Goal: Task Accomplishment & Management: Manage account settings

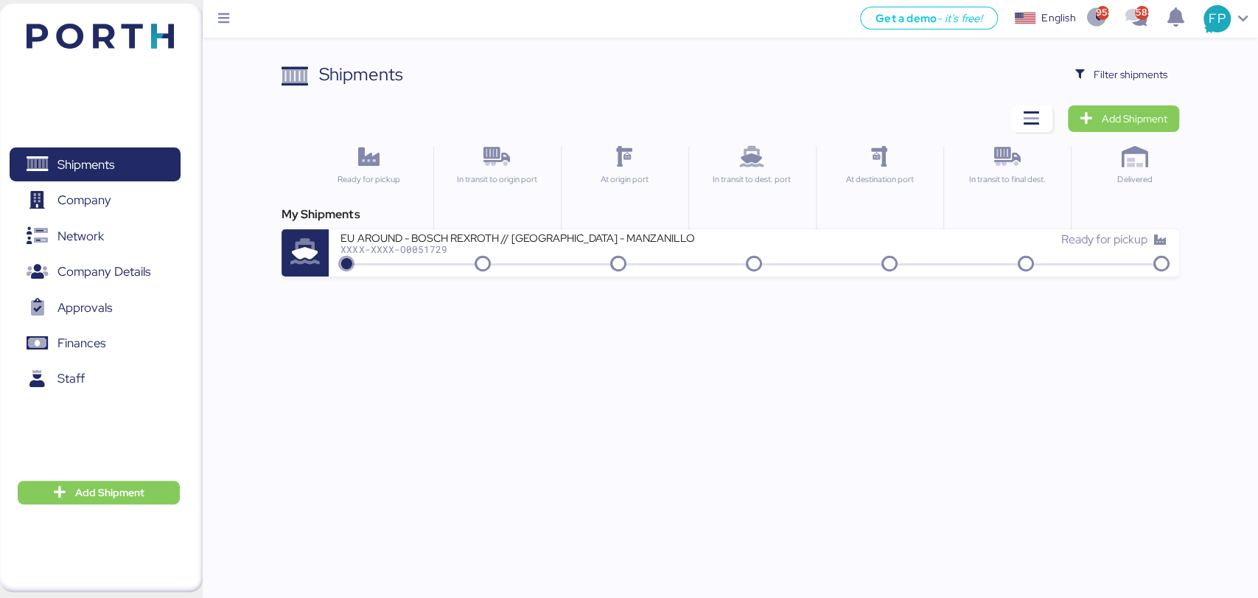
click at [1173, 55] on div "Shipments Clear Filters Filter shipments Add Shipment Ready for pickup In trans…" at bounding box center [629, 138] width 1258 height 276
click at [1109, 76] on span "Filter shipments" at bounding box center [1131, 75] width 74 height 18
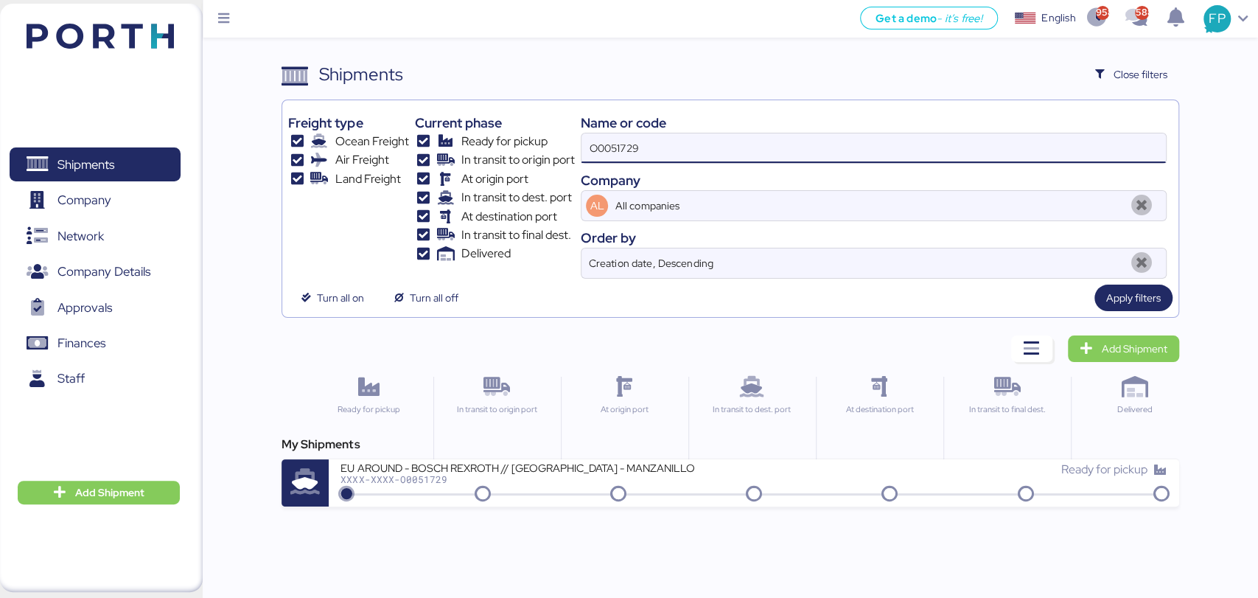
click at [613, 155] on input "O0051729" at bounding box center [874, 147] width 584 height 29
paste input "939"
type input "O0051939"
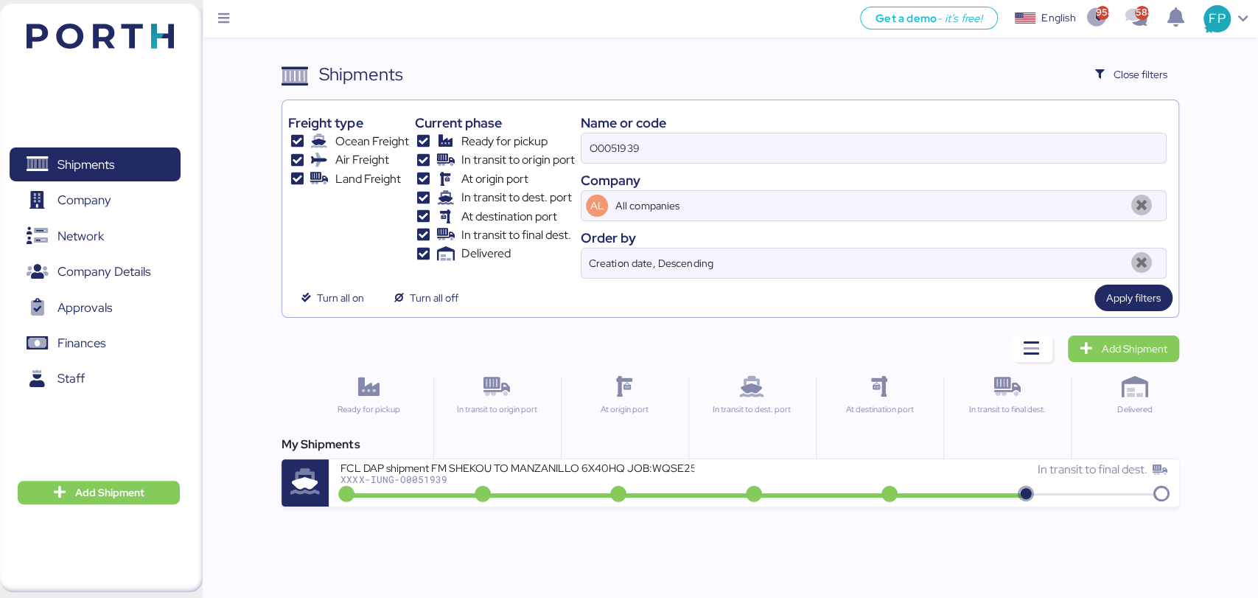
click at [468, 509] on div "Get a demo - it’s free! Get a demo English Inglés English 958 588 FP Shipments …" at bounding box center [629, 299] width 1258 height 598
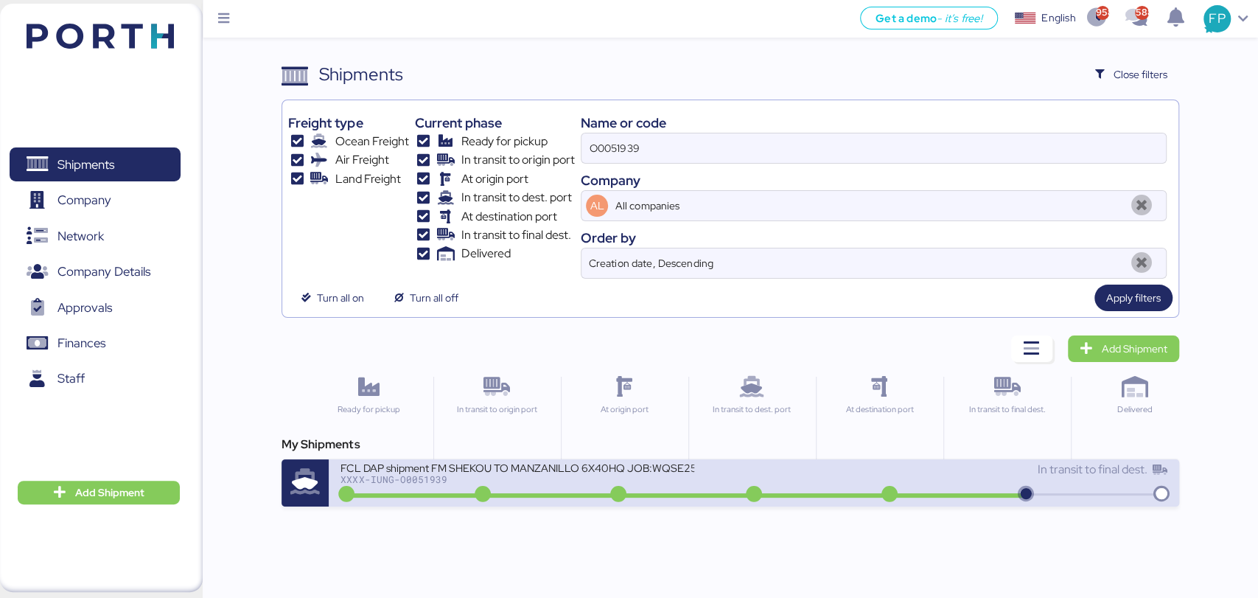
click at [549, 493] on div at bounding box center [685, 495] width 684 height 4
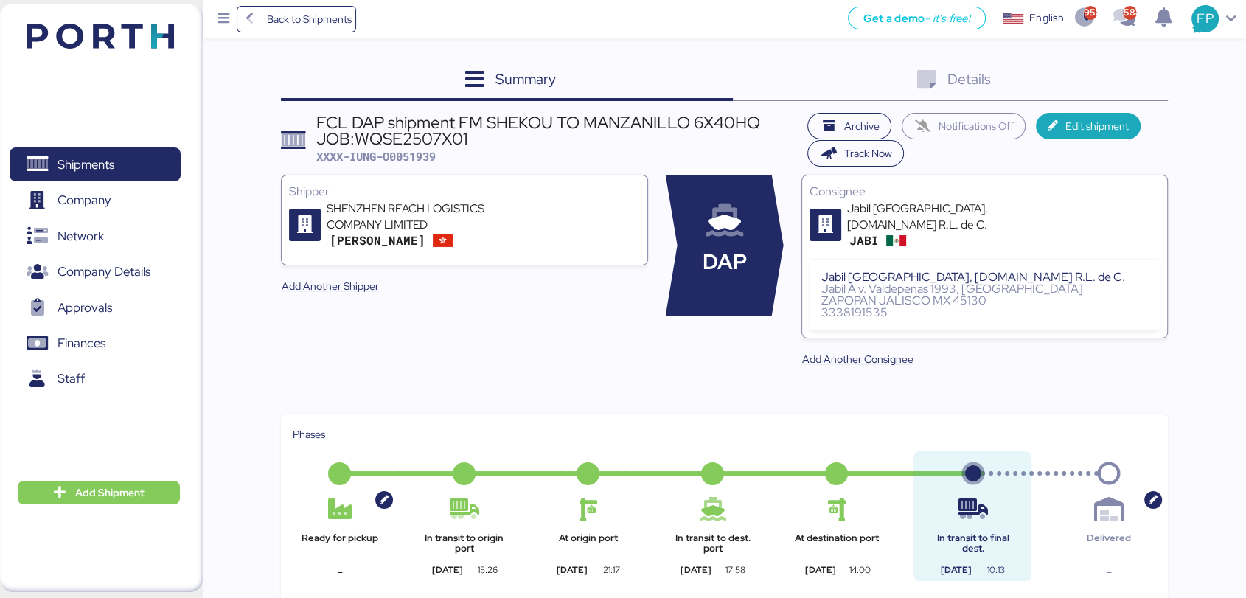
click at [1124, 91] on div "Details 0" at bounding box center [950, 81] width 435 height 40
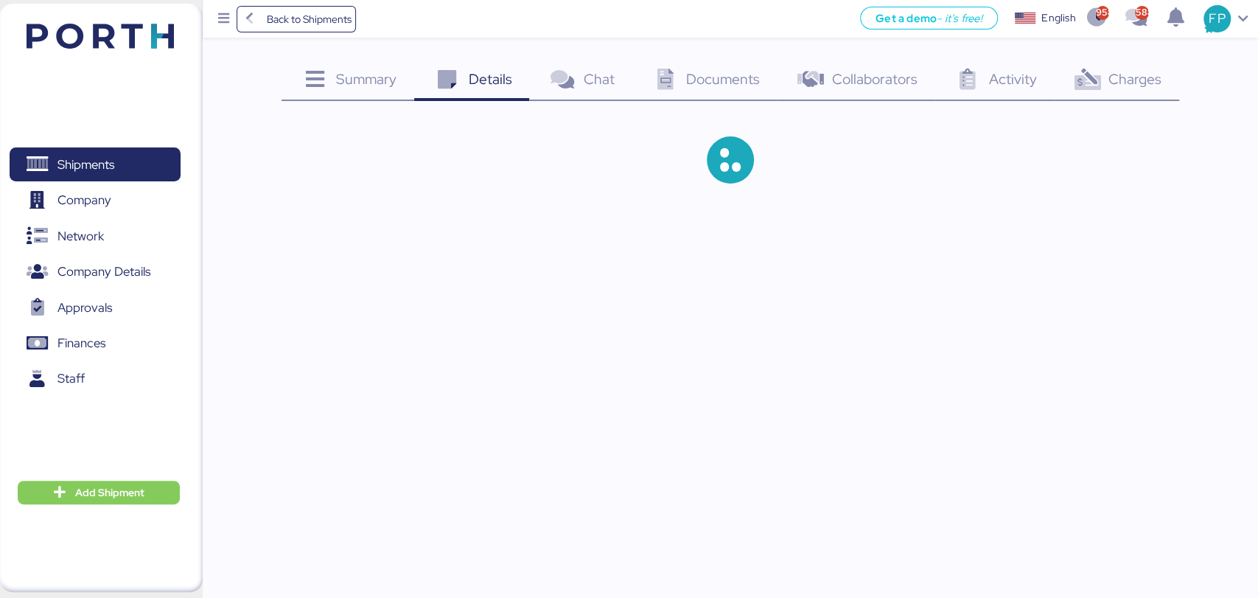
click at [1124, 91] on div "Charges 0" at bounding box center [1116, 81] width 125 height 40
click at [1138, 71] on span "Charges" at bounding box center [1135, 78] width 53 height 19
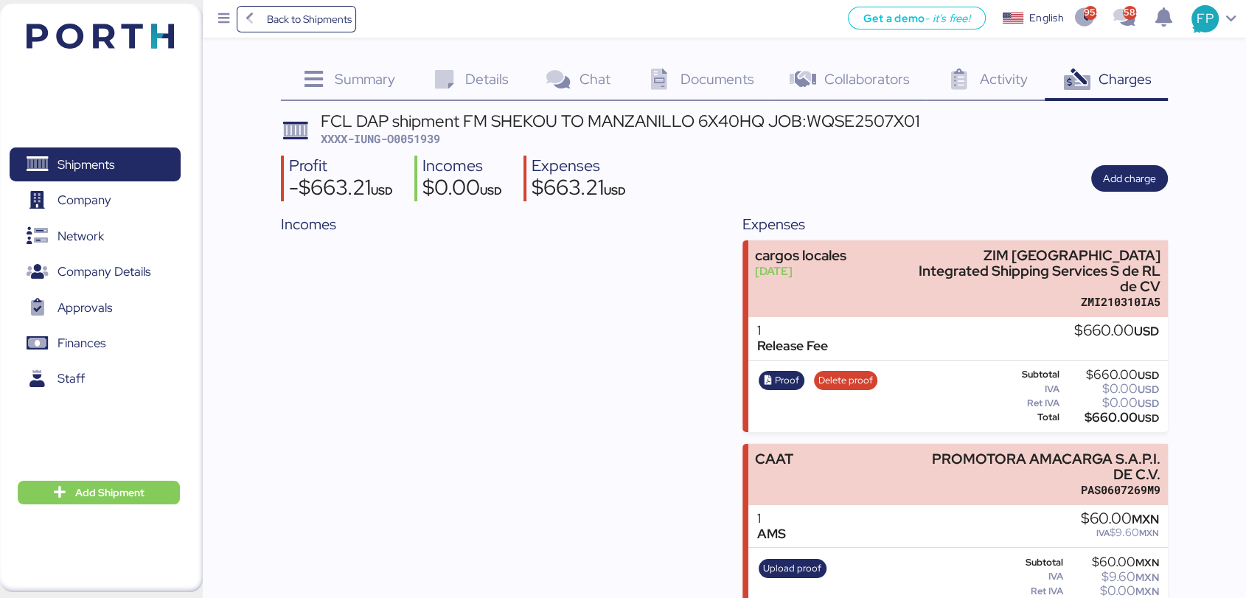
click at [1092, 84] on icon at bounding box center [1077, 79] width 32 height 21
click at [419, 137] on span "XXXX-IUNG-O0051939" at bounding box center [380, 138] width 119 height 15
copy span "O0051939"
click at [1126, 184] on span "Add charge" at bounding box center [1129, 179] width 53 height 18
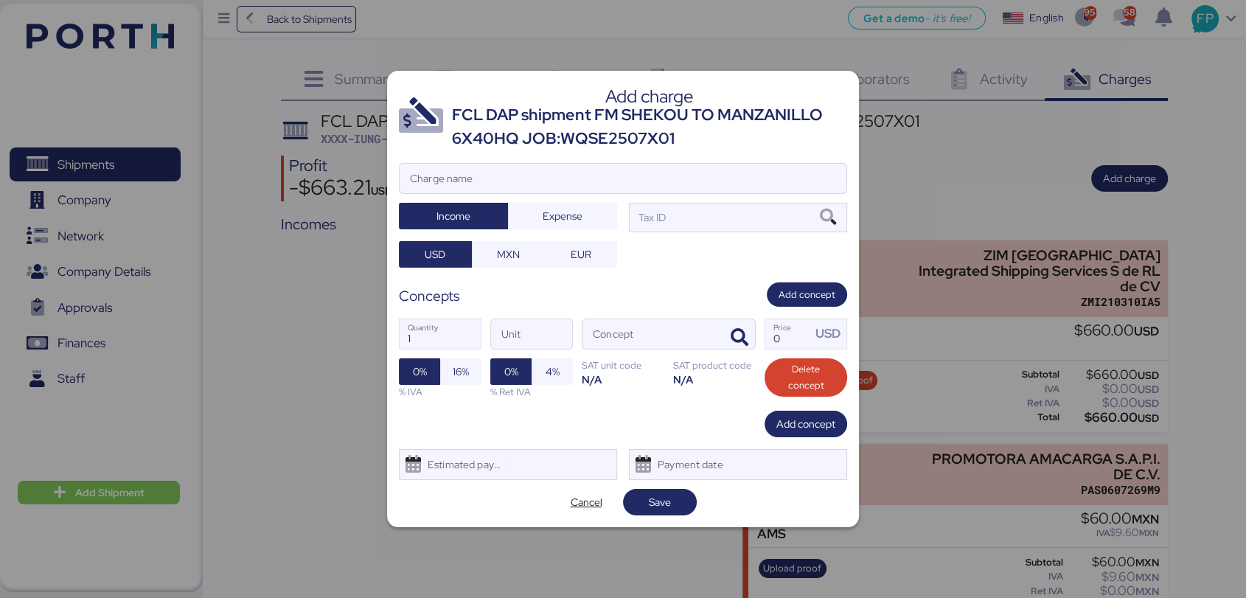
click at [566, 162] on div "Add charge FCL DAP shipment FM SHEKOU TO MANZANILLO 6X40HQ JOB:WQSE2507X01 Char…" at bounding box center [623, 299] width 472 height 456
click at [523, 164] on input "Charge name" at bounding box center [622, 178] width 447 height 29
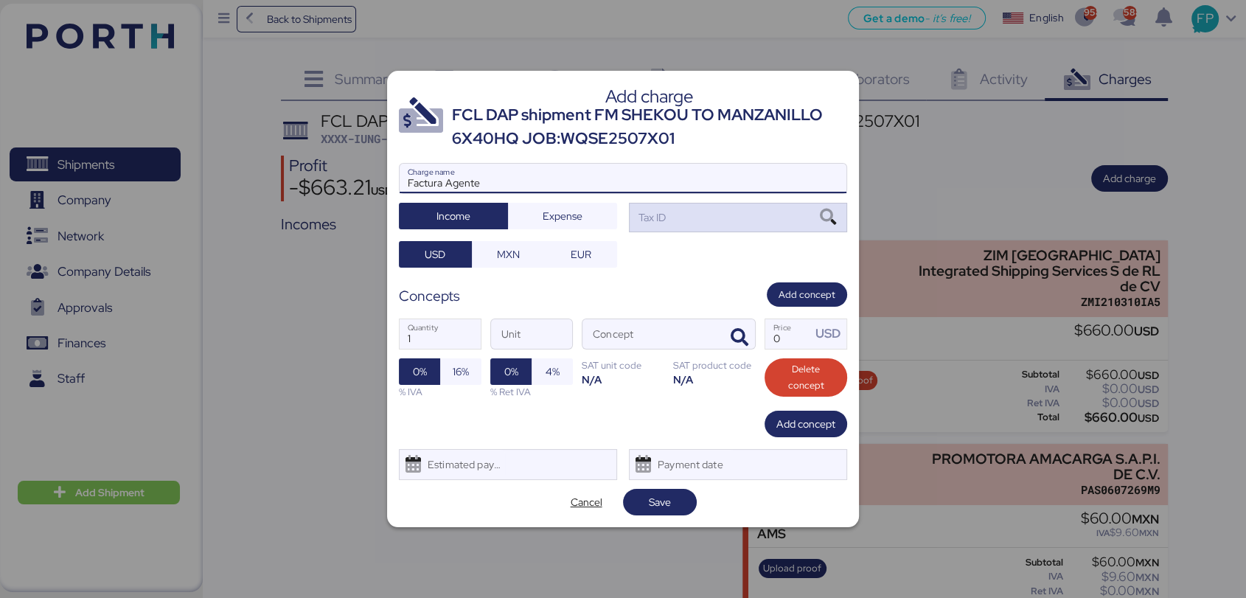
type input "Factura Agente"
click at [649, 223] on div "Tax ID" at bounding box center [650, 217] width 30 height 16
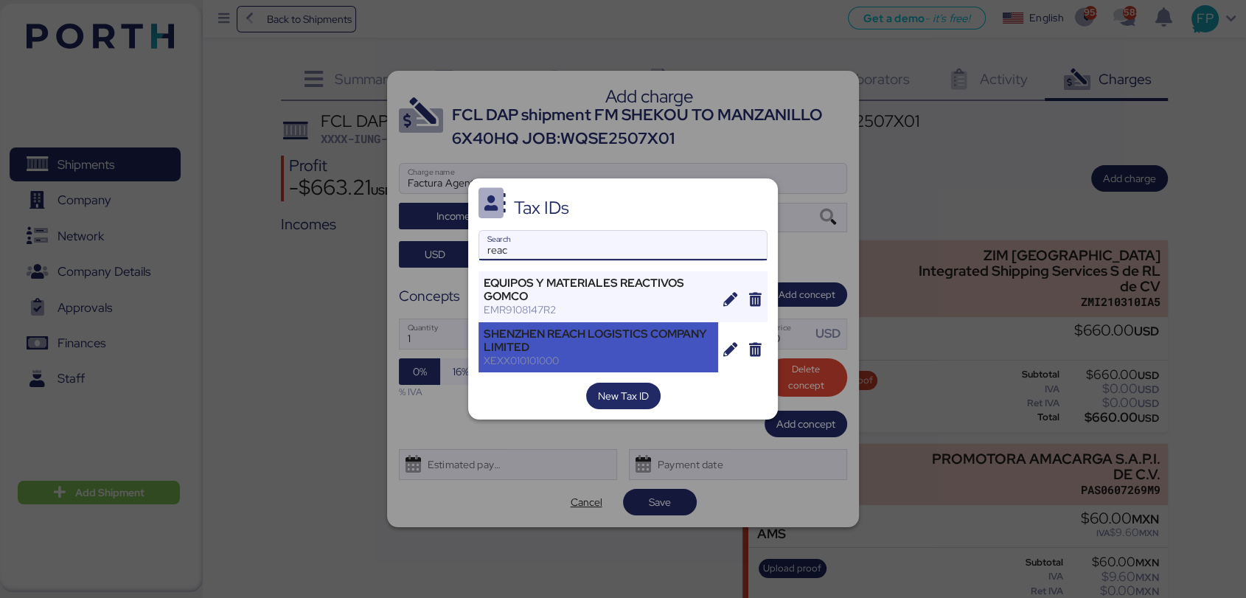
type input "reac"
click at [539, 334] on div "SHENZHEN REACH LOGISTICS COMPANY LIMITED" at bounding box center [597, 340] width 229 height 27
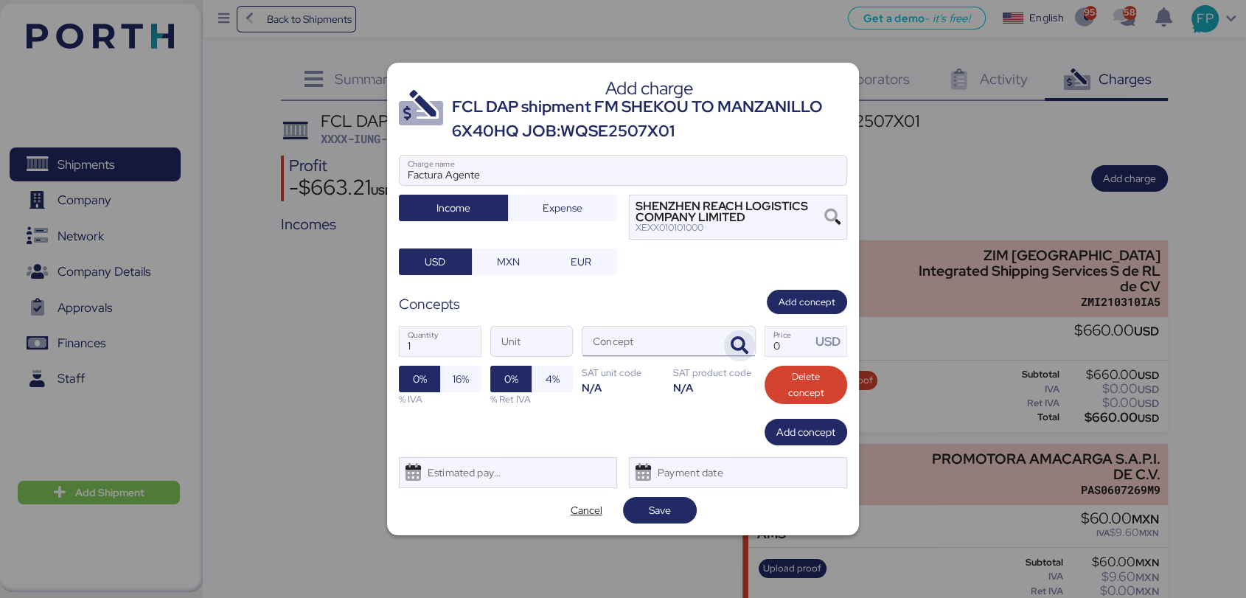
click at [747, 346] on icon "button" at bounding box center [739, 346] width 18 height 18
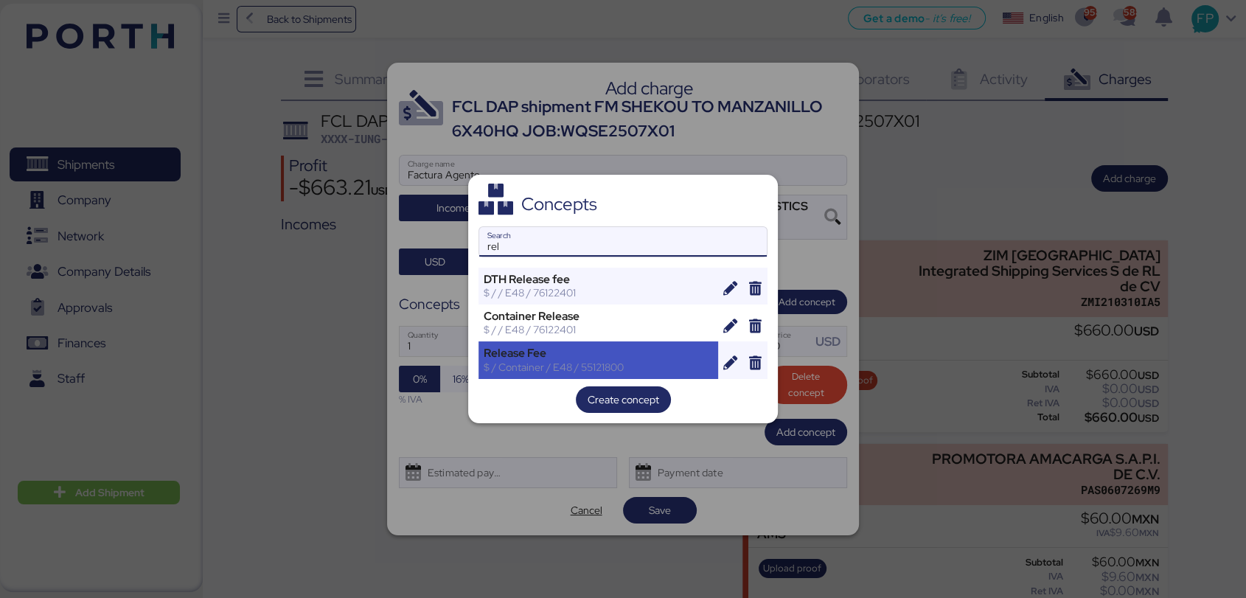
type input "rel"
click at [630, 364] on div "$ / Container / E48 / 55121800" at bounding box center [597, 366] width 229 height 13
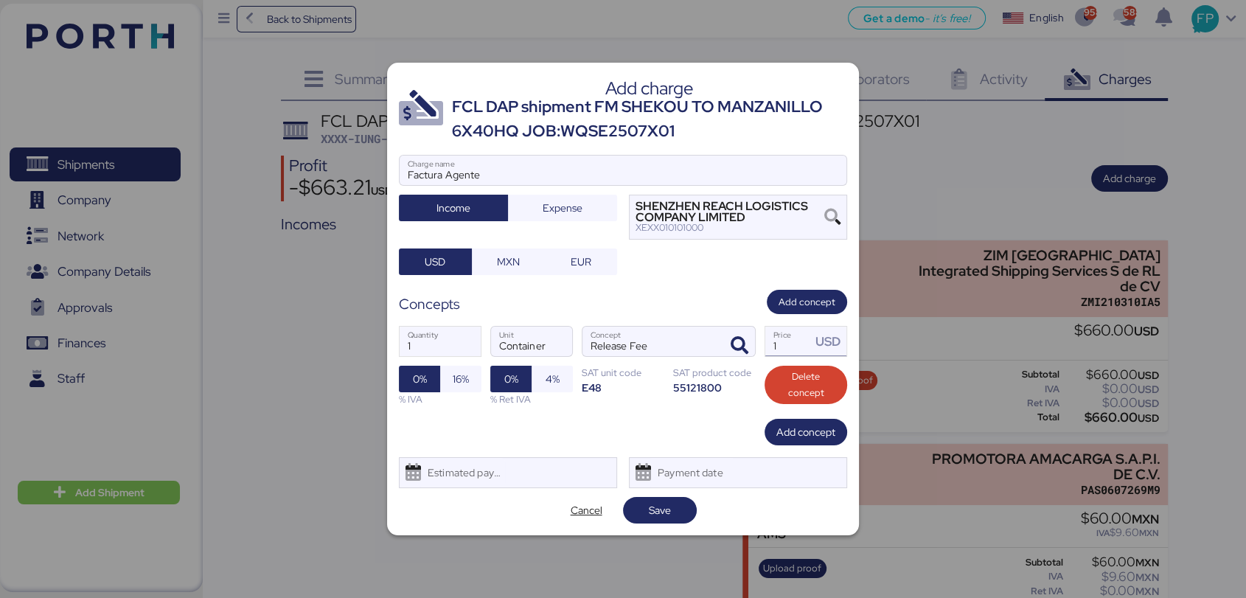
click at [778, 339] on input "1" at bounding box center [788, 341] width 46 height 29
type input "172"
click at [462, 343] on input "1" at bounding box center [439, 341] width 81 height 29
click at [819, 431] on span "Add concept" at bounding box center [805, 432] width 59 height 18
type input "6"
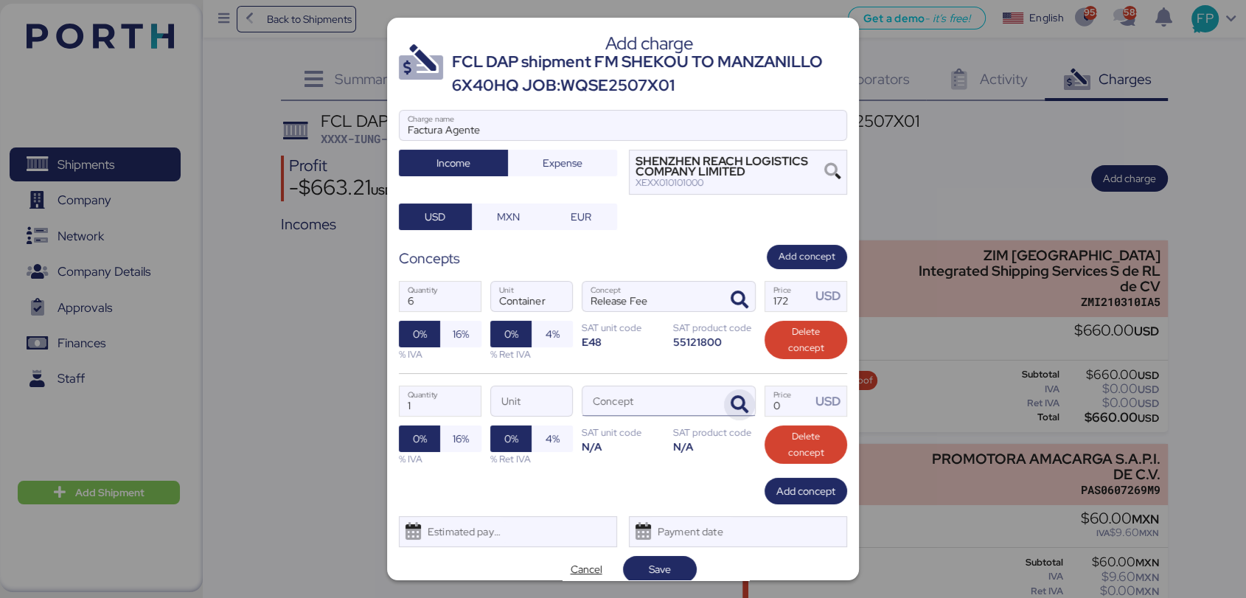
click at [737, 402] on span "button" at bounding box center [739, 404] width 31 height 31
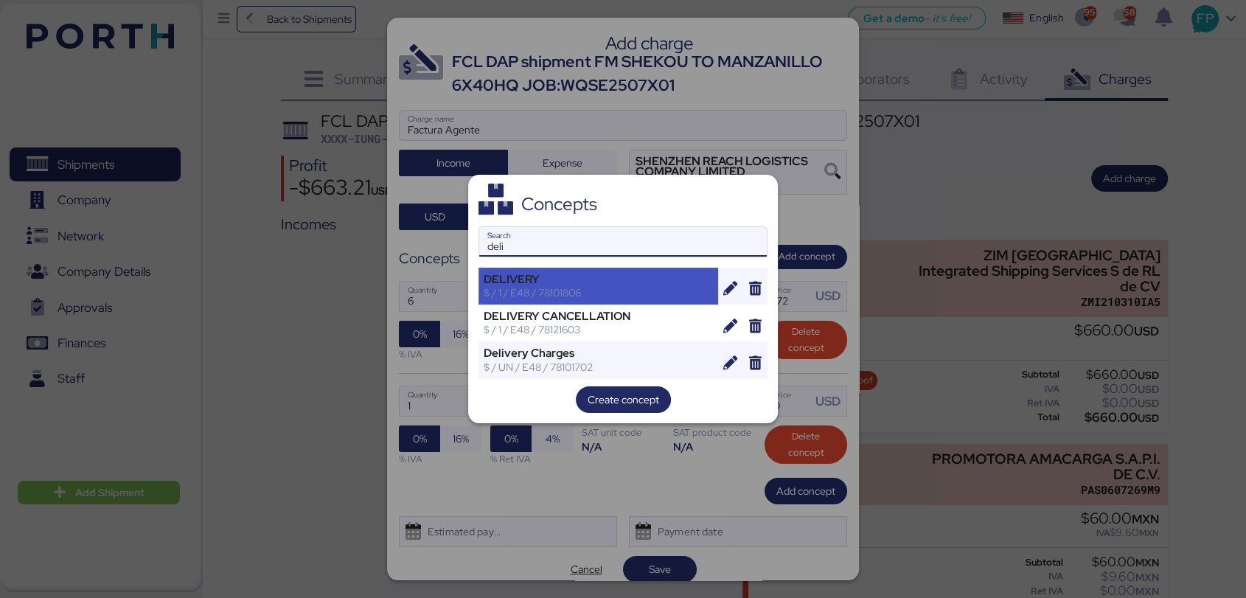
type input "deli"
click at [553, 292] on div "$ / 1 / E48 / 78101806" at bounding box center [597, 292] width 229 height 13
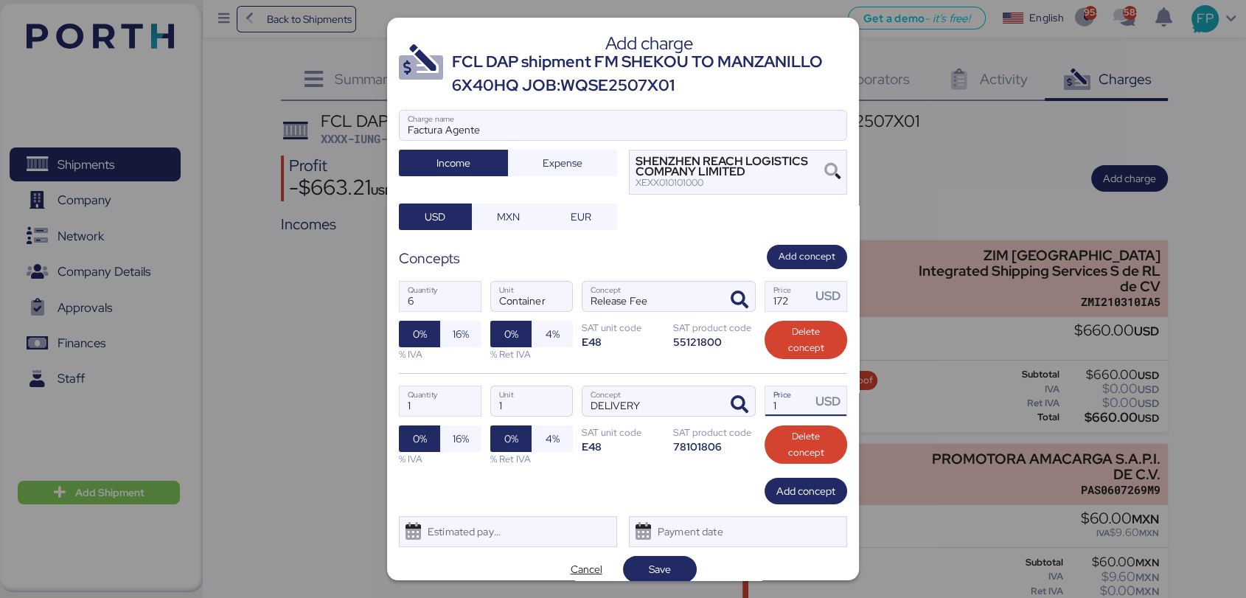
click at [779, 402] on input "1" at bounding box center [788, 400] width 46 height 29
type input "0"
type input "2380"
click at [461, 408] on input "1" at bounding box center [439, 400] width 81 height 29
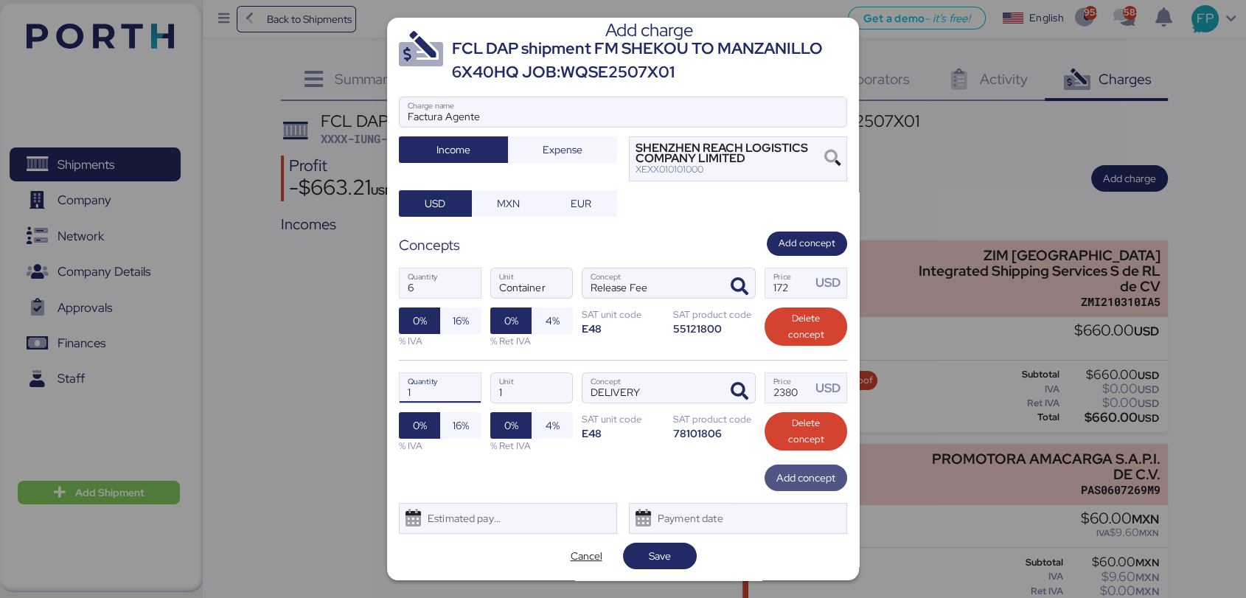
click at [776, 482] on span "Add concept" at bounding box center [805, 478] width 59 height 18
type input "3"
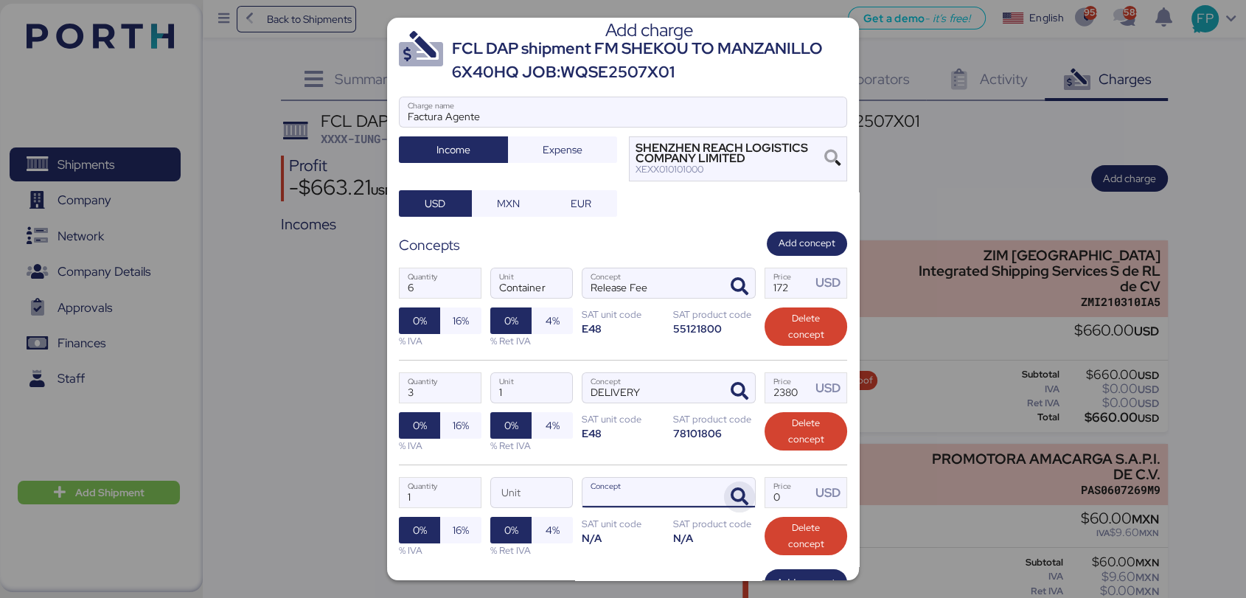
click at [724, 488] on span "button" at bounding box center [739, 496] width 31 height 31
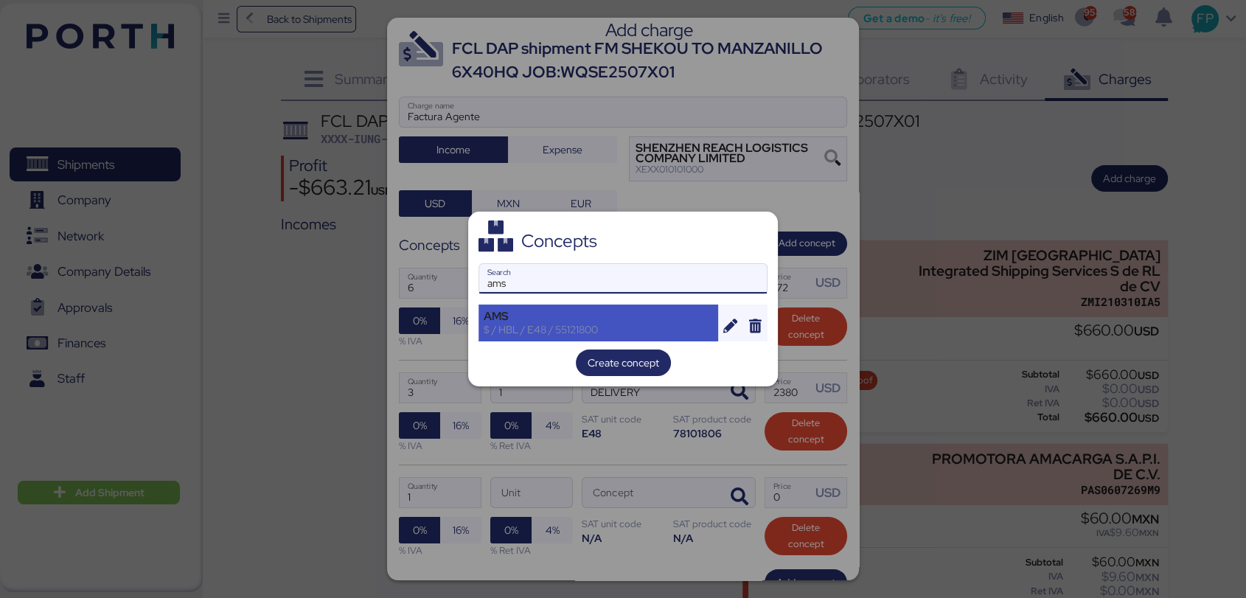
type input "ams"
click at [533, 331] on div "$ / HBL / E48 / 55121800" at bounding box center [597, 329] width 229 height 13
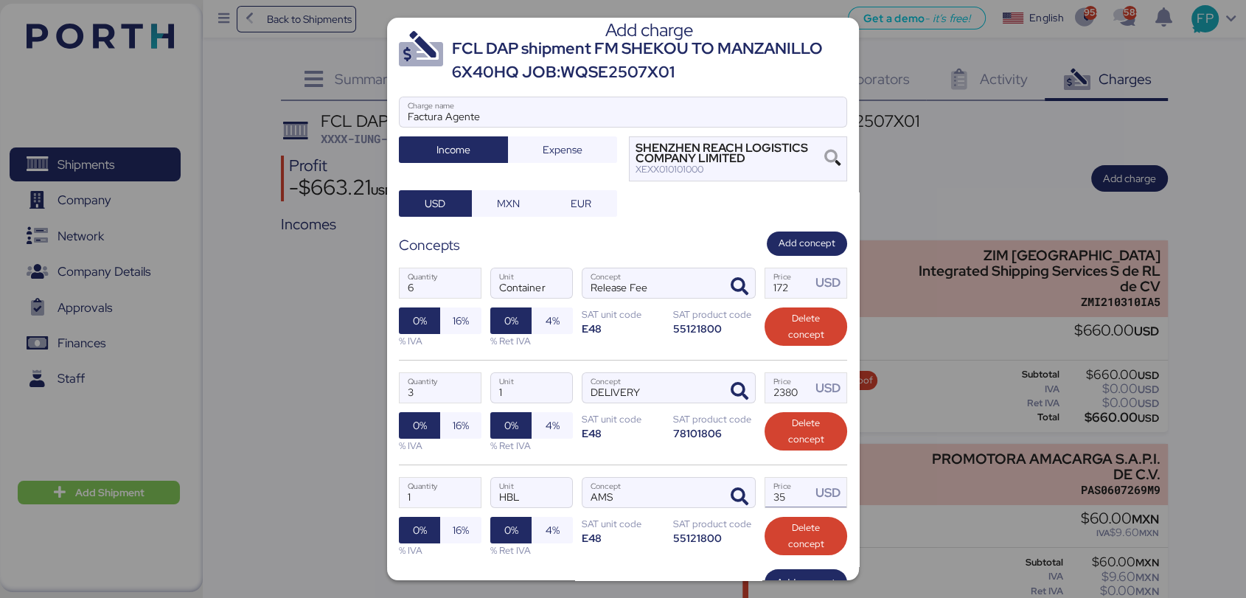
click at [793, 496] on input "35" at bounding box center [788, 492] width 46 height 29
type input "3"
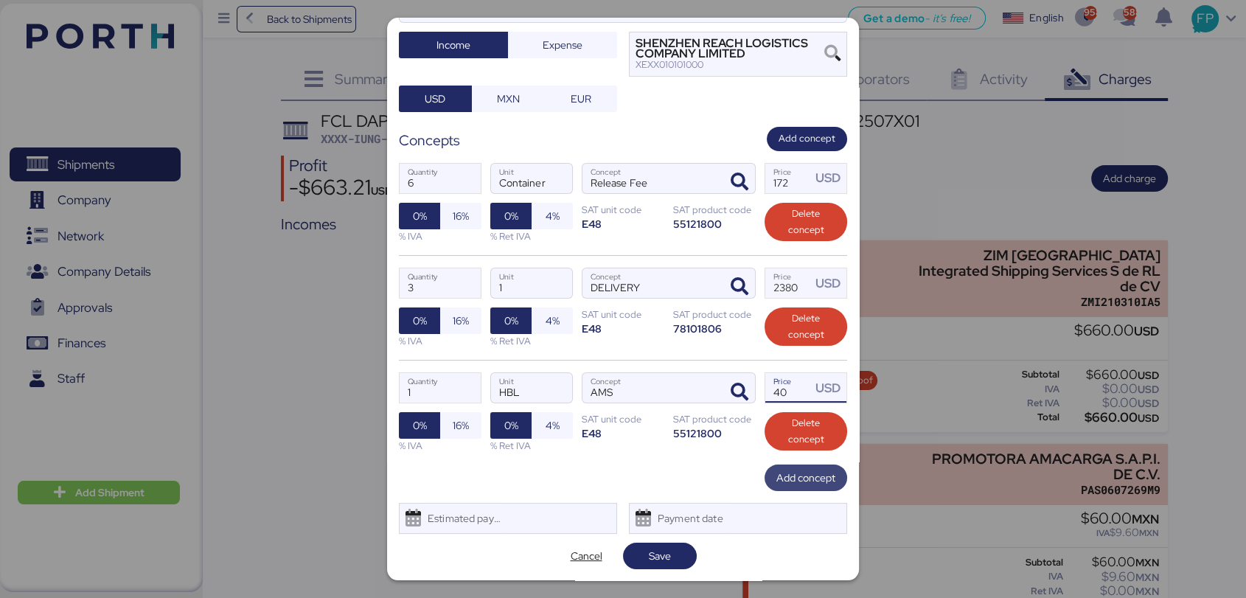
type input "40"
click at [792, 481] on span "Add concept" at bounding box center [805, 478] width 59 height 18
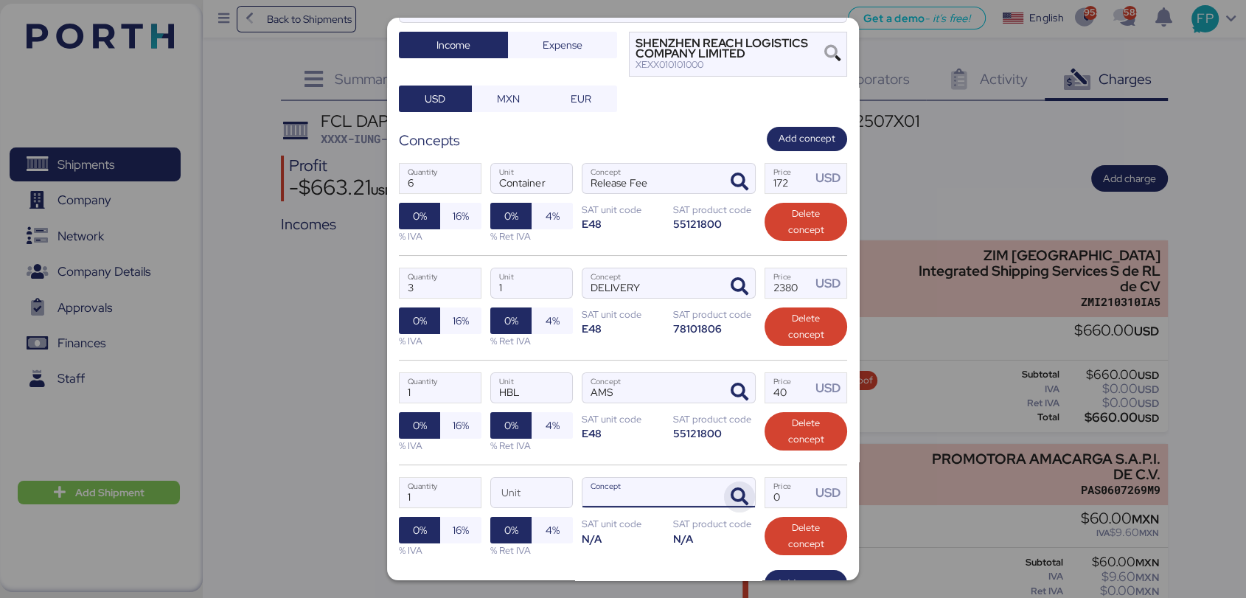
click at [724, 485] on span "button" at bounding box center [739, 496] width 31 height 31
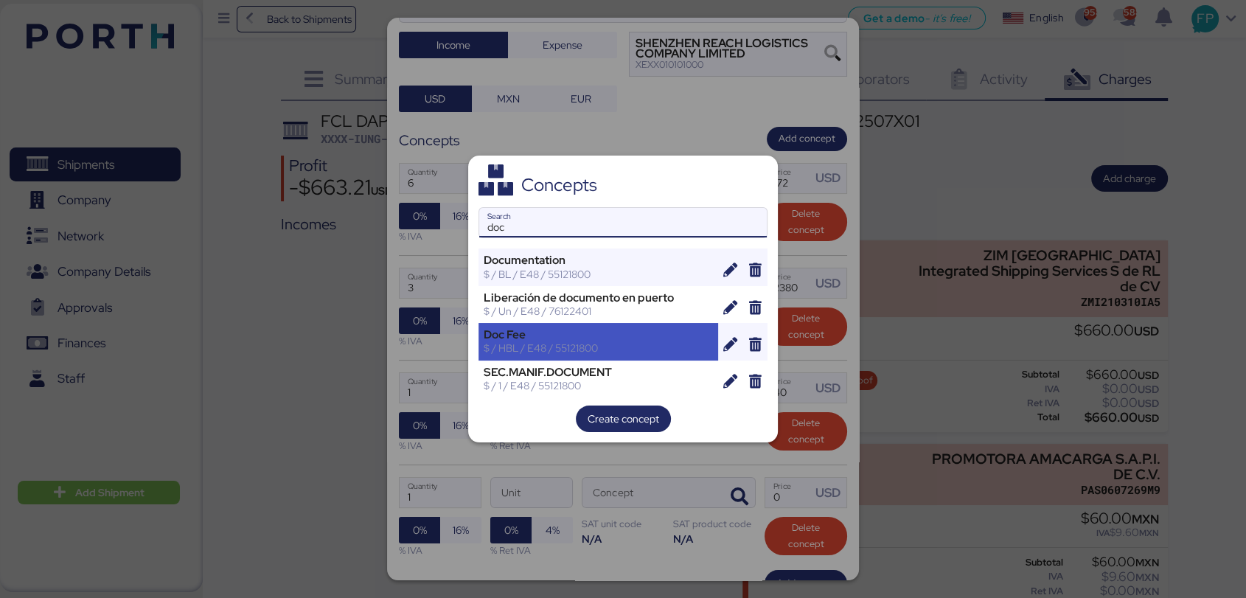
type input "doc"
click at [562, 341] on div "$ / HBL / E48 / 55121800" at bounding box center [597, 347] width 229 height 13
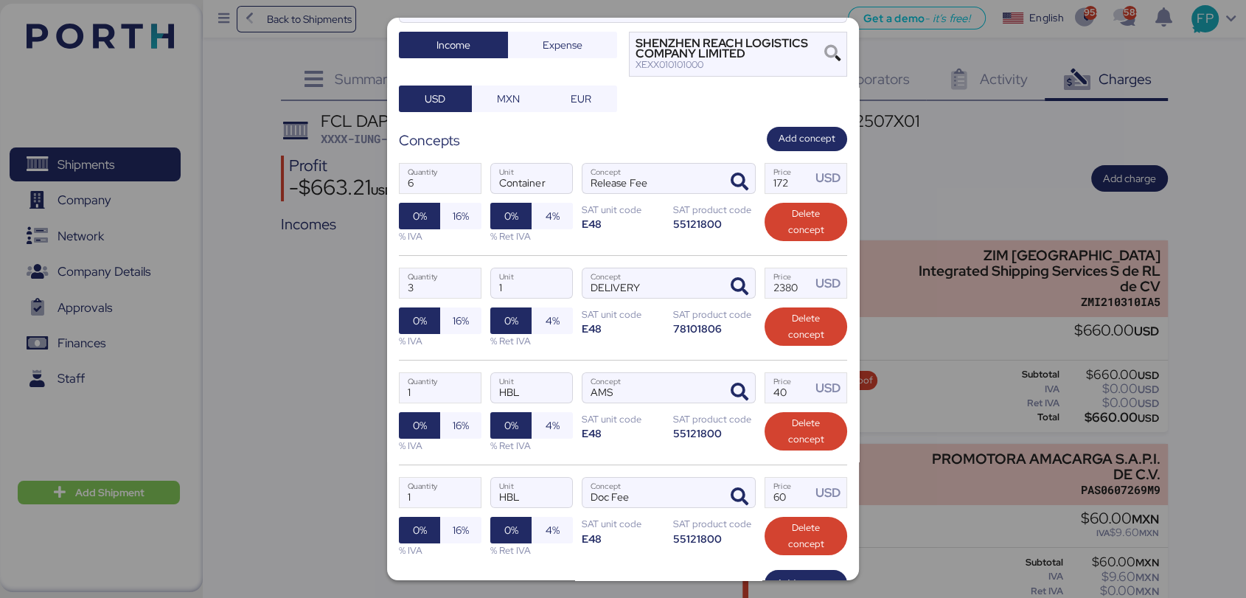
click at [795, 506] on label "60 Price USD" at bounding box center [805, 492] width 83 height 31
click at [795, 506] on input "60" at bounding box center [788, 492] width 46 height 29
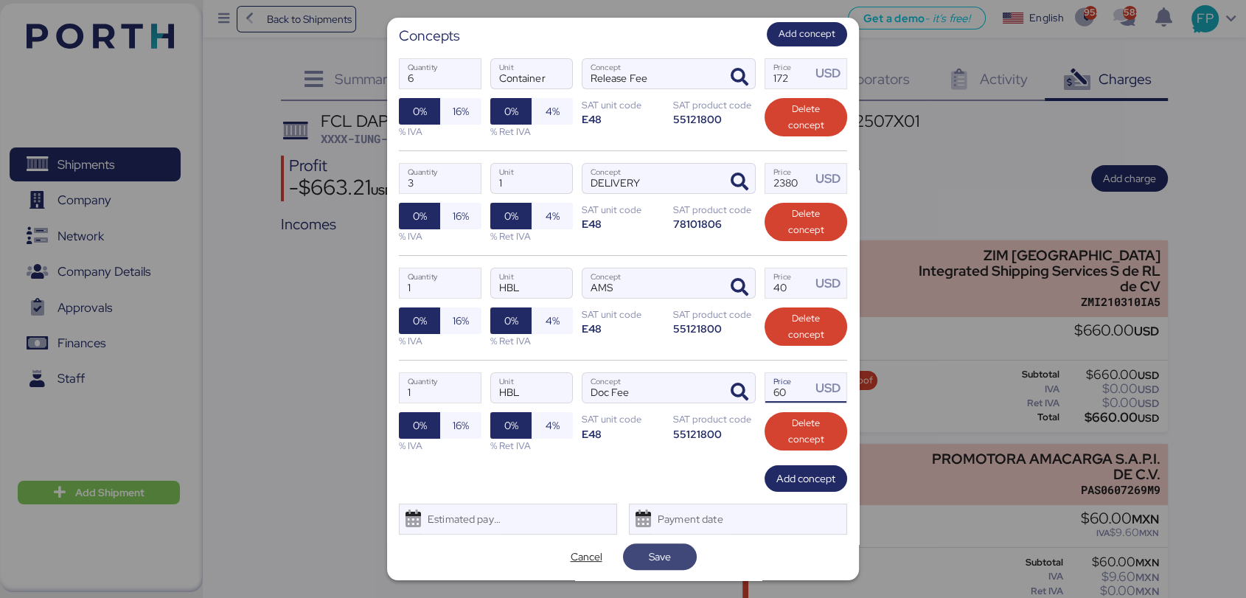
click at [667, 567] on span "Save" at bounding box center [660, 556] width 74 height 27
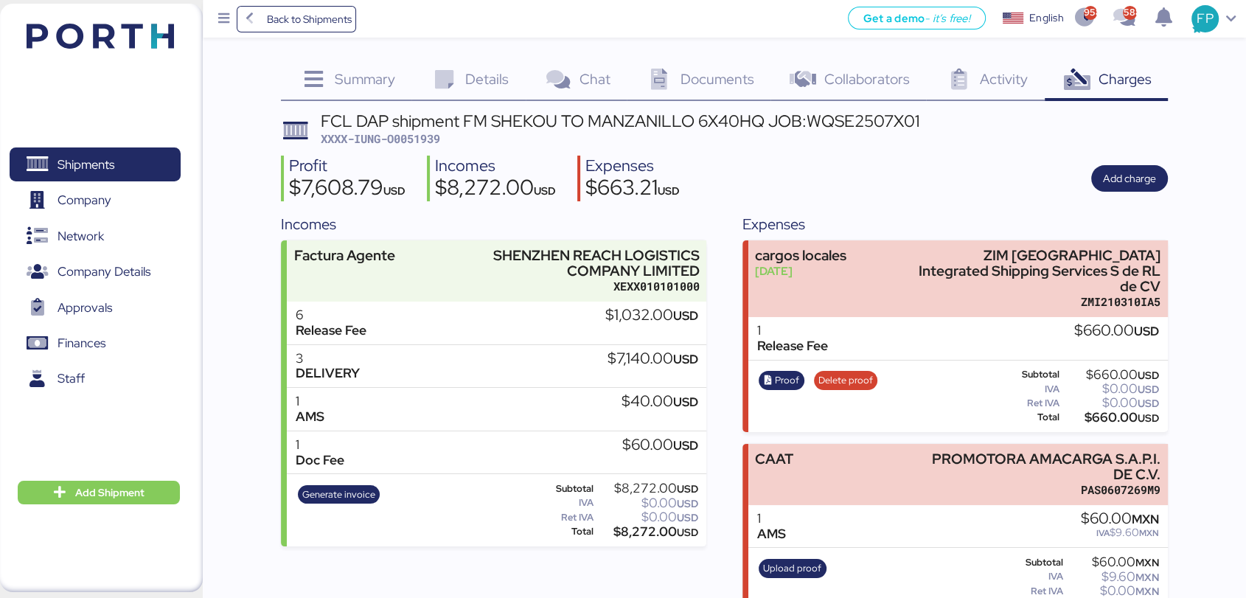
scroll to position [22, 0]
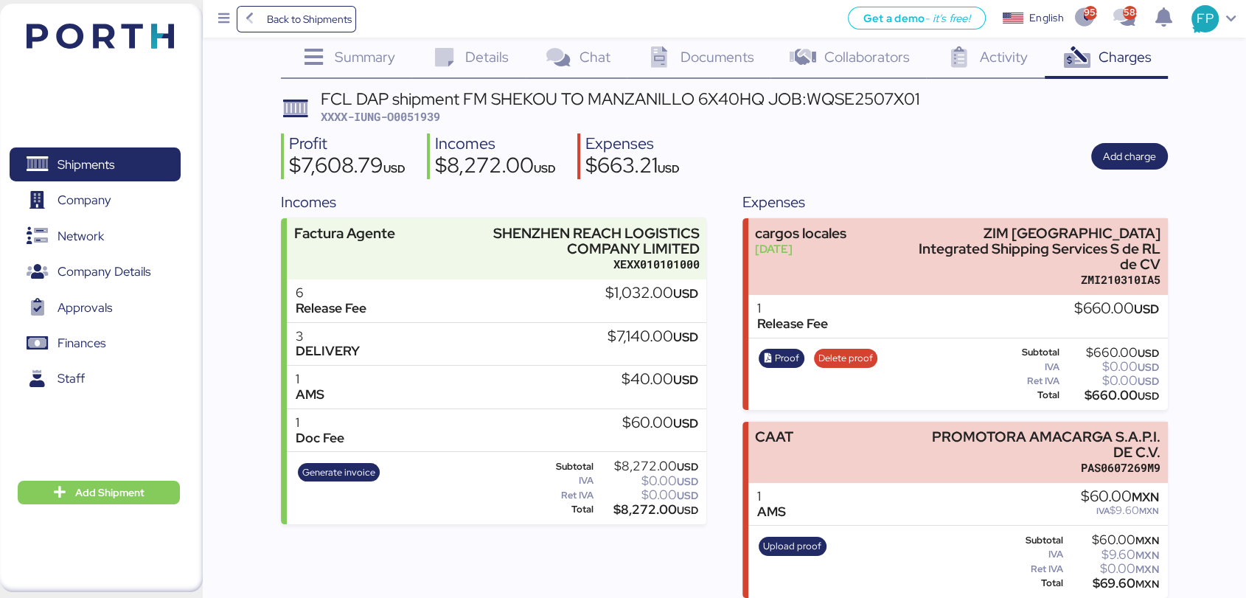
click at [425, 121] on span "XXXX-IUNG-O0051939" at bounding box center [380, 116] width 119 height 15
copy span "O0051939"
click at [334, 472] on span "Generate invoice" at bounding box center [338, 472] width 73 height 16
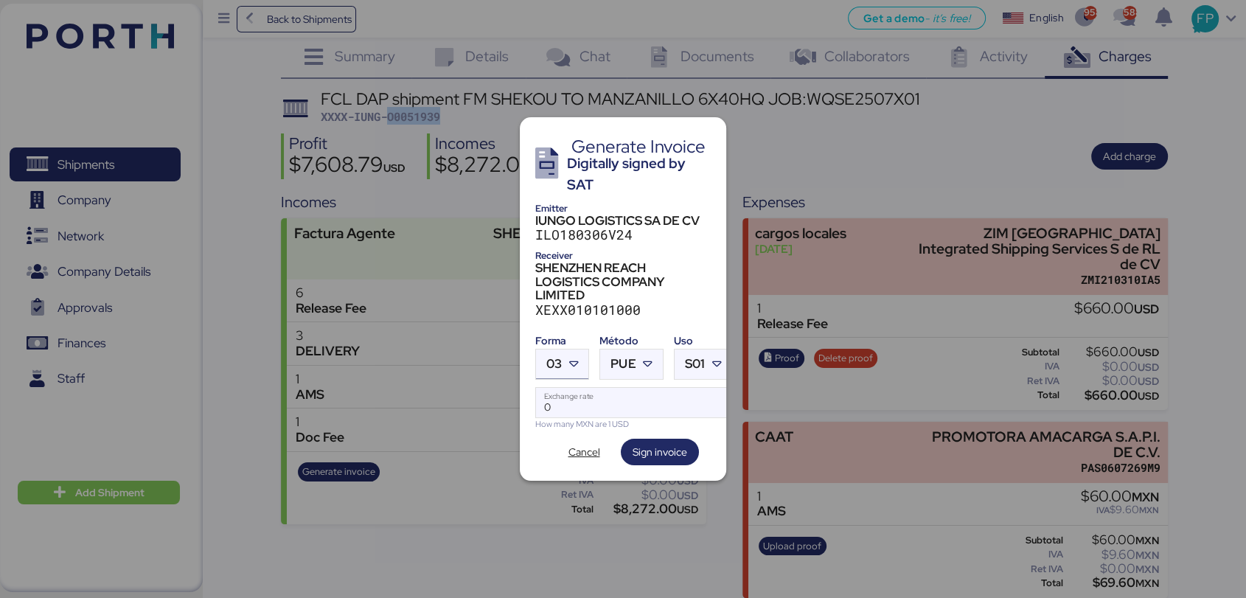
click at [572, 357] on icon at bounding box center [573, 364] width 15 height 15
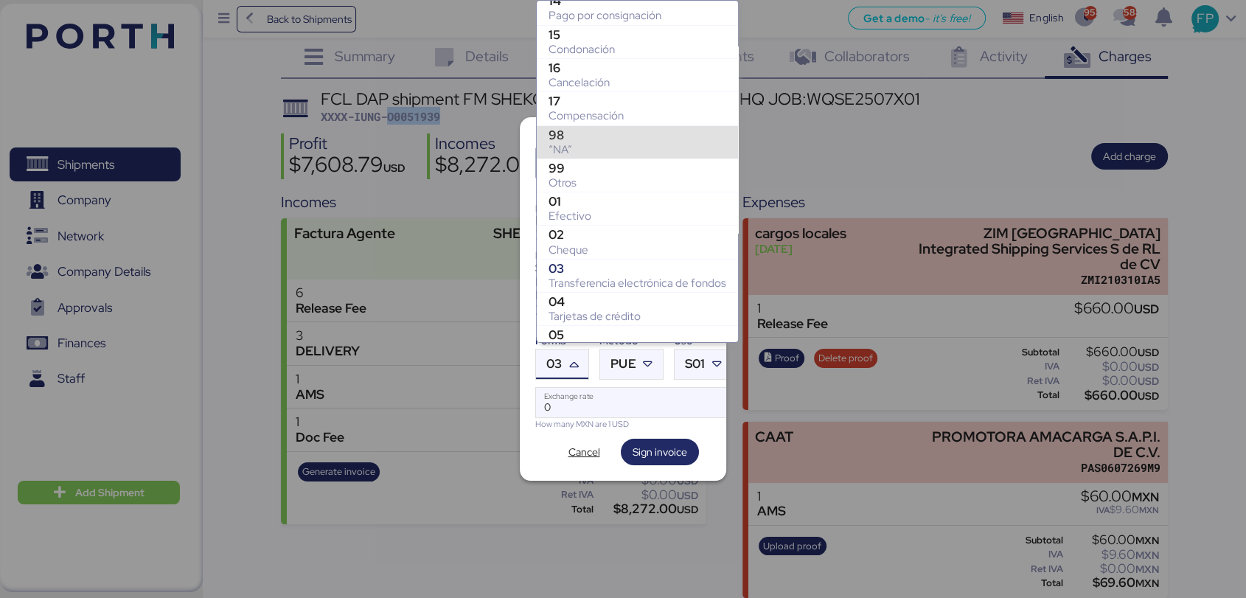
scroll to position [142, 0]
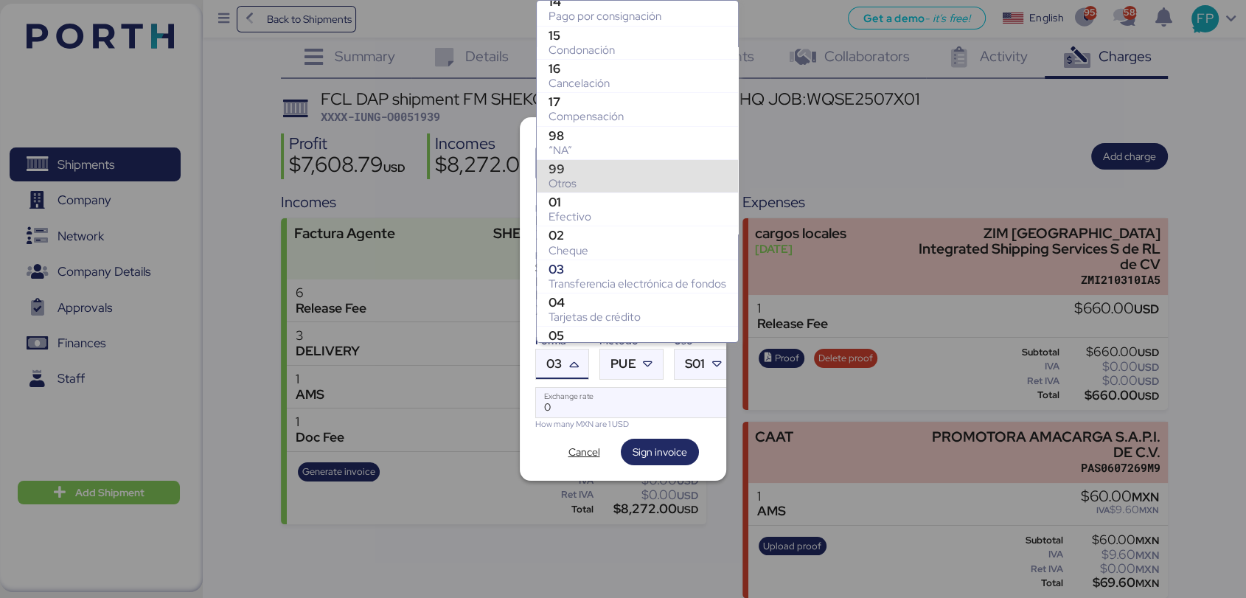
click at [578, 167] on div "99" at bounding box center [637, 168] width 178 height 15
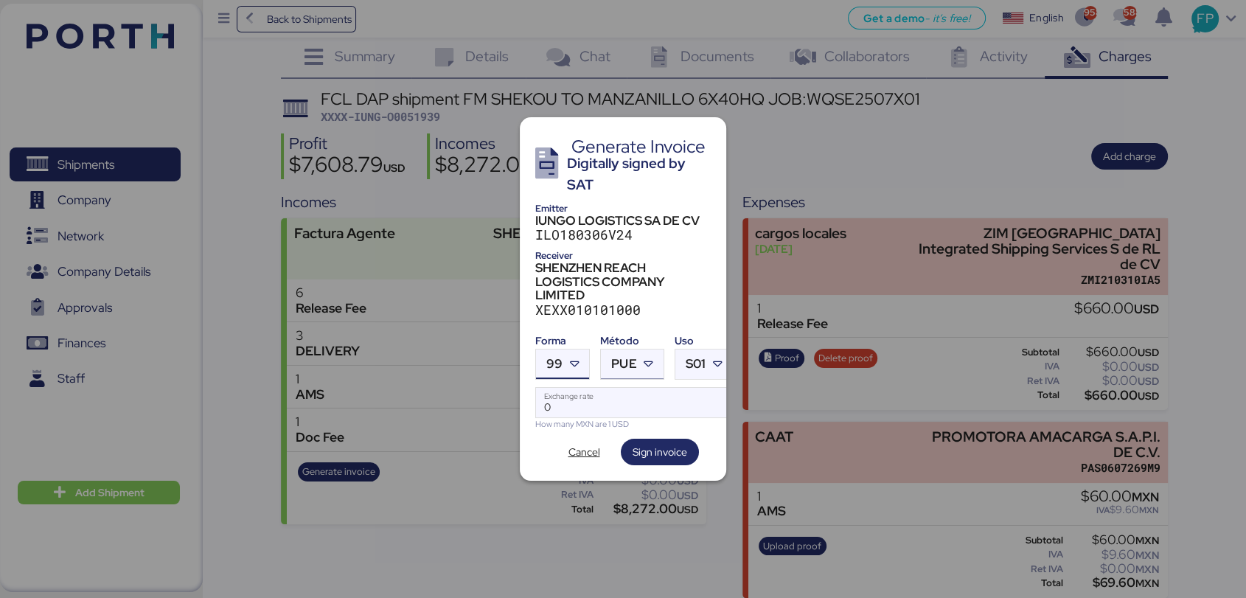
click at [631, 363] on span "PUE" at bounding box center [623, 363] width 25 height 13
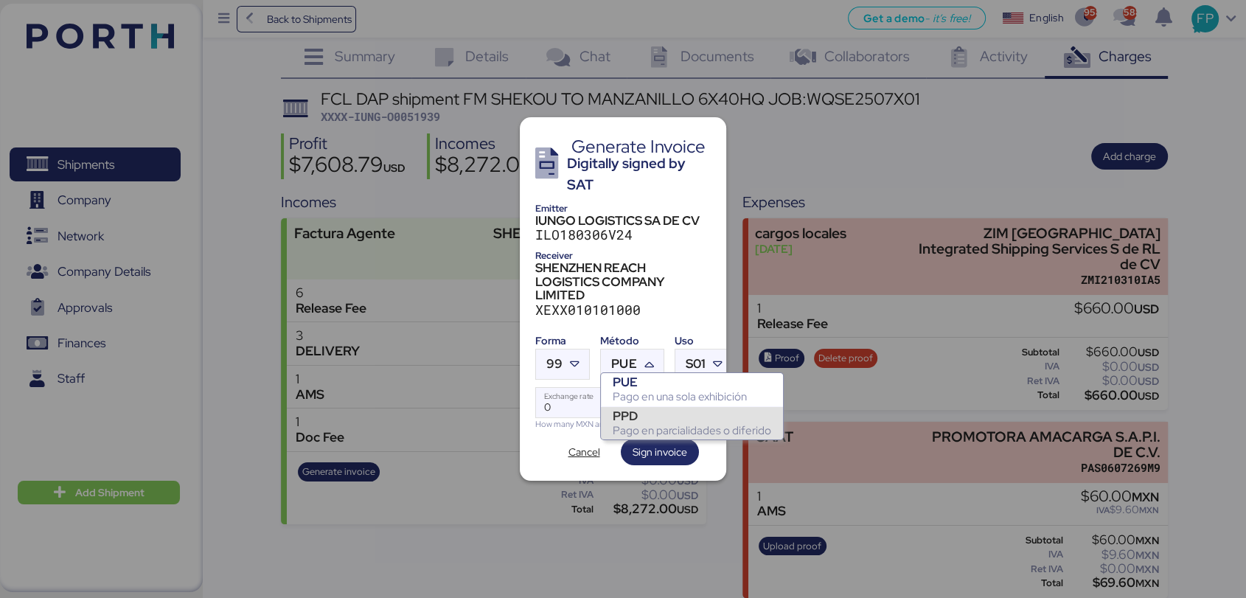
click at [630, 425] on div "Pago en parcialidades o diferido" at bounding box center [691, 430] width 158 height 15
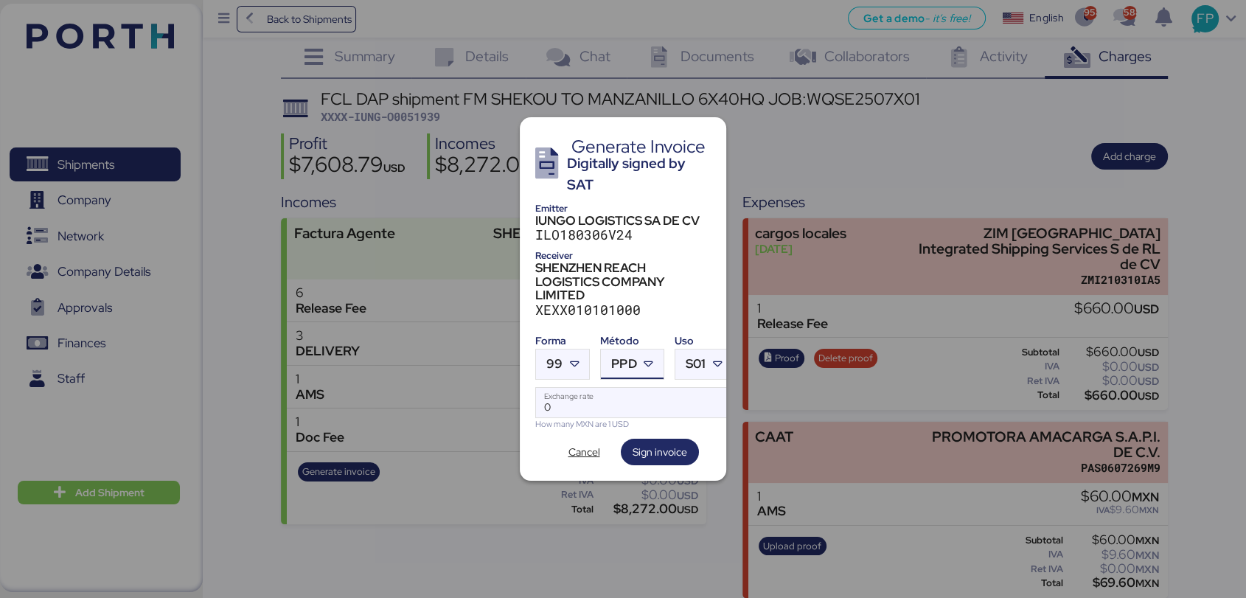
click at [592, 461] on div "Generate Invoice Digitally signed by SAT Emitter IUNGO LOGISTICS SA DE CV ILO18…" at bounding box center [623, 298] width 206 height 363
click at [582, 453] on span "Cancel" at bounding box center [584, 452] width 32 height 18
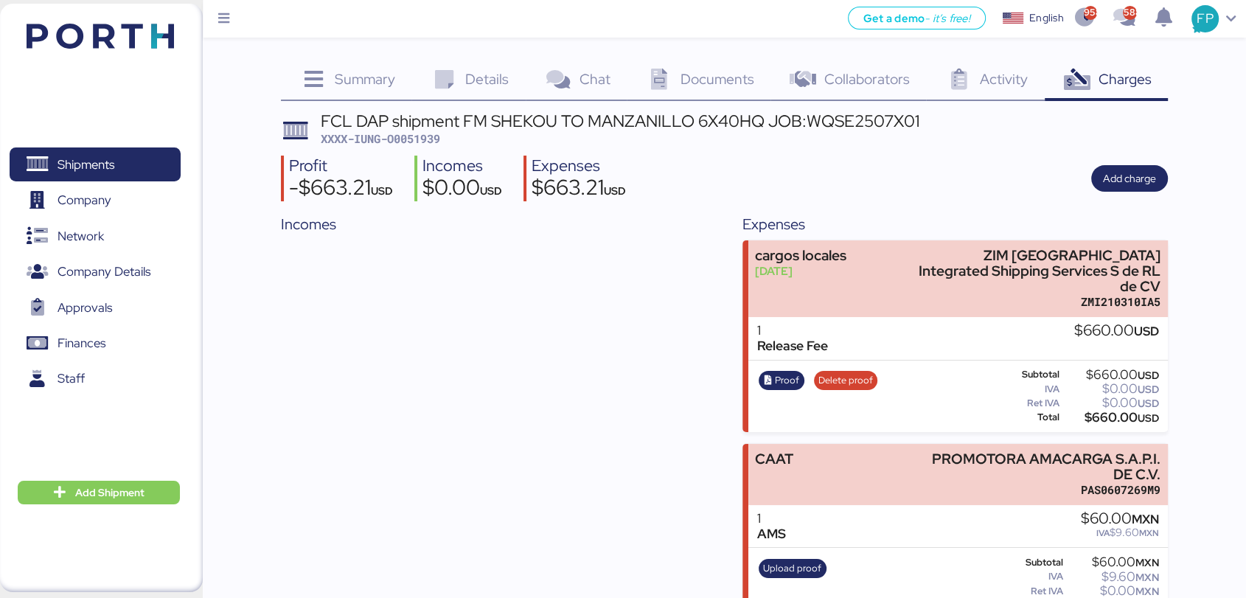
click at [97, 146] on div "Shipments 0 Company 0 Network 0 Company Details 0 Approvals 0 Finances 0 Staff 0" at bounding box center [95, 297] width 190 height 341
click at [124, 164] on span "Shipments" at bounding box center [94, 164] width 158 height 21
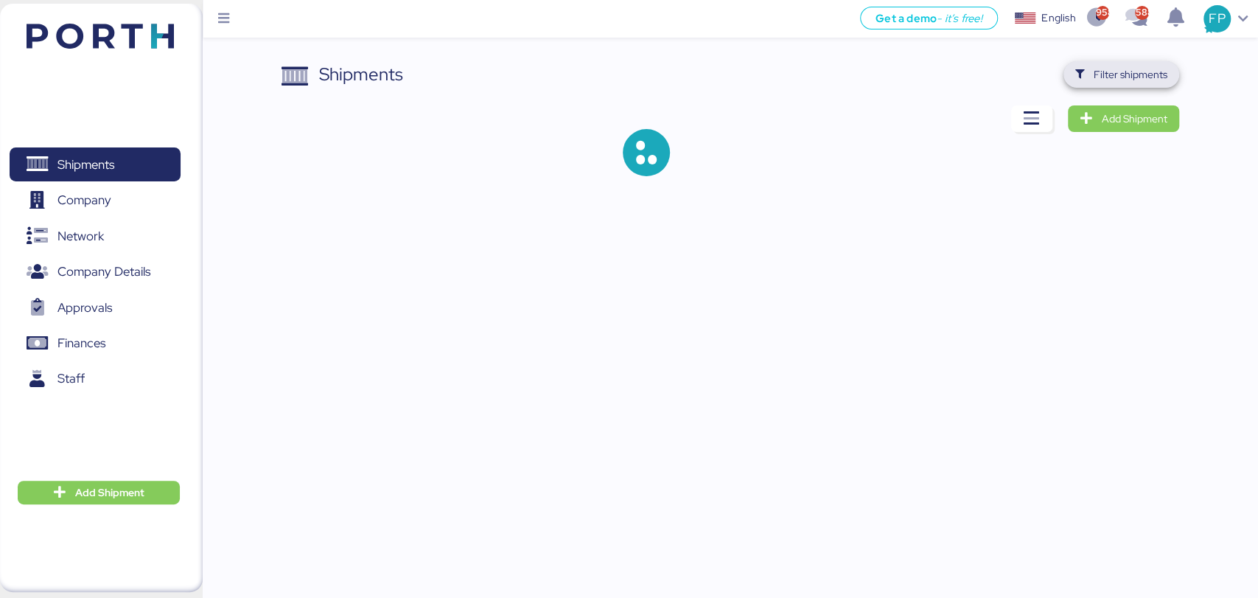
click at [1115, 83] on span "Filter shipments" at bounding box center [1131, 75] width 74 height 18
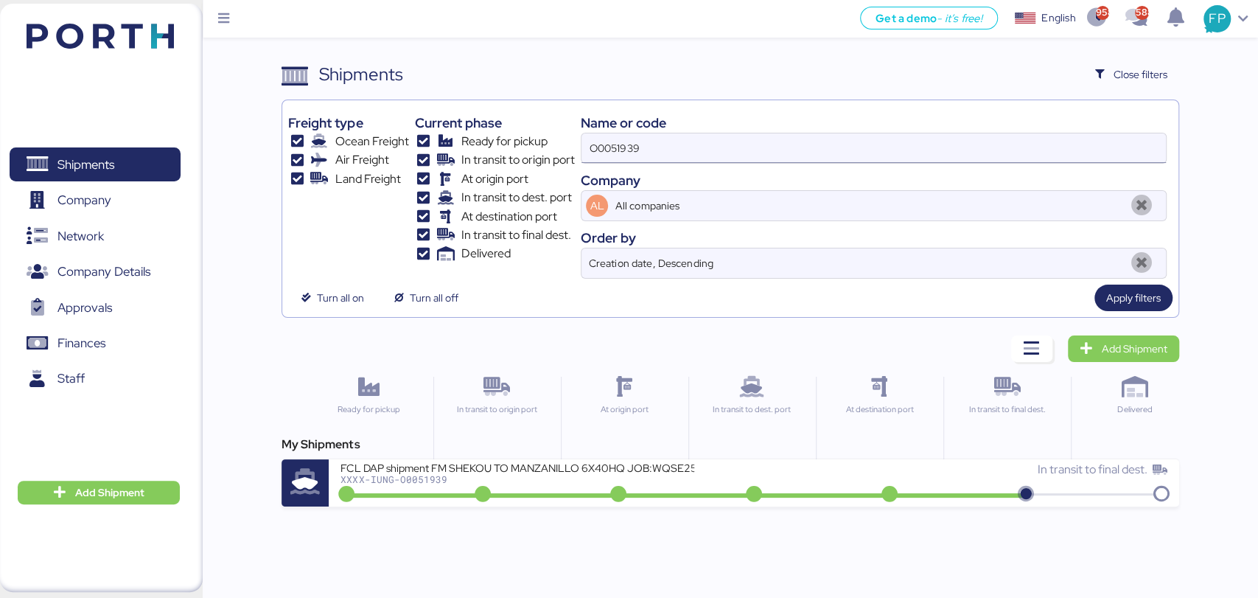
click at [629, 150] on input "O0051939" at bounding box center [874, 147] width 584 height 29
paste input
type input "O0051939"
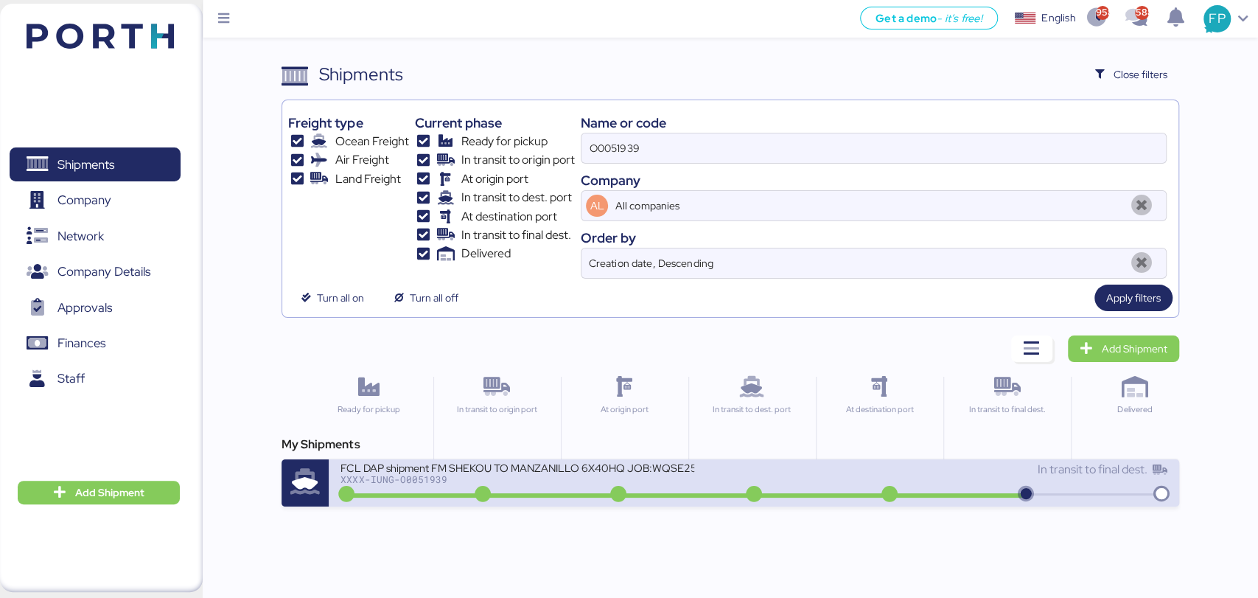
click at [518, 470] on div "FCL DAP shipment FM SHEKOU TO MANZANILLO 6X40HQ JOB:WQSE2507X01" at bounding box center [518, 467] width 354 height 13
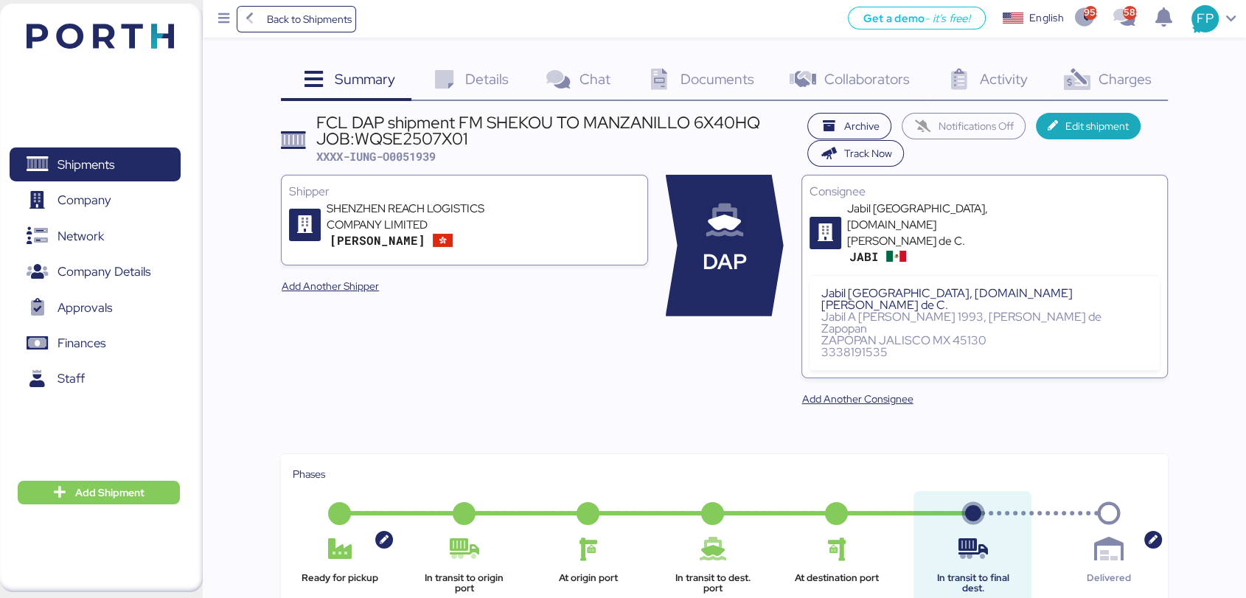
click at [1148, 74] on span "Charges" at bounding box center [1123, 78] width 53 height 19
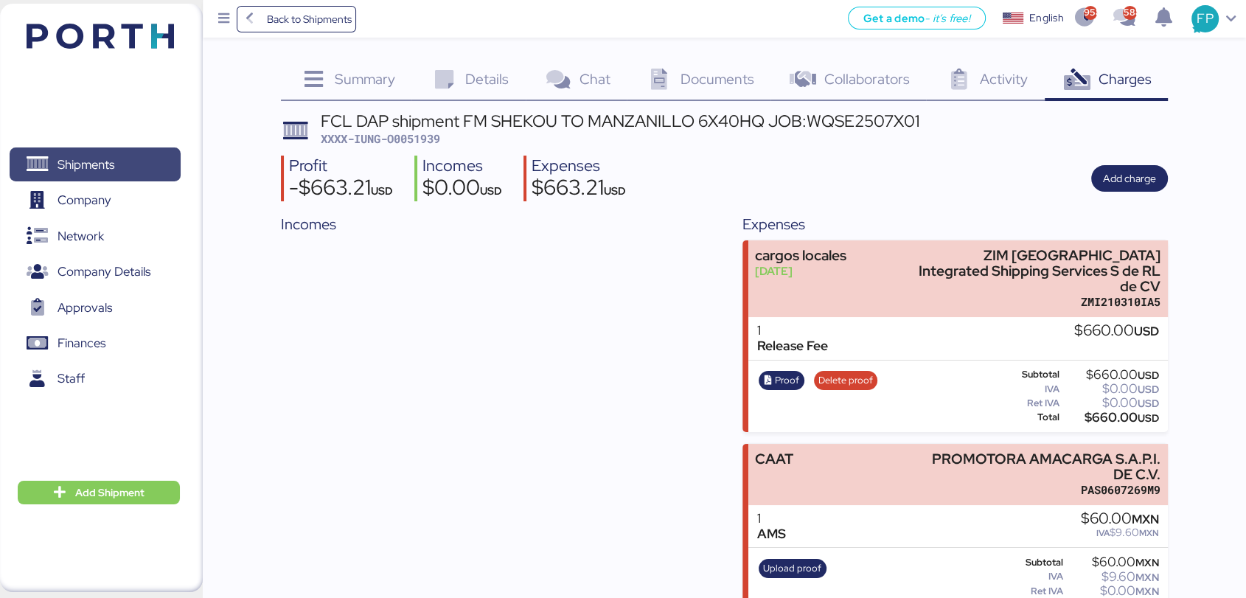
click at [124, 172] on span "Shipments" at bounding box center [94, 164] width 158 height 21
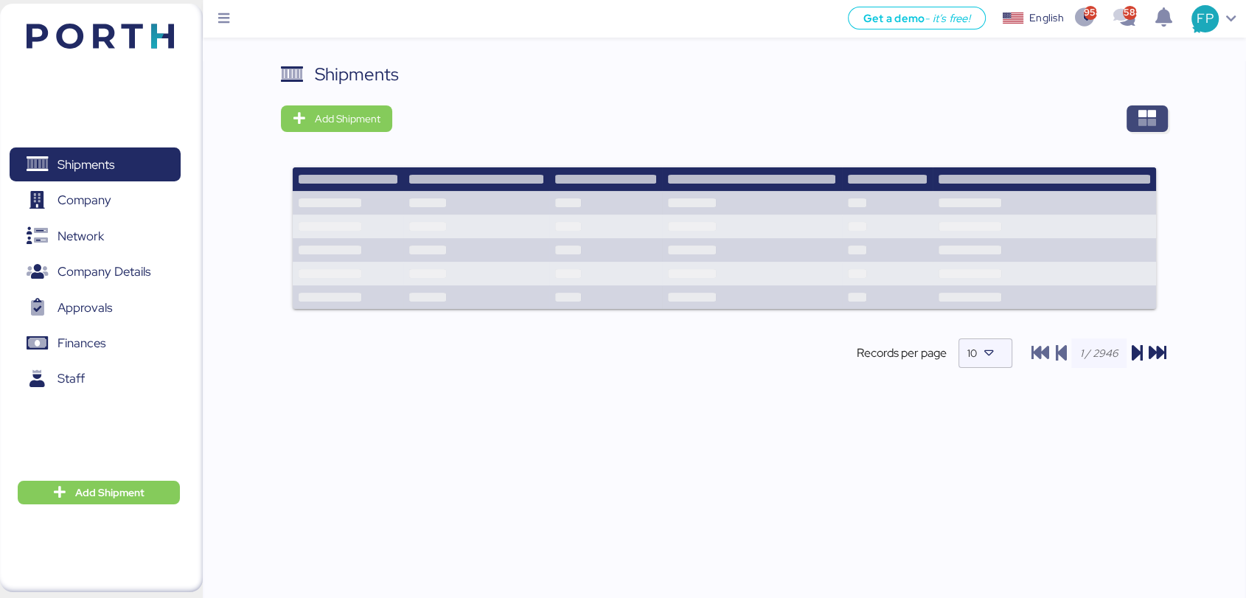
click at [1157, 118] on span "button" at bounding box center [1146, 118] width 41 height 27
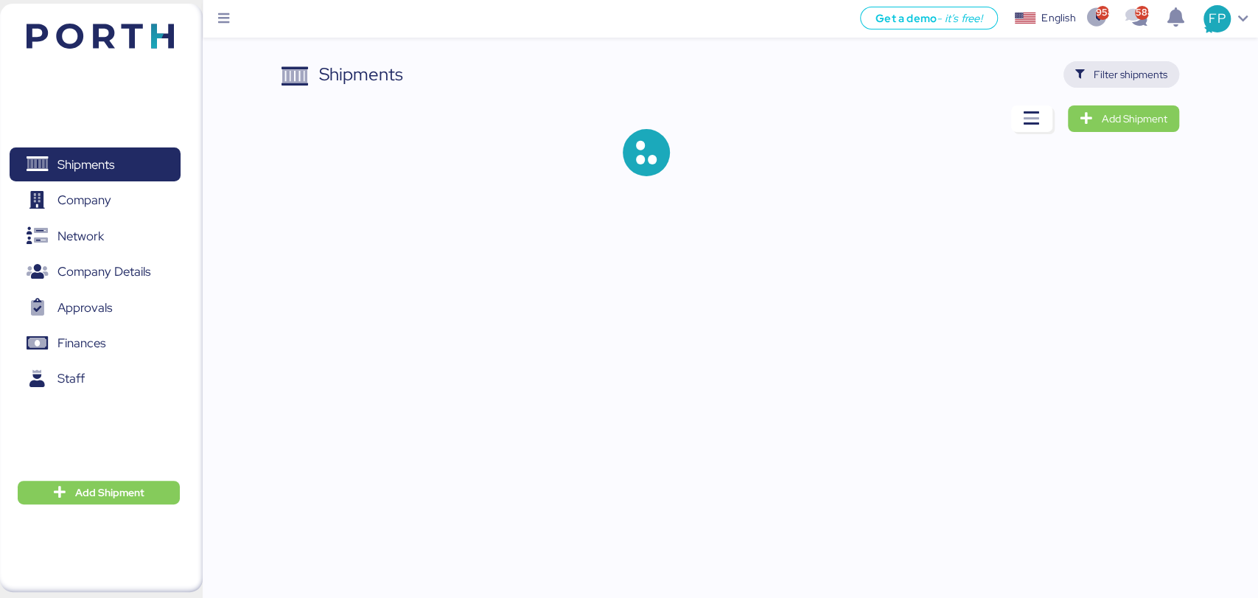
click at [1162, 82] on span "Filter shipments" at bounding box center [1131, 75] width 74 height 18
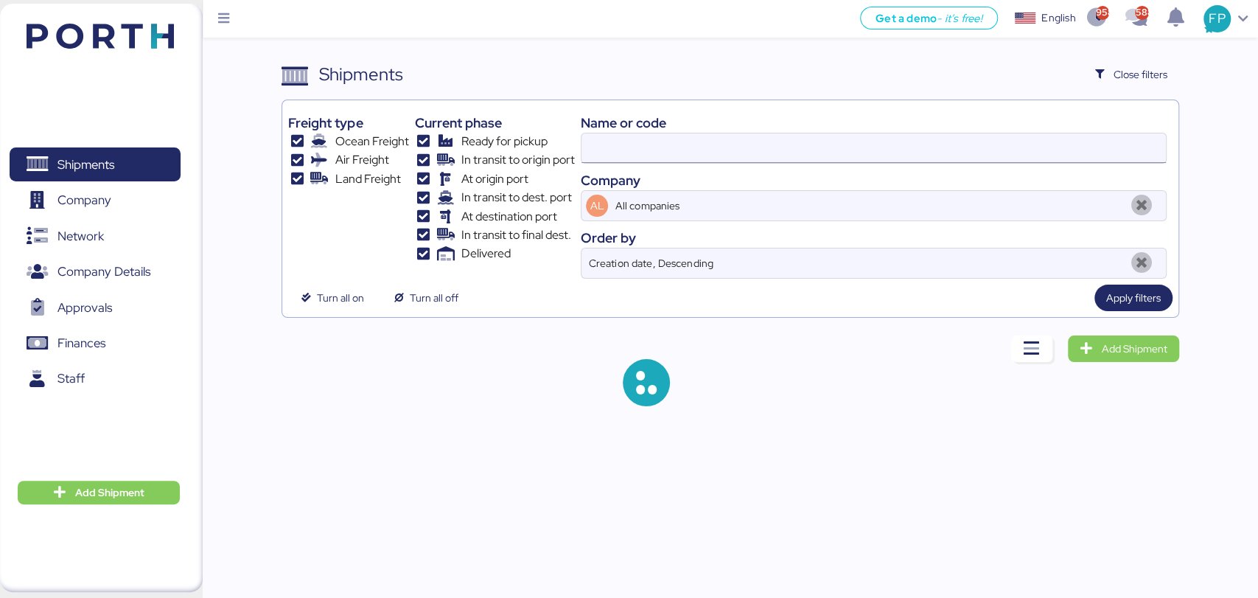
click at [630, 151] on input at bounding box center [874, 147] width 584 height 29
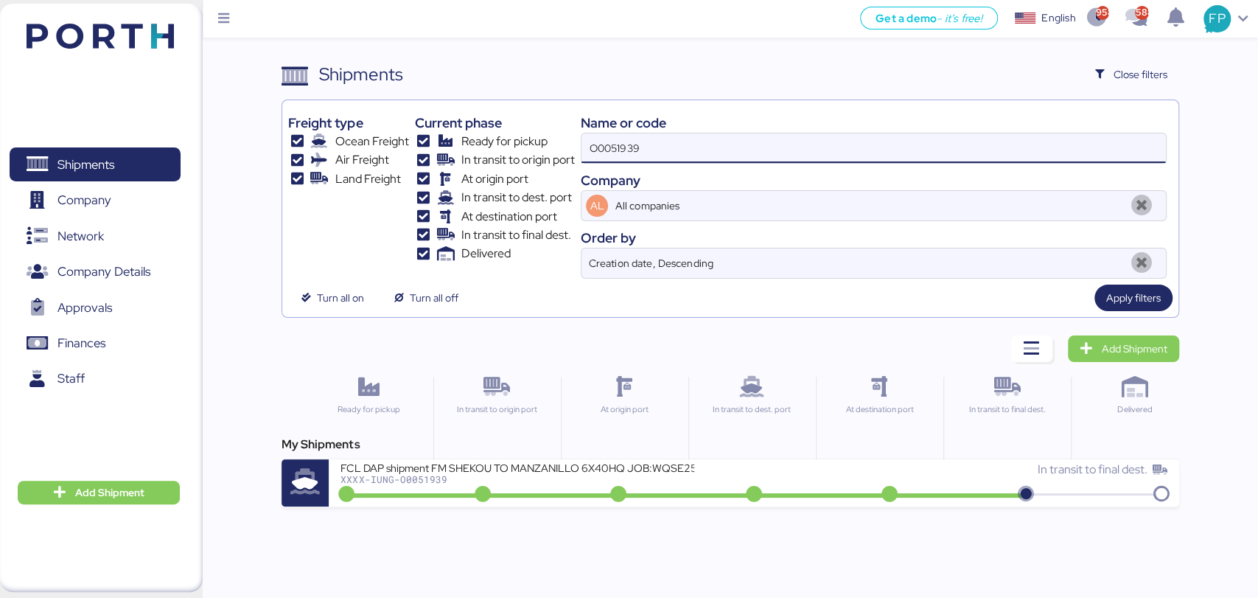
click at [630, 151] on input "O0051939" at bounding box center [874, 147] width 584 height 29
paste input "863"
type input "O0051863"
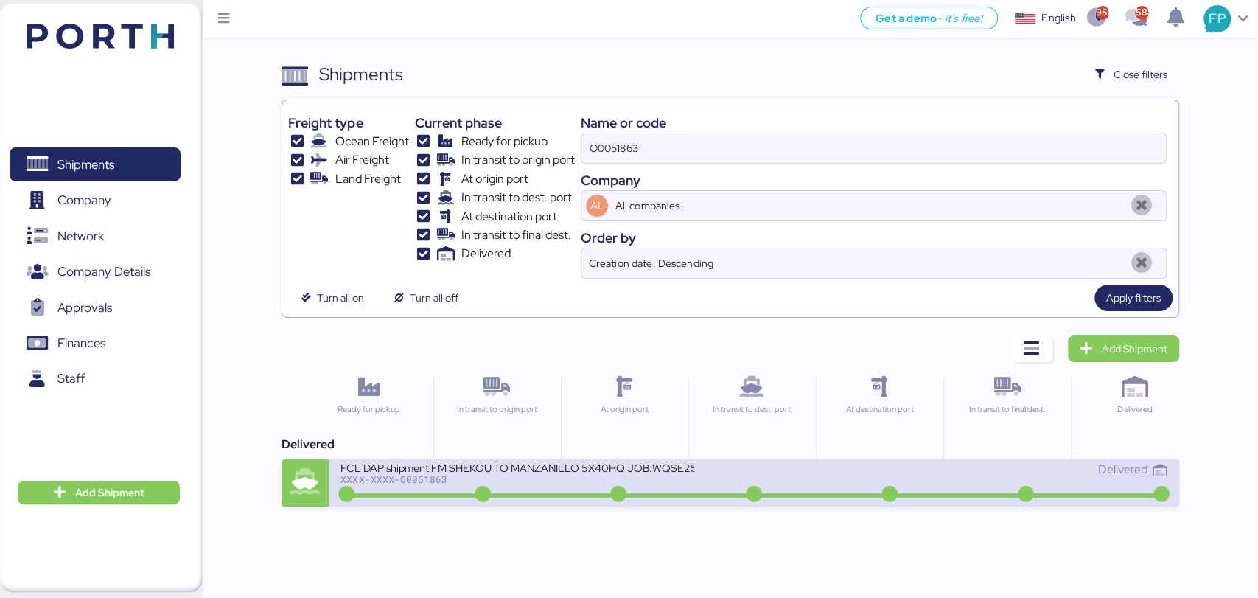
click at [542, 486] on div "FCL DAP shipment FM SHEKOU TO MANZANILLO 5X40HQ JOB:WQSE2506X35 XXXX-XXXX-O0051…" at bounding box center [547, 477] width 413 height 32
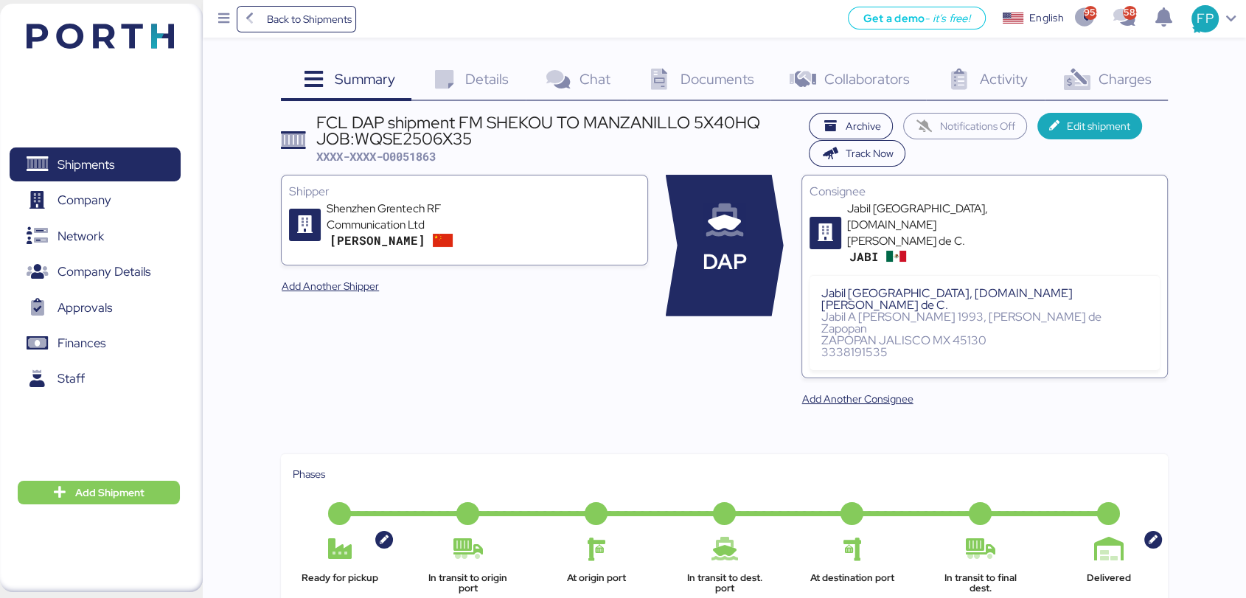
click at [1138, 91] on div "Charges 0" at bounding box center [1105, 81] width 123 height 40
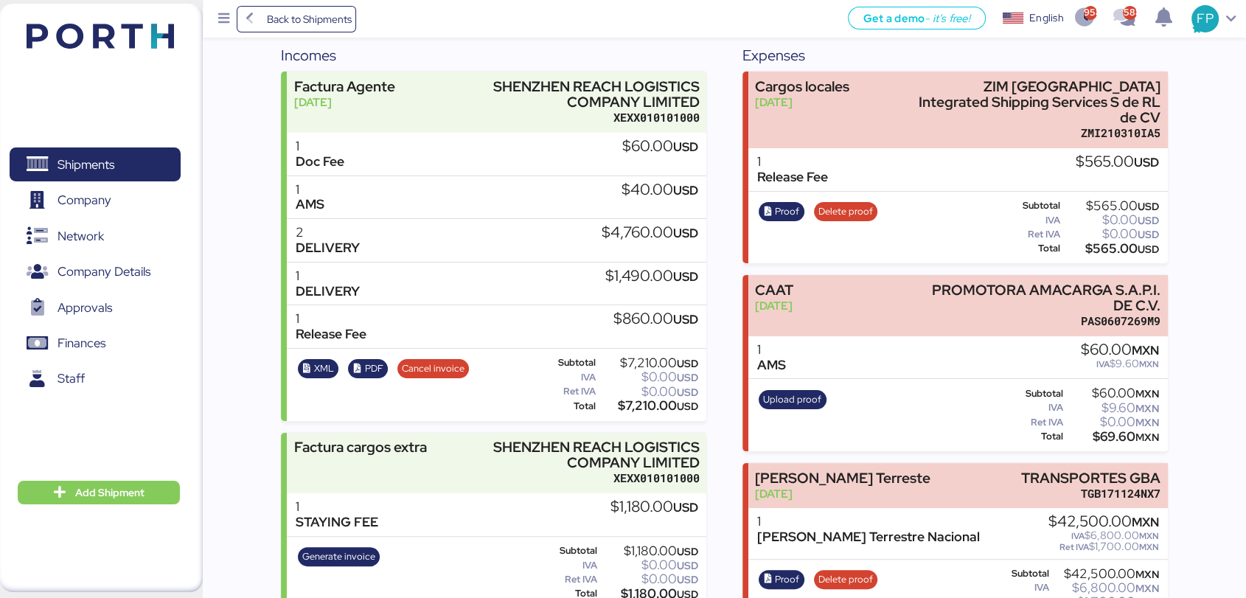
scroll to position [164, 0]
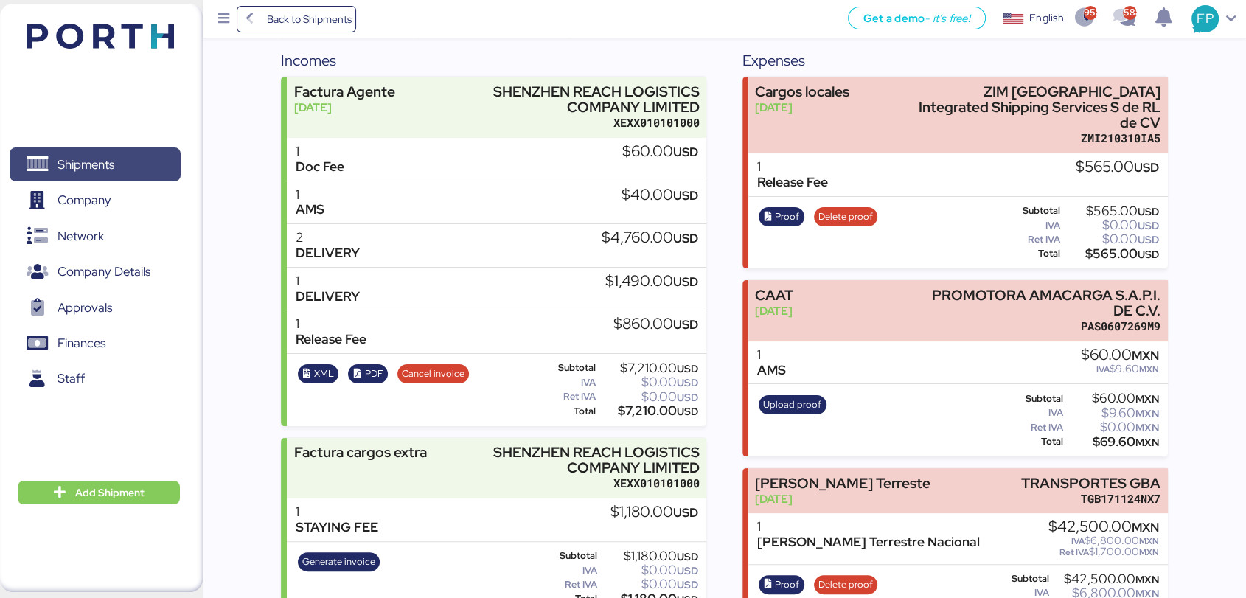
click at [88, 166] on span "Shipments" at bounding box center [85, 164] width 57 height 21
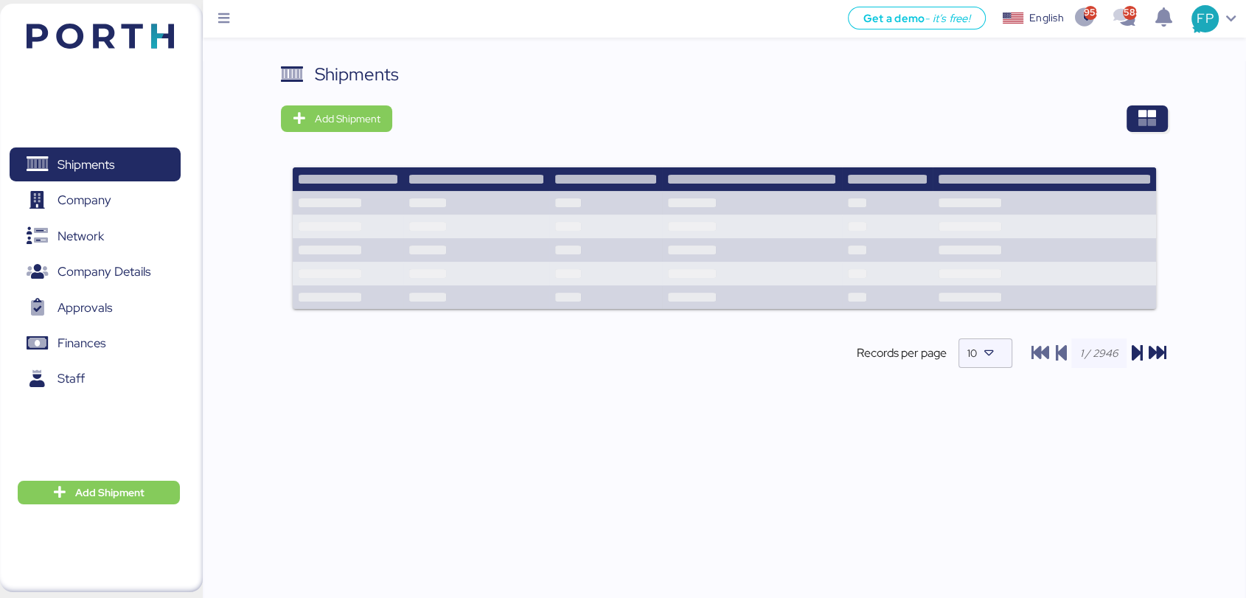
click at [1110, 108] on div at bounding box center [784, 118] width 765 height 27
click at [1145, 122] on icon "button" at bounding box center [1147, 119] width 18 height 18
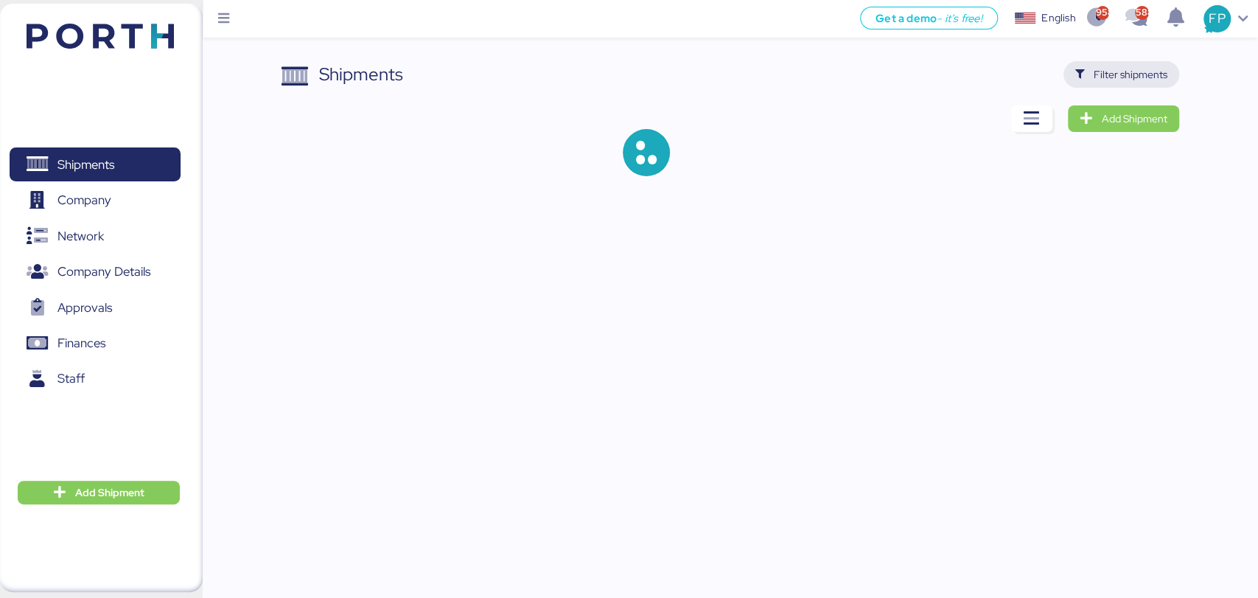
click at [1099, 76] on span "Filter shipments" at bounding box center [1131, 75] width 74 height 18
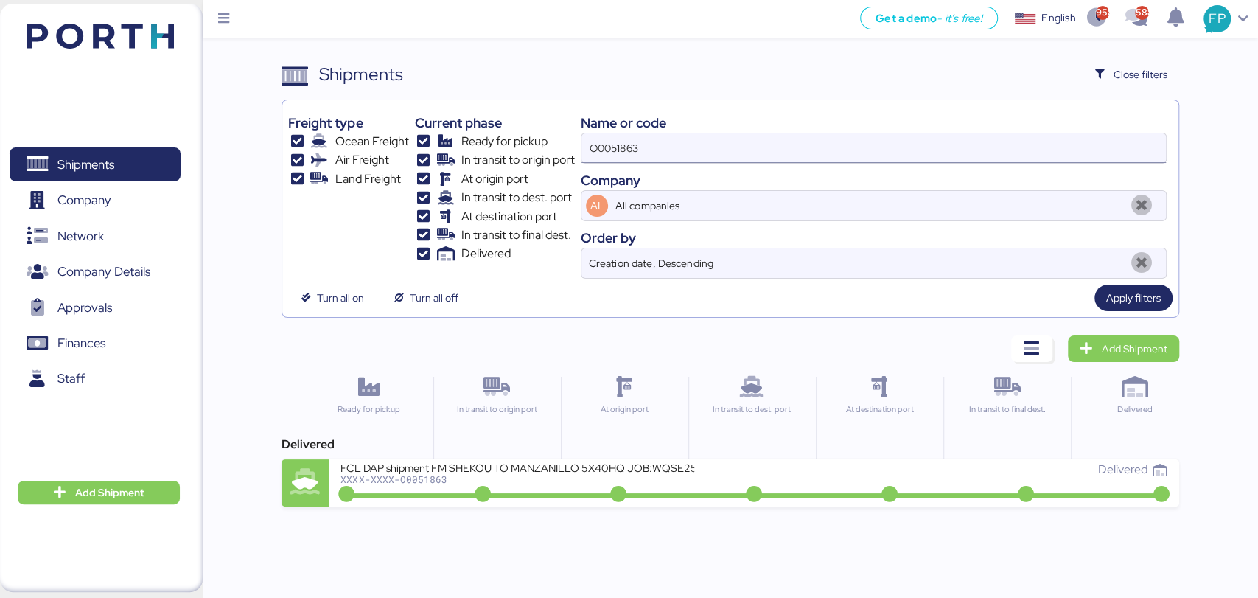
click at [606, 160] on input "O0051863" at bounding box center [874, 147] width 584 height 29
paste input "2019"
type input "O0052019"
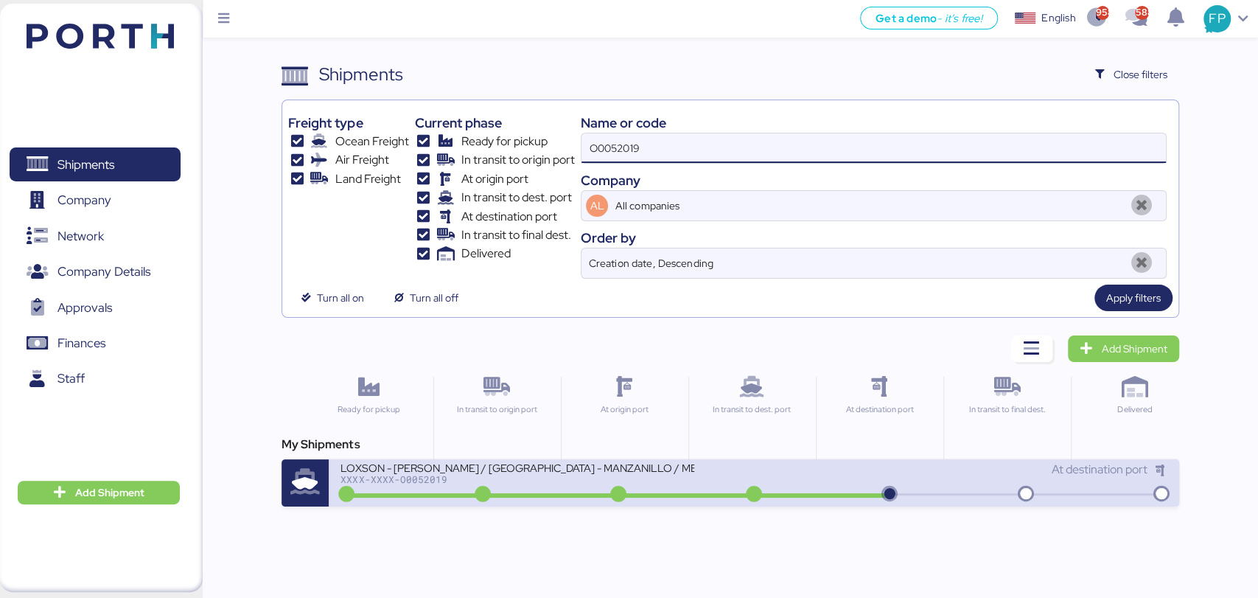
click at [545, 480] on div "XXXX-XXXX-O0052019" at bounding box center [518, 479] width 354 height 10
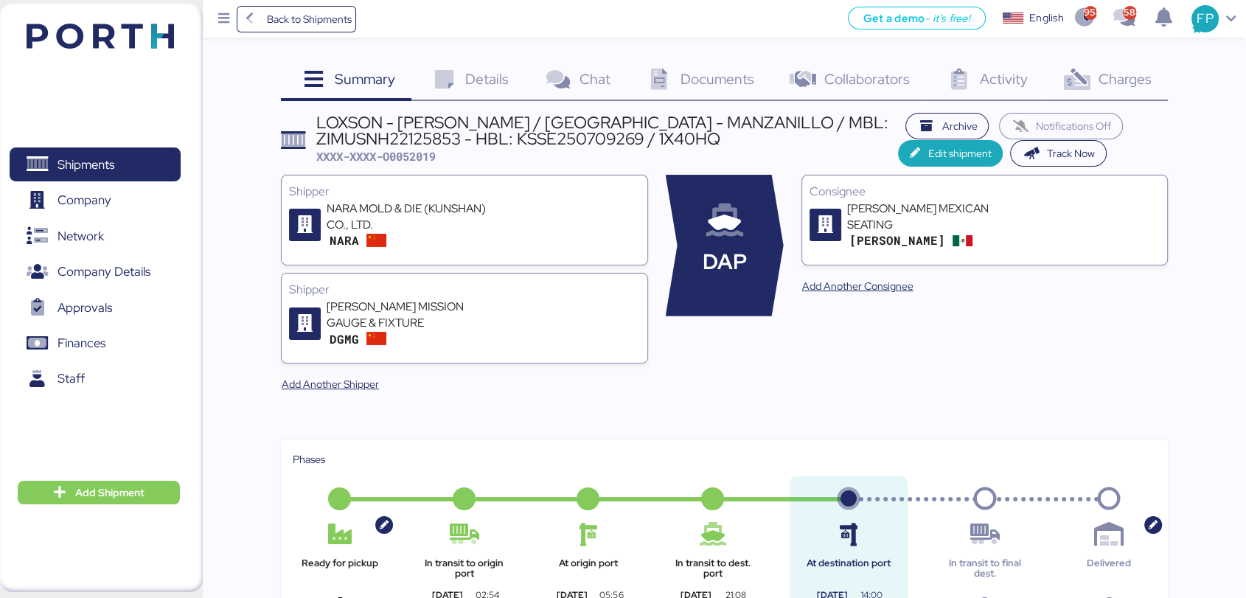
click at [1136, 94] on div "Charges 0" at bounding box center [1105, 81] width 123 height 40
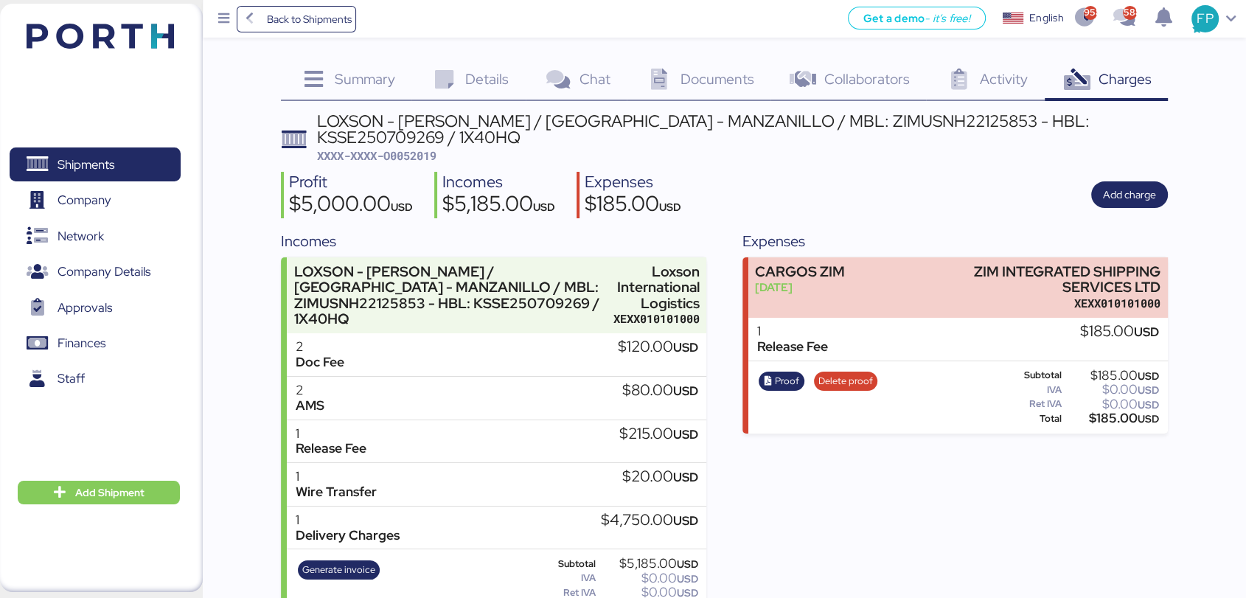
click at [799, 130] on div "LOXSON - LEAR / SHANGHAI - MANZANILLO / MBL: ZIMUSNH22125853 - HBL: KSSE2507092…" at bounding box center [742, 129] width 851 height 33
copy div "ZIMUSNH22125853"
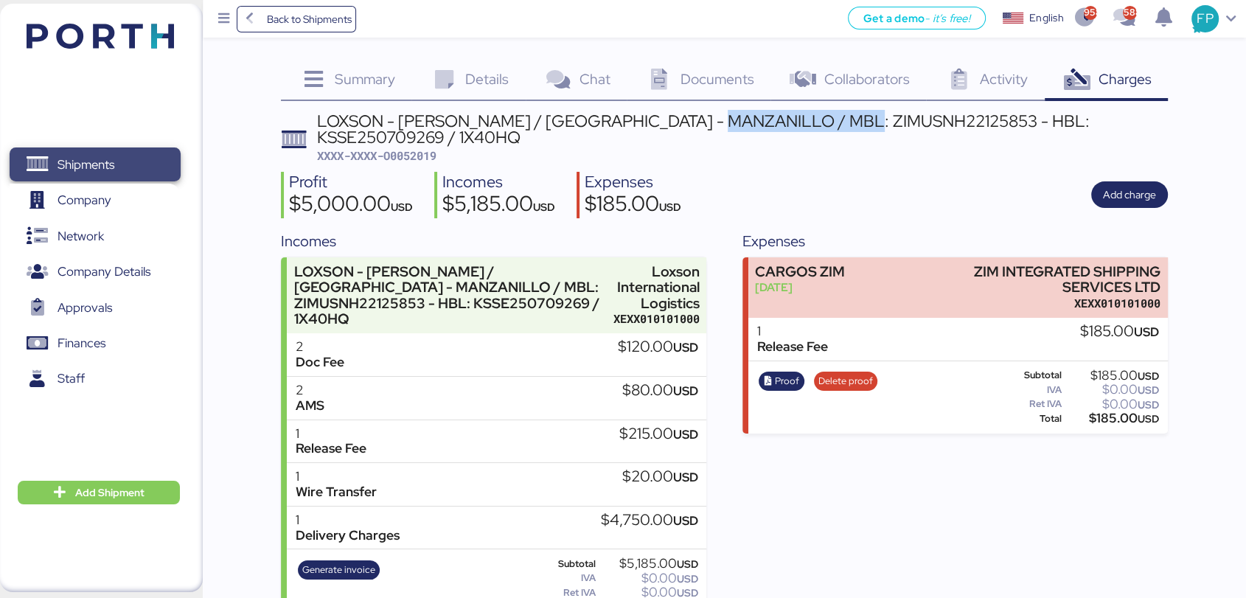
click at [150, 154] on span "Shipments" at bounding box center [94, 164] width 158 height 21
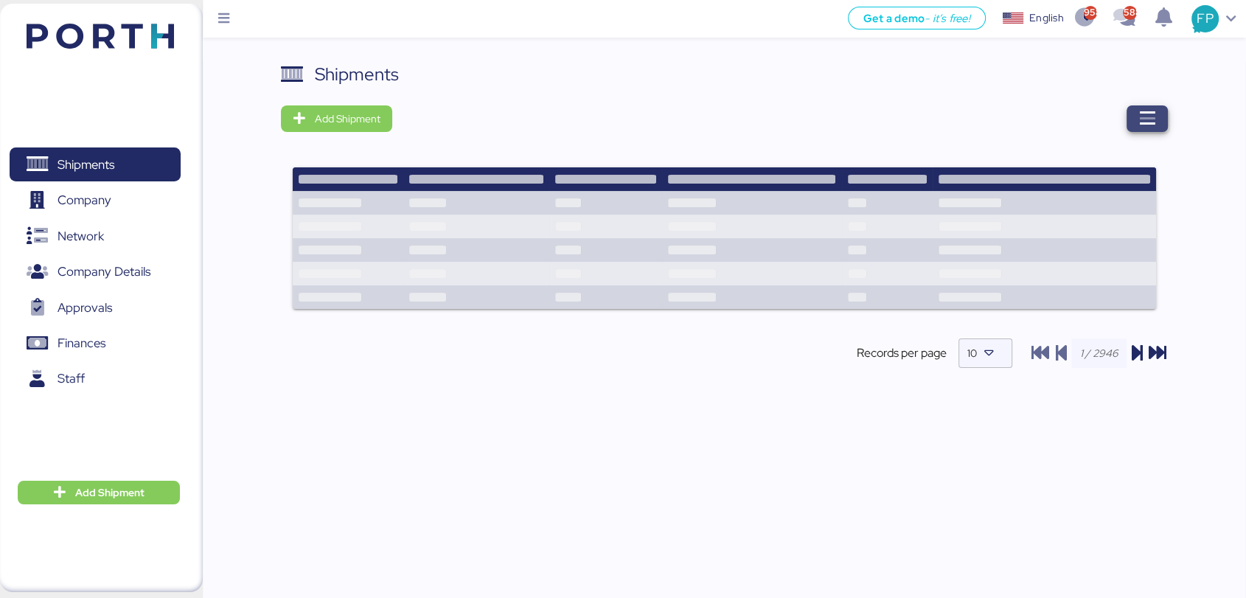
click at [1158, 122] on span "button" at bounding box center [1146, 118] width 41 height 27
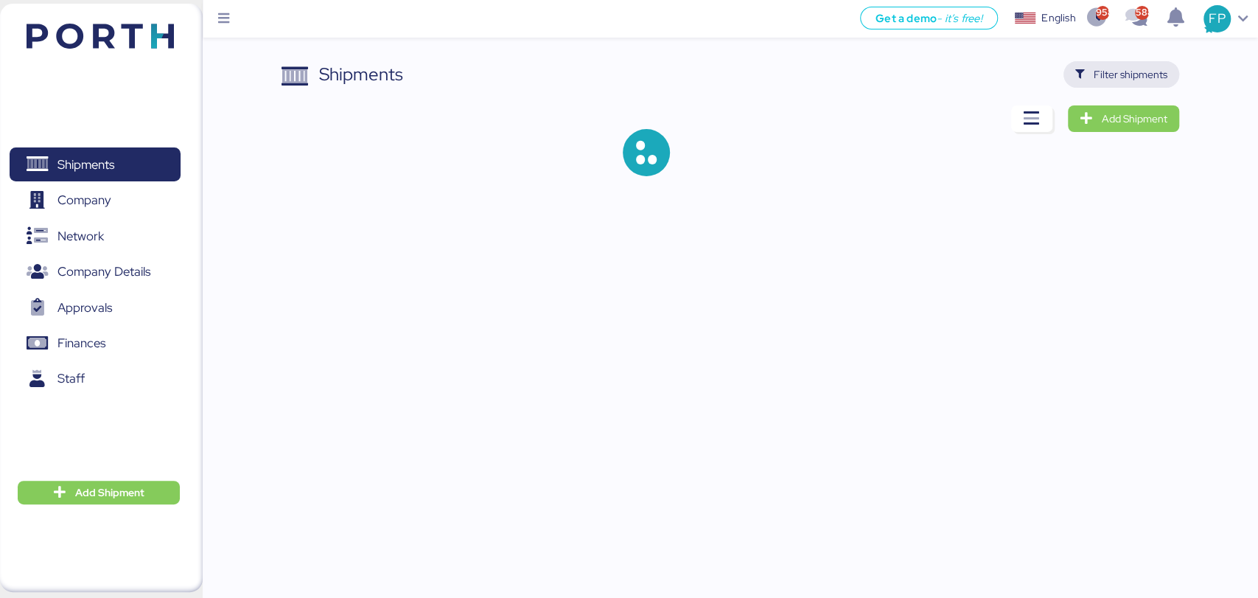
click at [1105, 83] on span "Filter shipments" at bounding box center [1131, 75] width 74 height 18
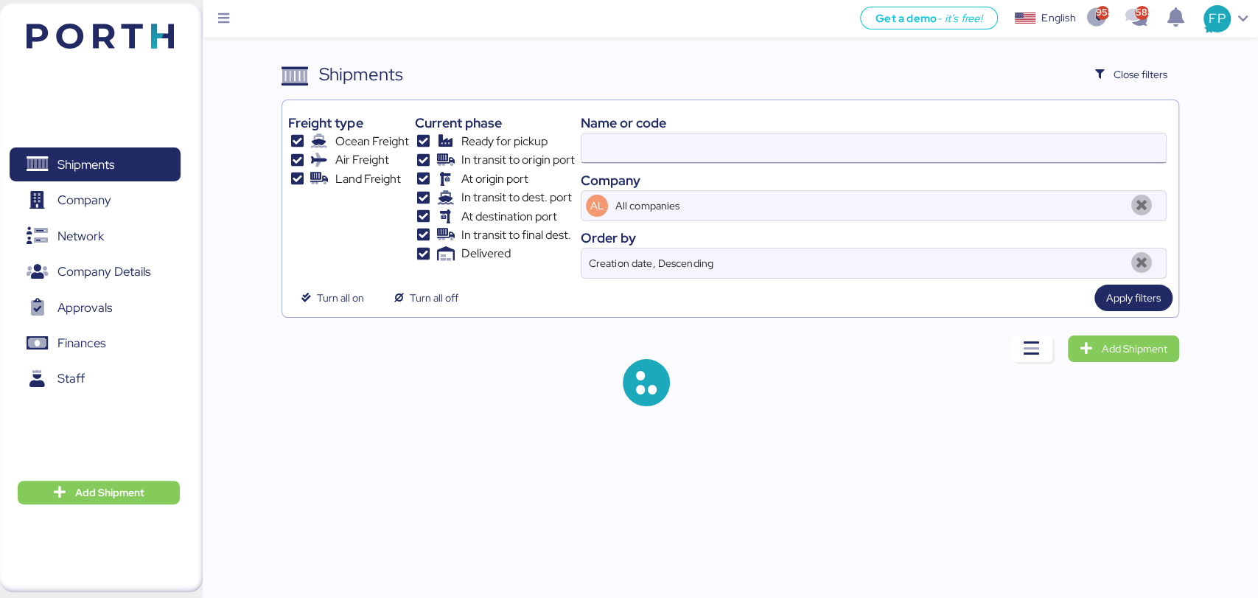
click at [643, 146] on input at bounding box center [874, 147] width 584 height 29
type input "O0052019"
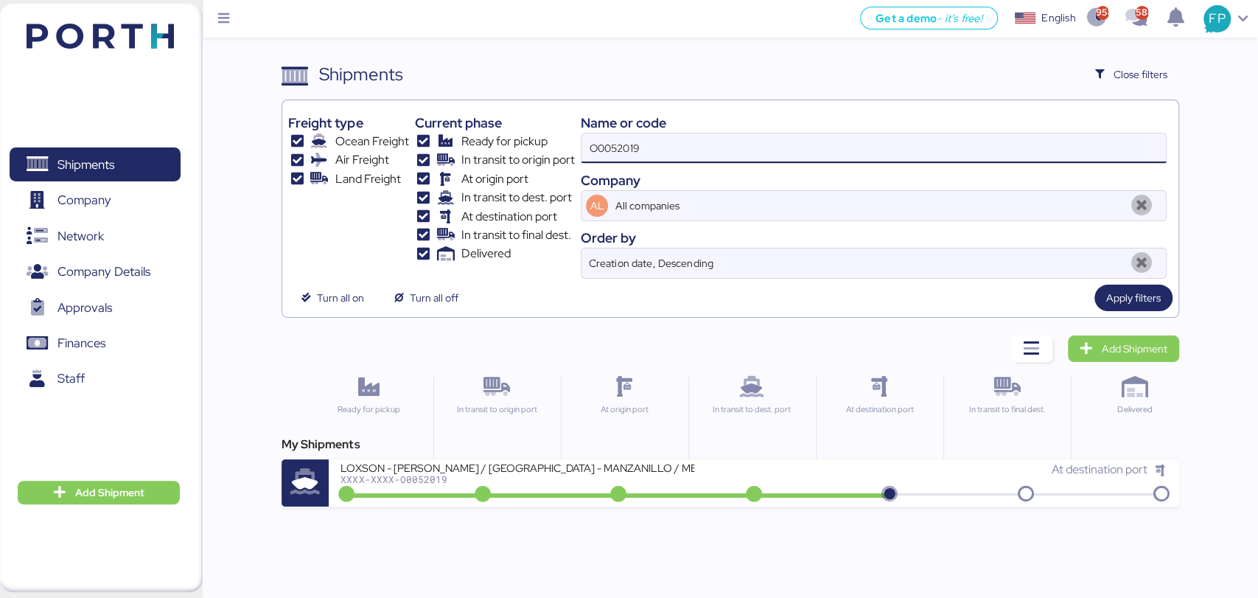
click at [643, 146] on input "O0052019" at bounding box center [874, 147] width 584 height 29
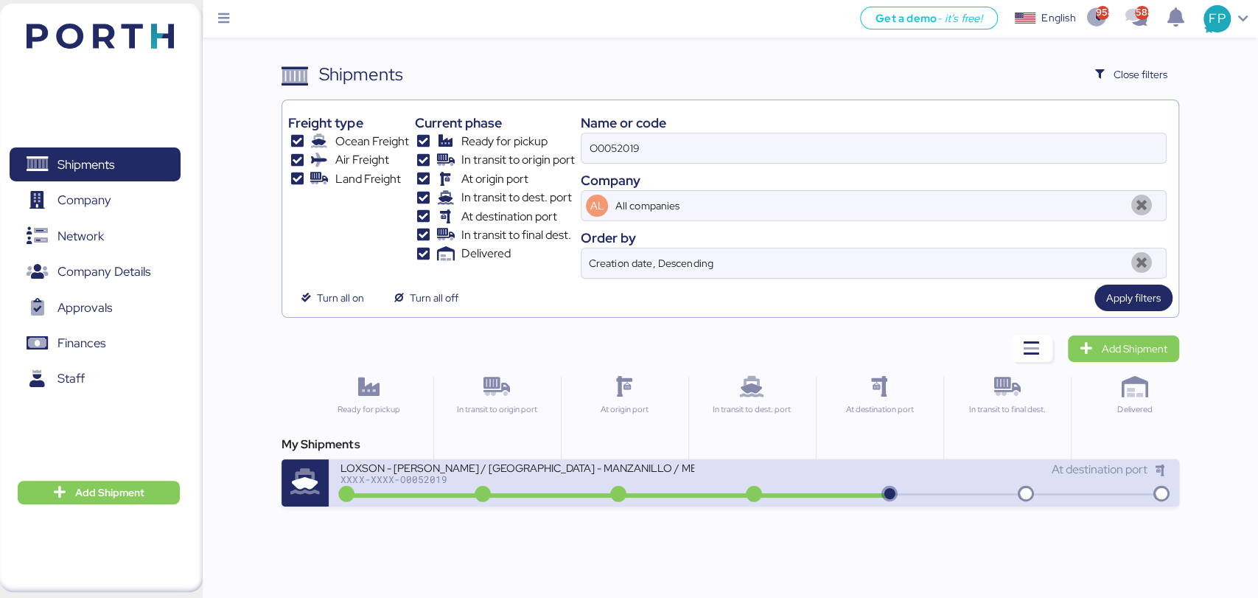
click at [567, 497] on div "LOXSON - LEAR / SHANGHAI - MANZANILLO / MBL: ZIMUSNH22125853 - HBL: KSSE2507092…" at bounding box center [754, 482] width 850 height 47
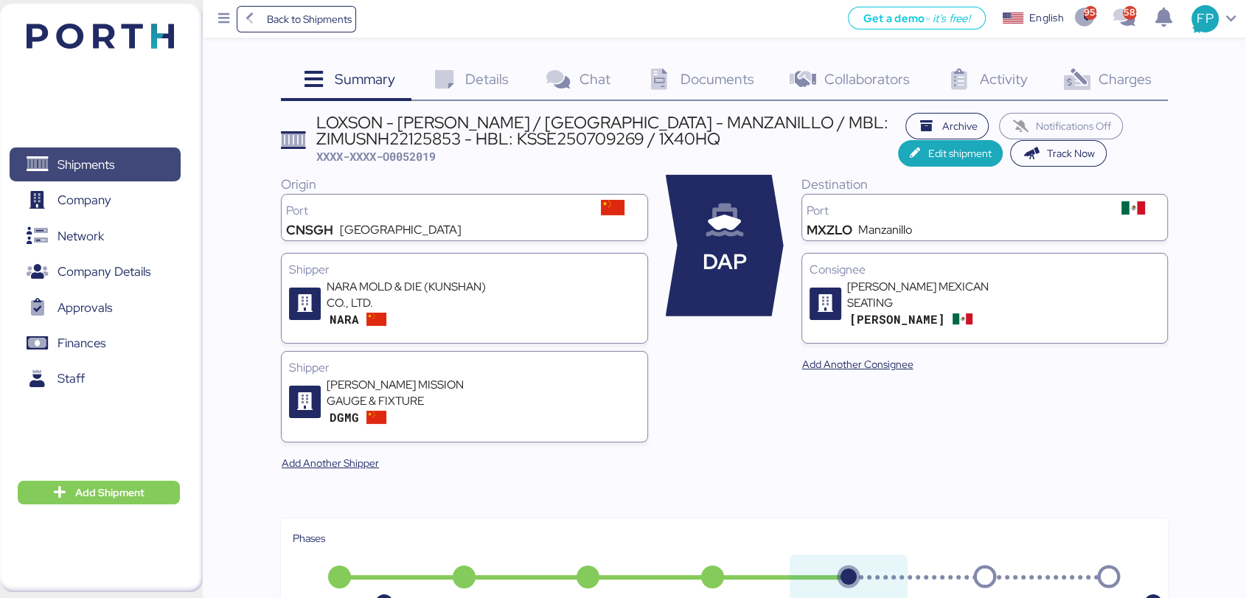
click at [162, 154] on span "Shipments" at bounding box center [94, 164] width 158 height 21
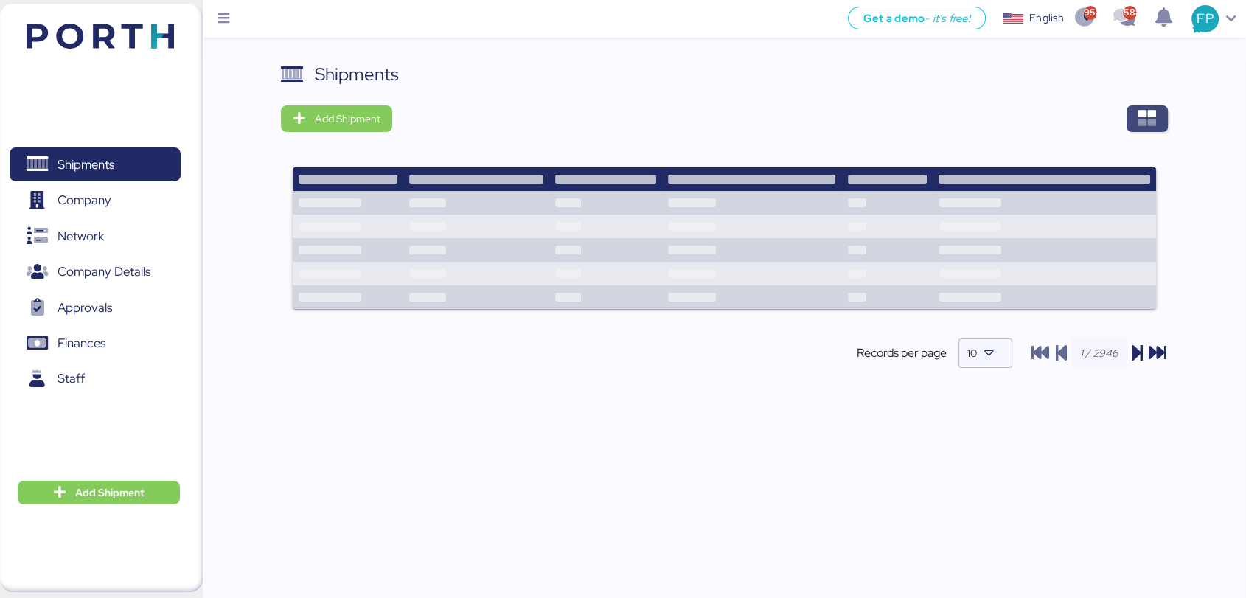
click at [1141, 114] on icon "button" at bounding box center [1147, 119] width 18 height 18
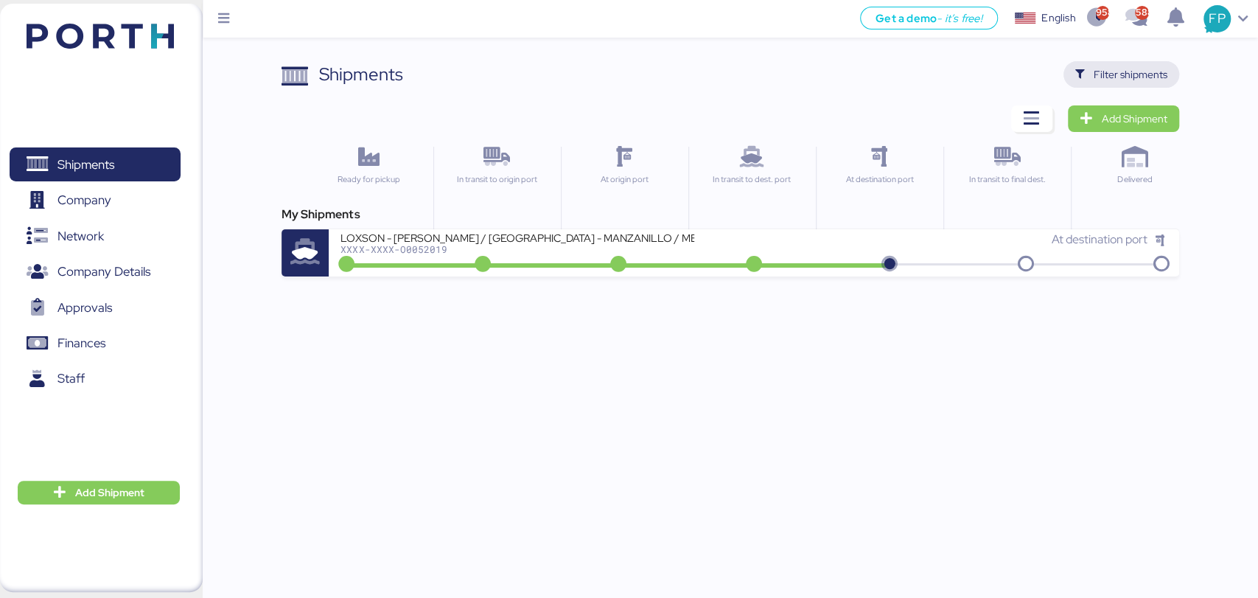
click at [1086, 75] on span "Filter shipments" at bounding box center [1121, 74] width 92 height 21
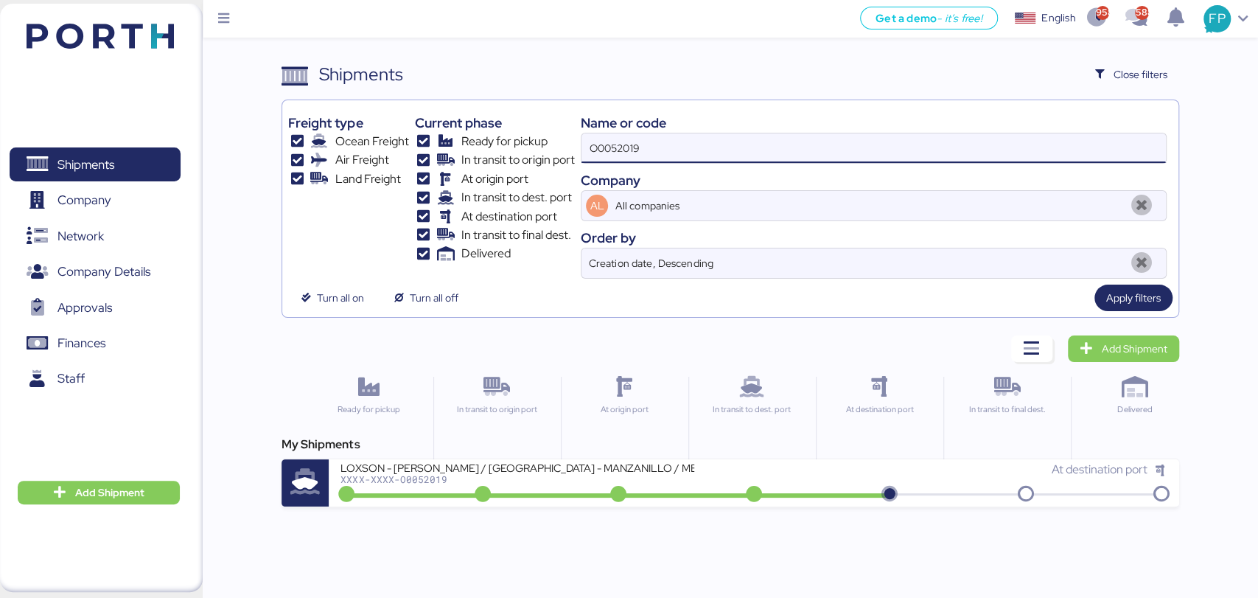
click at [608, 144] on input "O0052019" at bounding box center [874, 147] width 584 height 29
paste input "1971"
type input "O0051971"
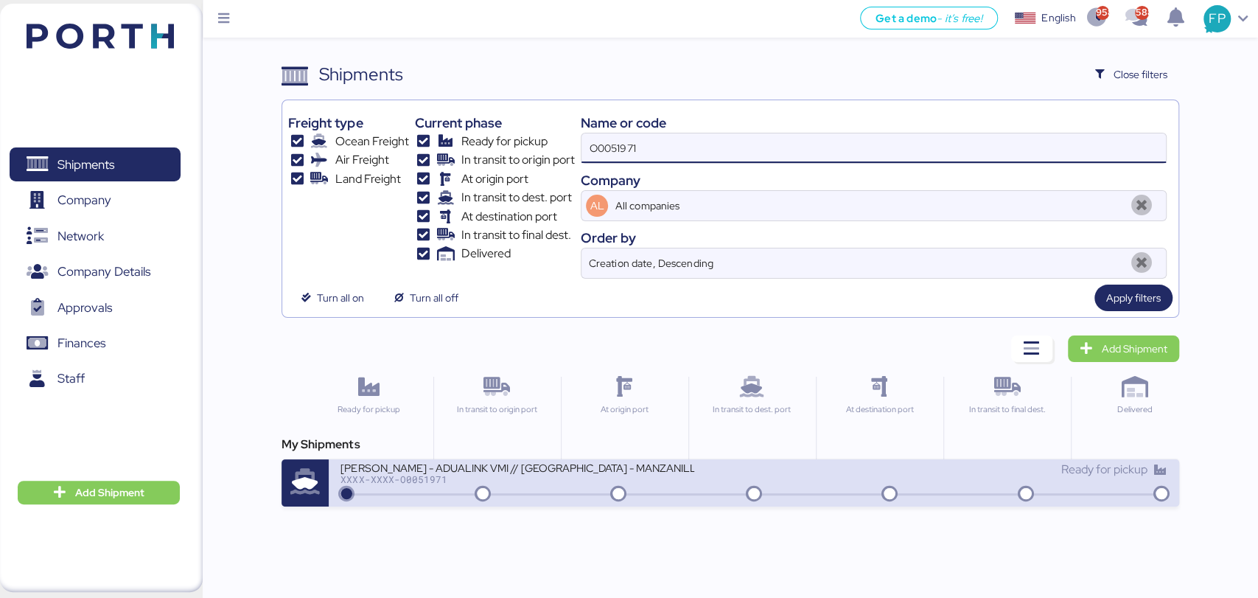
click at [527, 473] on div "JIANGSU XIN BURNASIA - ADUALINK VMI // SHANGHAI - MANZANILLO // MBL: EGLV142502…" at bounding box center [518, 467] width 354 height 13
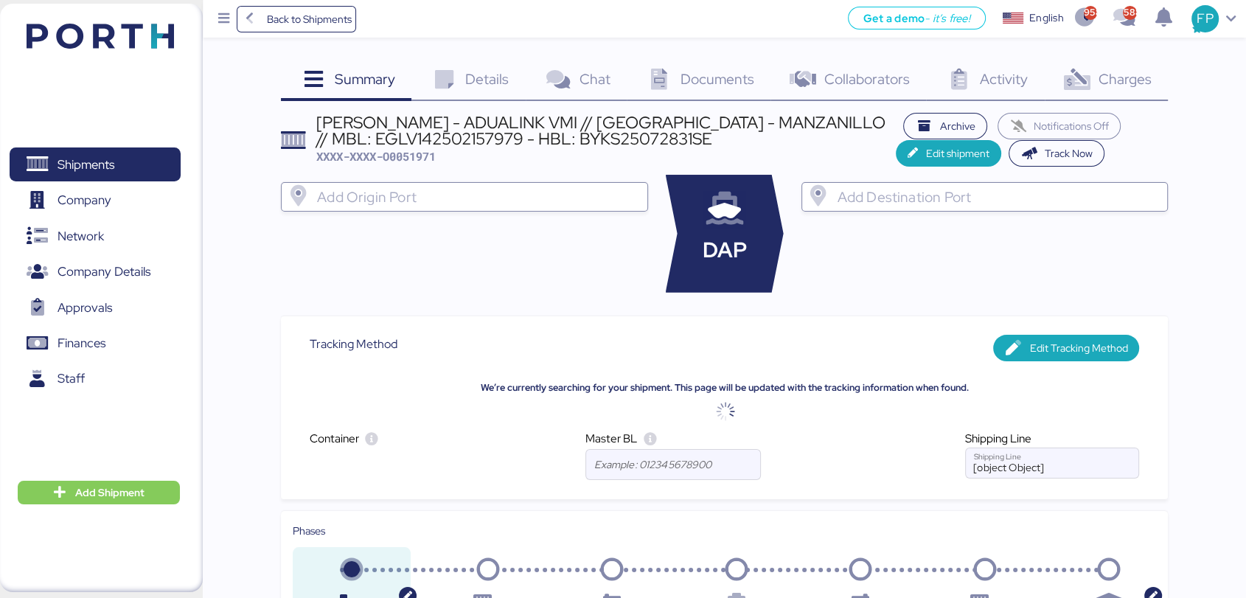
click at [1111, 92] on div "Charges 0" at bounding box center [1105, 81] width 123 height 40
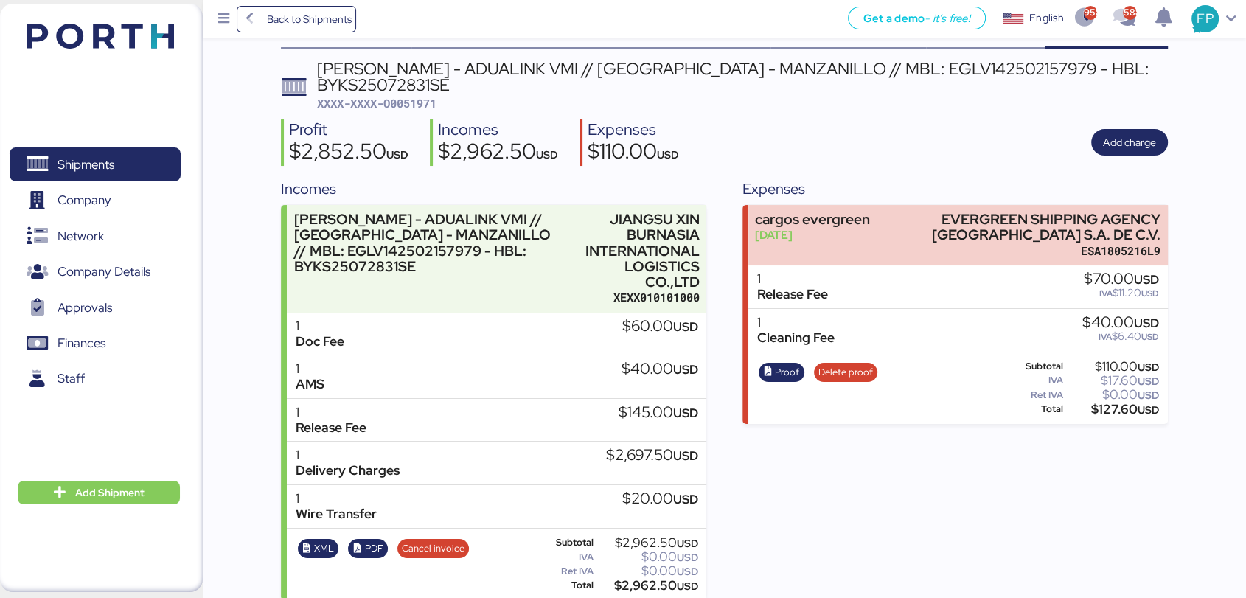
scroll to position [52, 0]
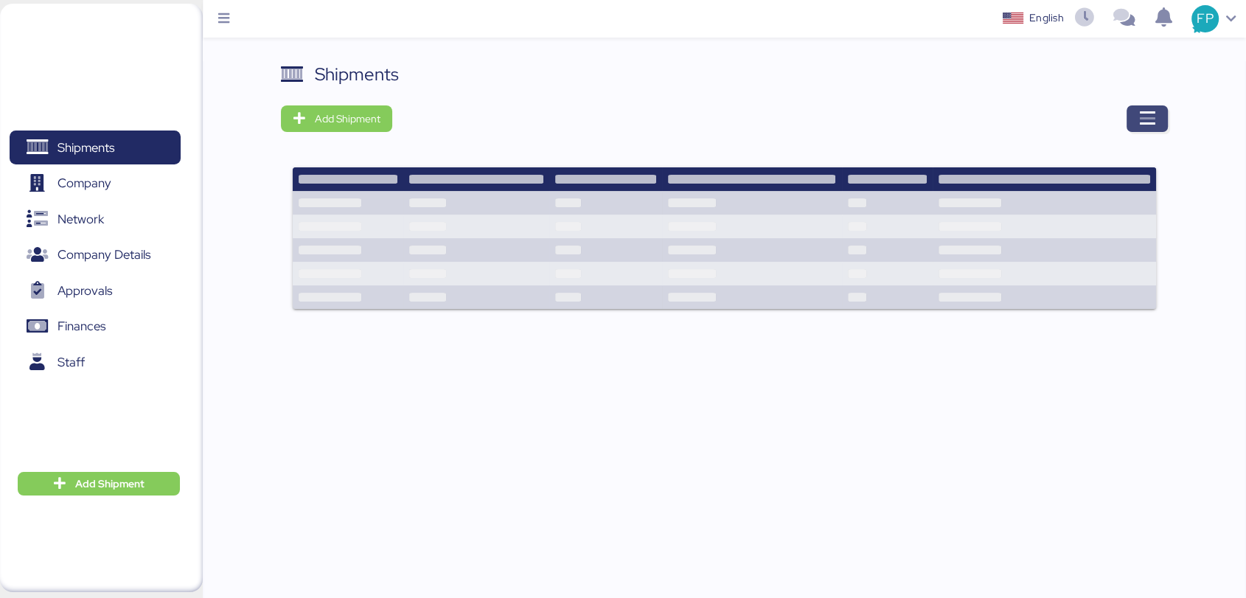
click at [1156, 119] on span "button" at bounding box center [1146, 118] width 41 height 27
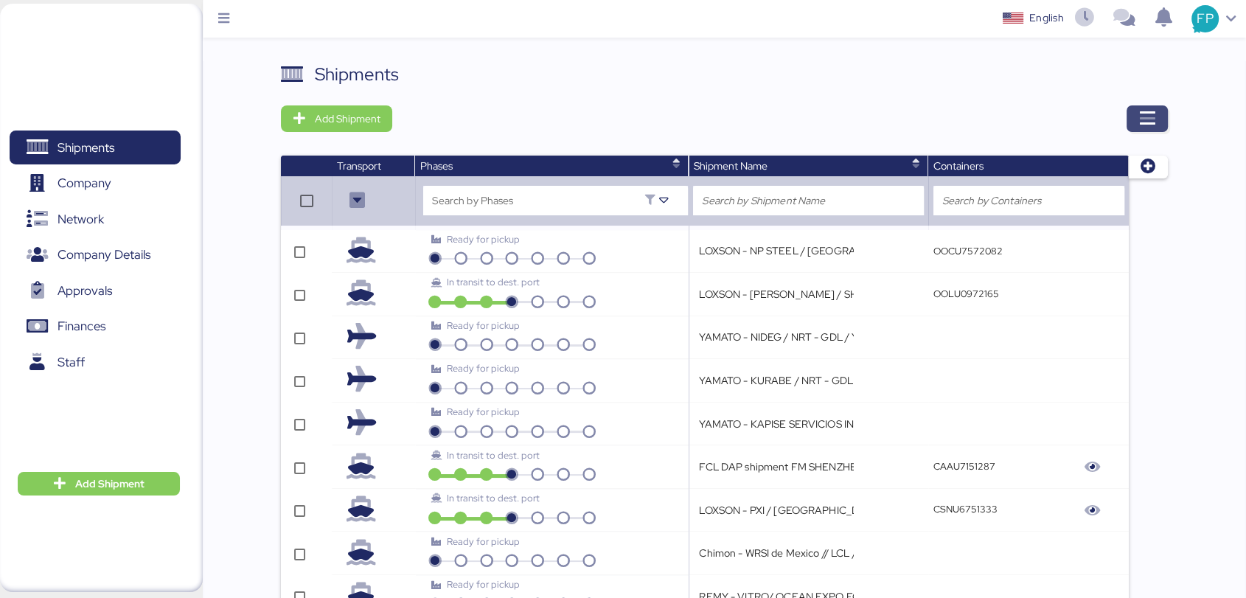
click at [1152, 128] on icon "button" at bounding box center [1147, 119] width 18 height 18
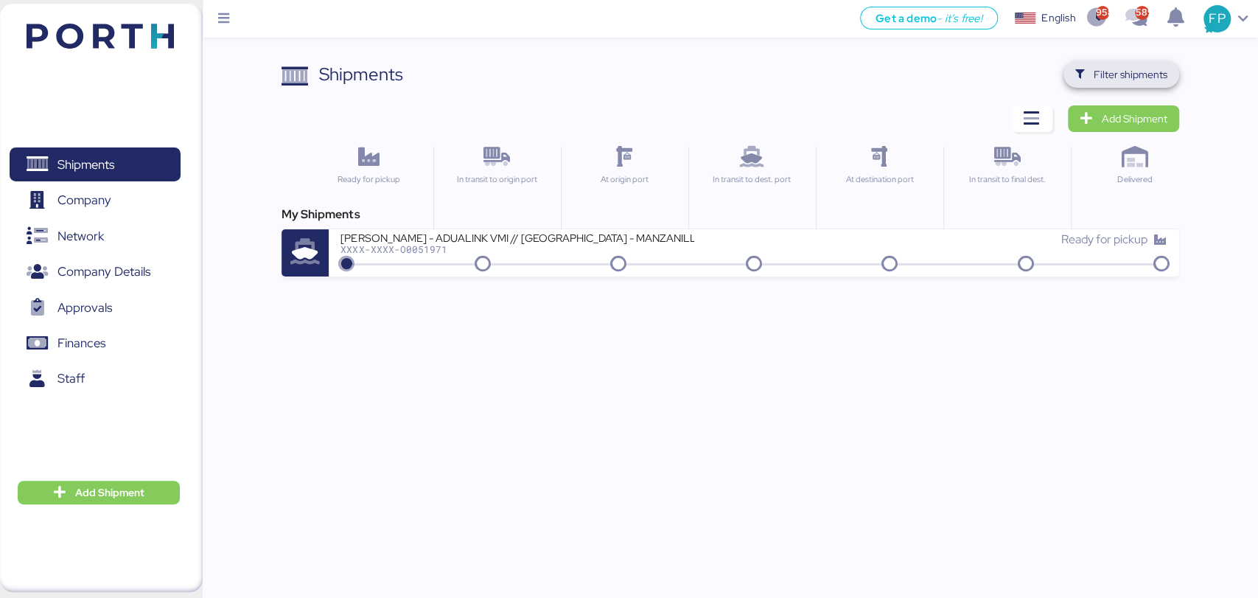
click at [1067, 80] on span "Filter shipments" at bounding box center [1122, 74] width 116 height 27
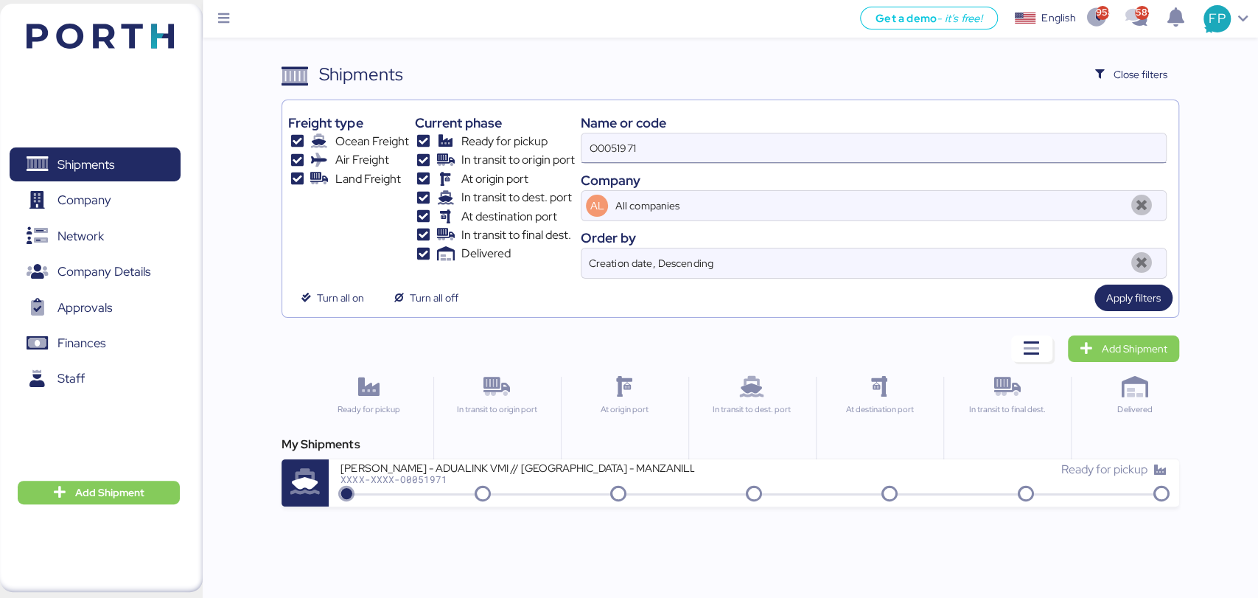
click at [605, 148] on input "O0051971" at bounding box center [874, 147] width 584 height 29
paste input "2016"
type input "O0052016"
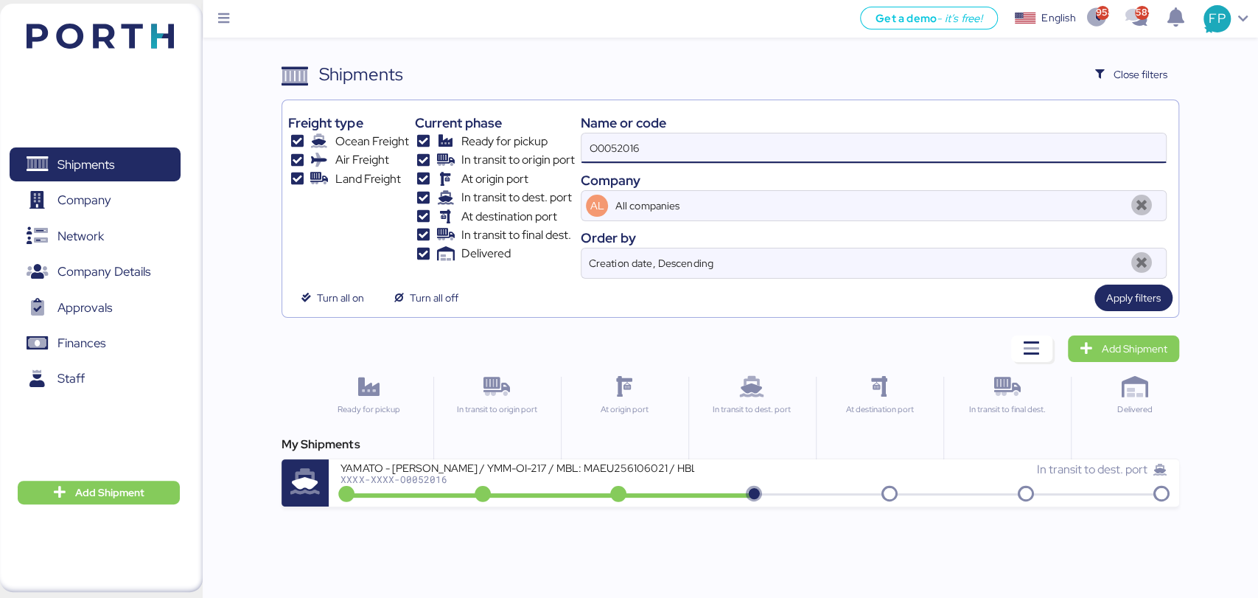
click at [605, 148] on input "O0052016" at bounding box center [874, 147] width 584 height 29
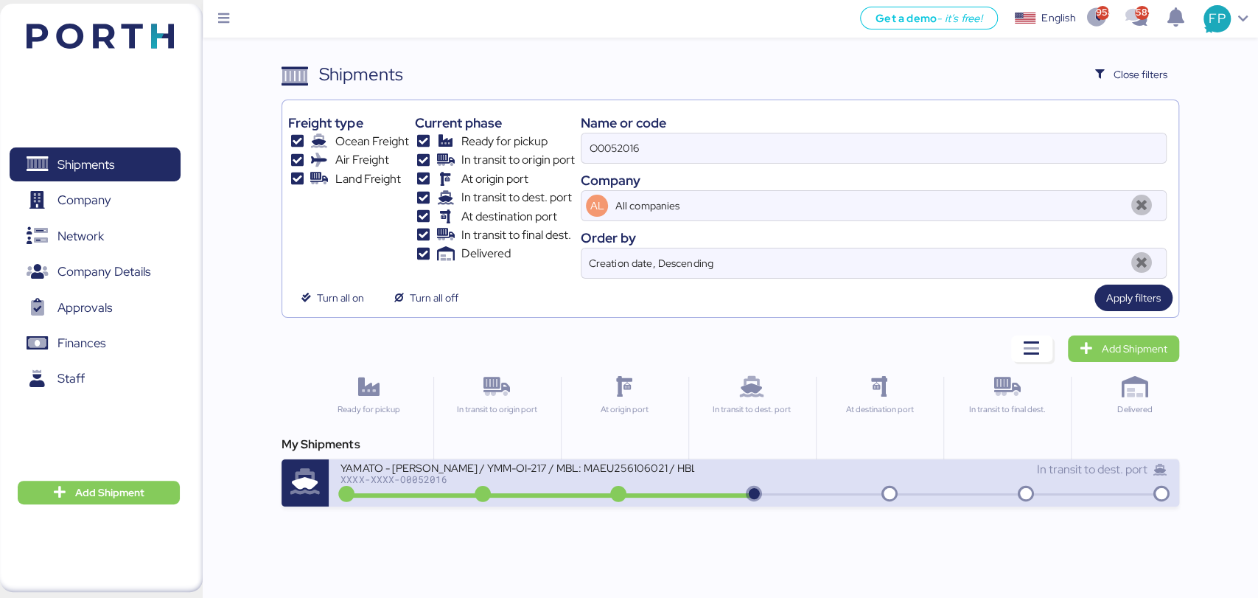
click at [590, 472] on div "YAMATO - MIYAZAKI / YMM-OI-217 / MBL: MAEU256106021 / HBL: YTJNGO100068 / FCL" at bounding box center [518, 467] width 354 height 13
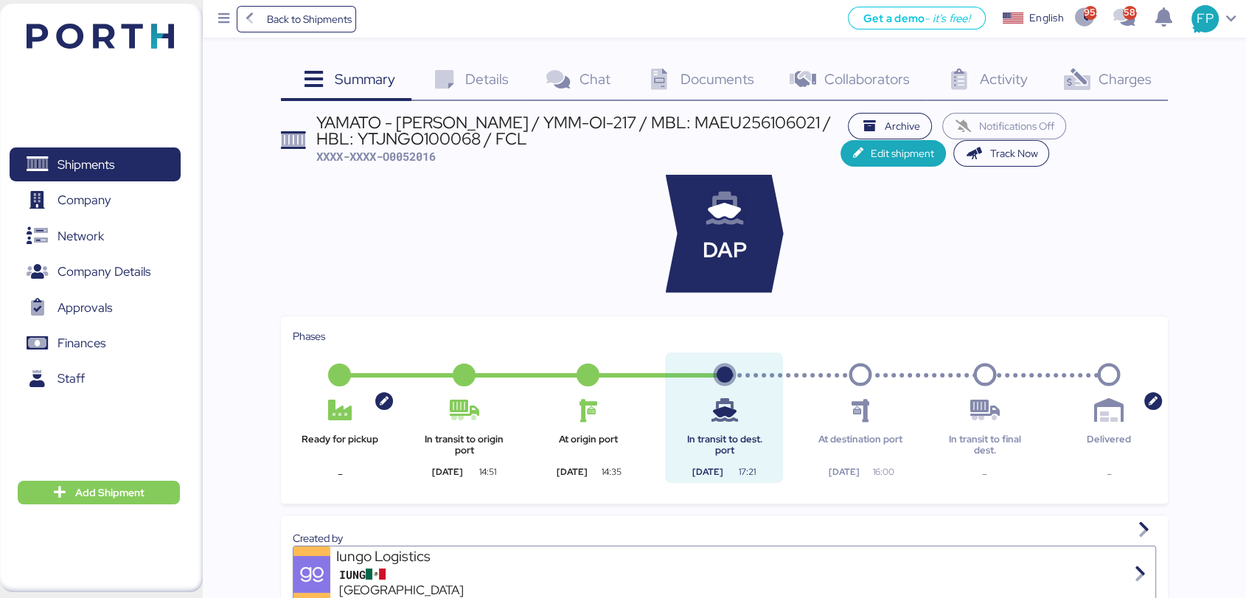
click at [1115, 94] on div "Charges 0" at bounding box center [1105, 81] width 123 height 40
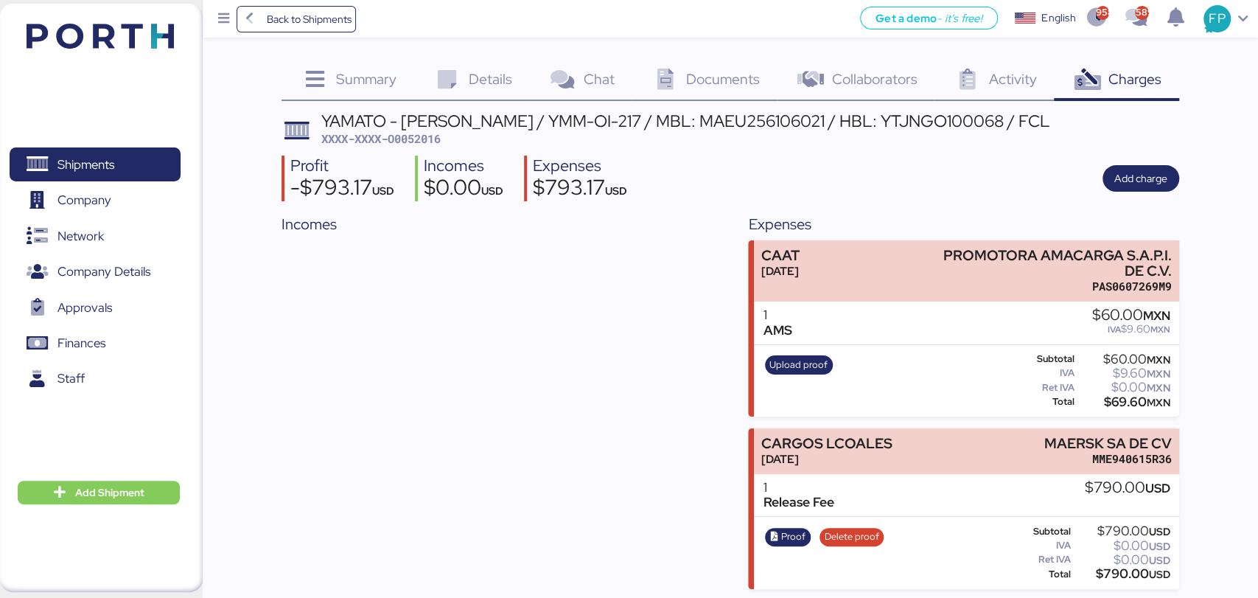
click at [413, 141] on span "XXXX-XXXX-O0052016" at bounding box center [380, 138] width 119 height 15
click at [409, 132] on span "XXXX-XXXX-O0052016" at bounding box center [380, 138] width 119 height 15
copy span "O0052016"
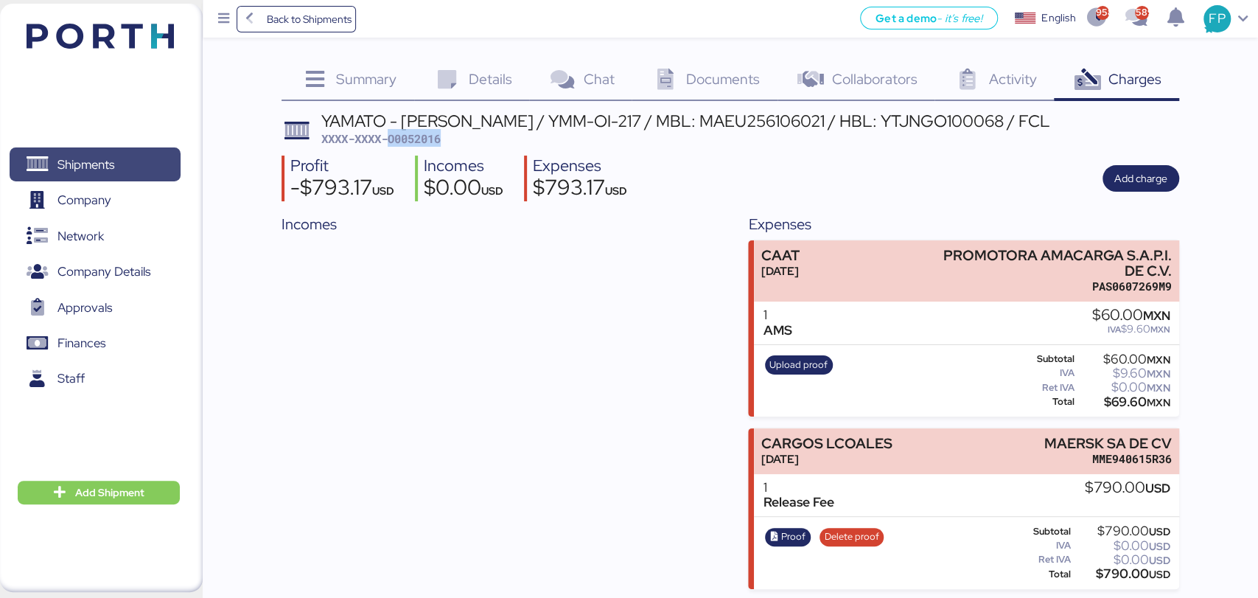
click at [138, 156] on span "Shipments" at bounding box center [94, 164] width 158 height 21
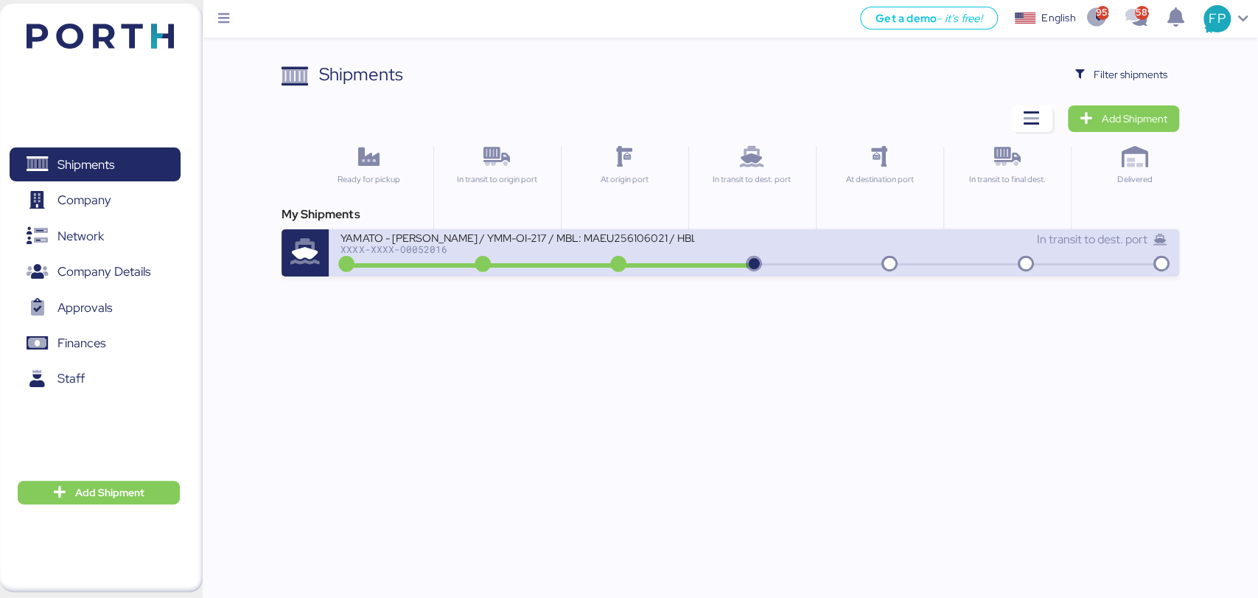
click at [712, 250] on div "YAMATO - MIYAZAKI / YMM-OI-217 / MBL: MAEU256106021 / HBL: YTJNGO100068 / FCL X…" at bounding box center [547, 247] width 413 height 32
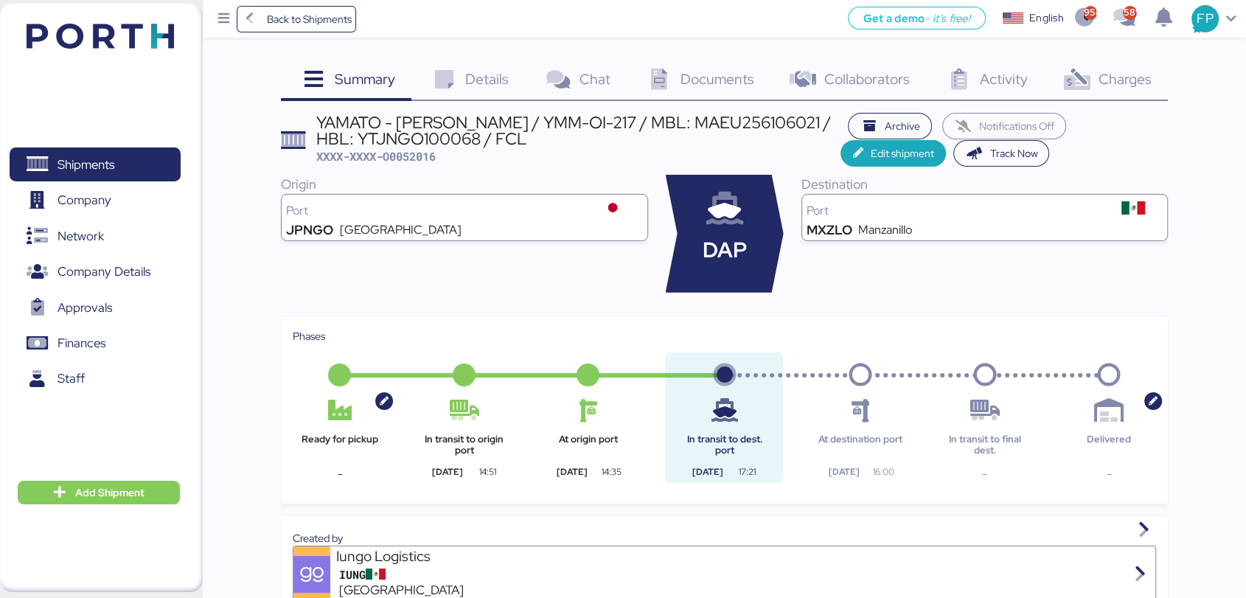
click at [1109, 66] on div "Charges 0" at bounding box center [1105, 81] width 123 height 40
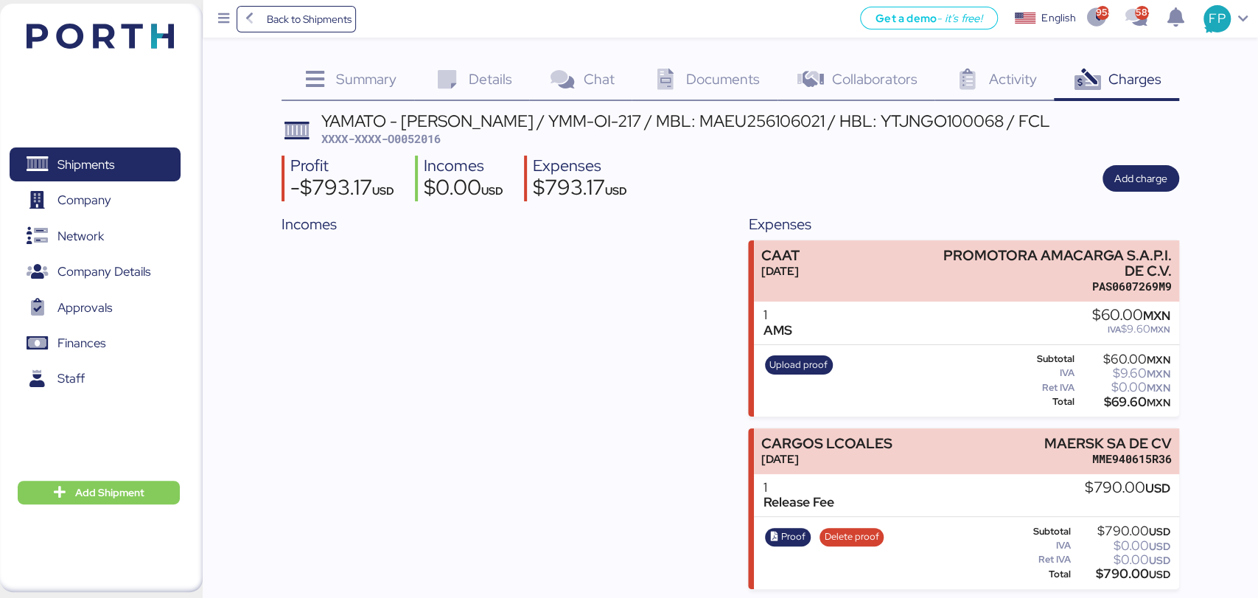
click at [439, 139] on span "XXXX-XXXX-O0052016" at bounding box center [380, 138] width 119 height 15
copy span "O0052016"
drag, startPoint x: 1041, startPoint y: 449, endPoint x: 1206, endPoint y: 442, distance: 164.5
click at [1206, 442] on div "Summary 0 Details 0 Chat 0 Documents 0 Collaborators 0 Activity 0 Charges 0 YAM…" at bounding box center [629, 294] width 1258 height 589
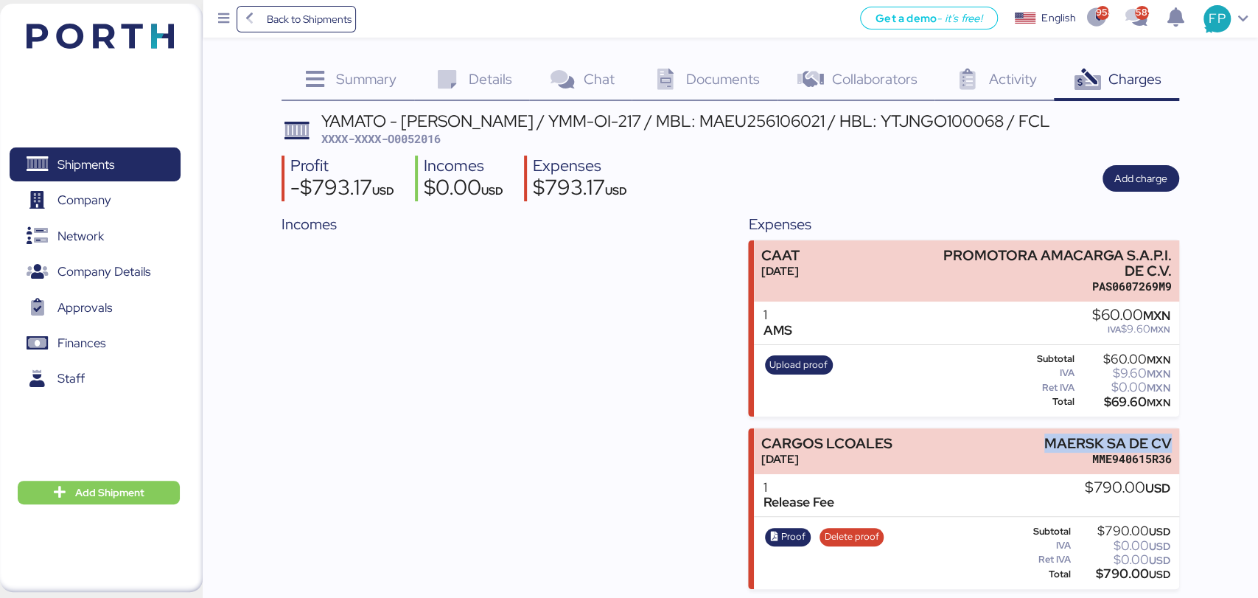
copy div "MAERSK SA DE CV"
click at [1115, 579] on div "$790.00 USD" at bounding box center [1122, 573] width 97 height 11
copy div "790.00"
click at [790, 535] on span "Proof" at bounding box center [793, 536] width 24 height 16
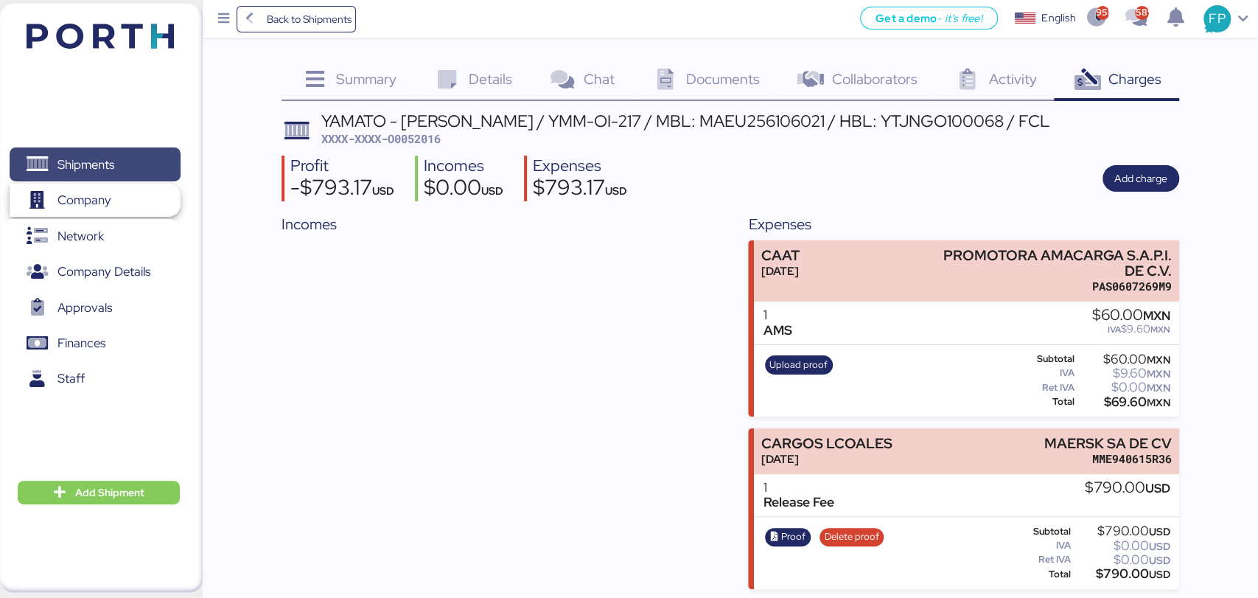
click at [121, 167] on span "Shipments" at bounding box center [94, 164] width 158 height 21
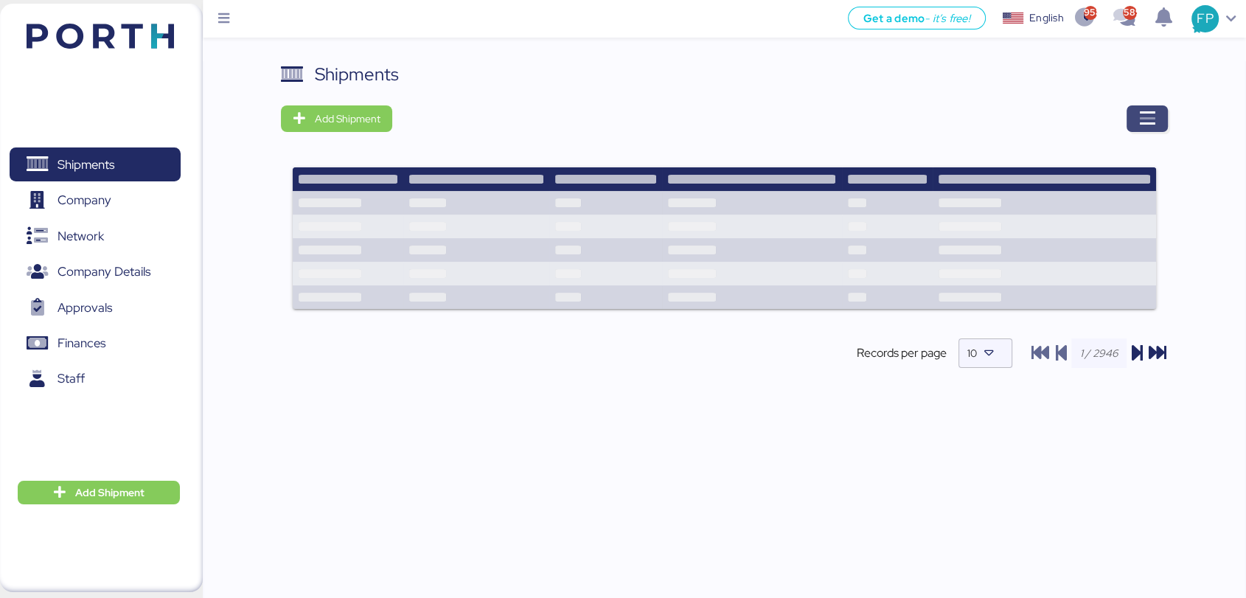
click at [1140, 125] on icon "button" at bounding box center [1147, 119] width 18 height 18
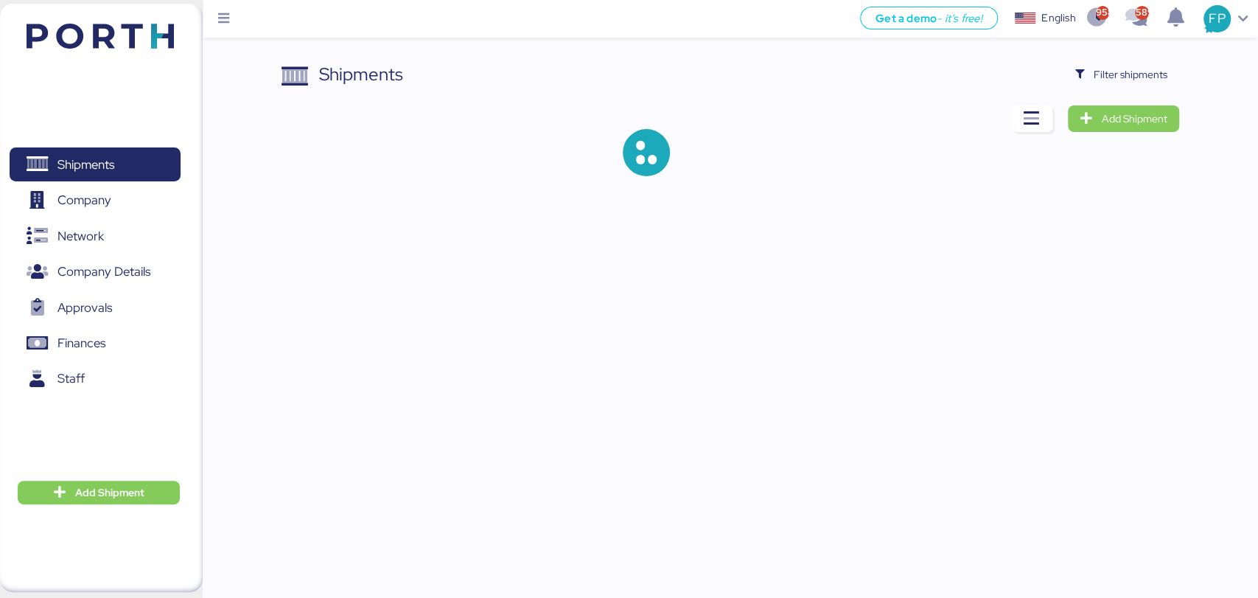
click at [1100, 88] on div "Shipments Filter shipments Add Shipment" at bounding box center [730, 130] width 897 height 139
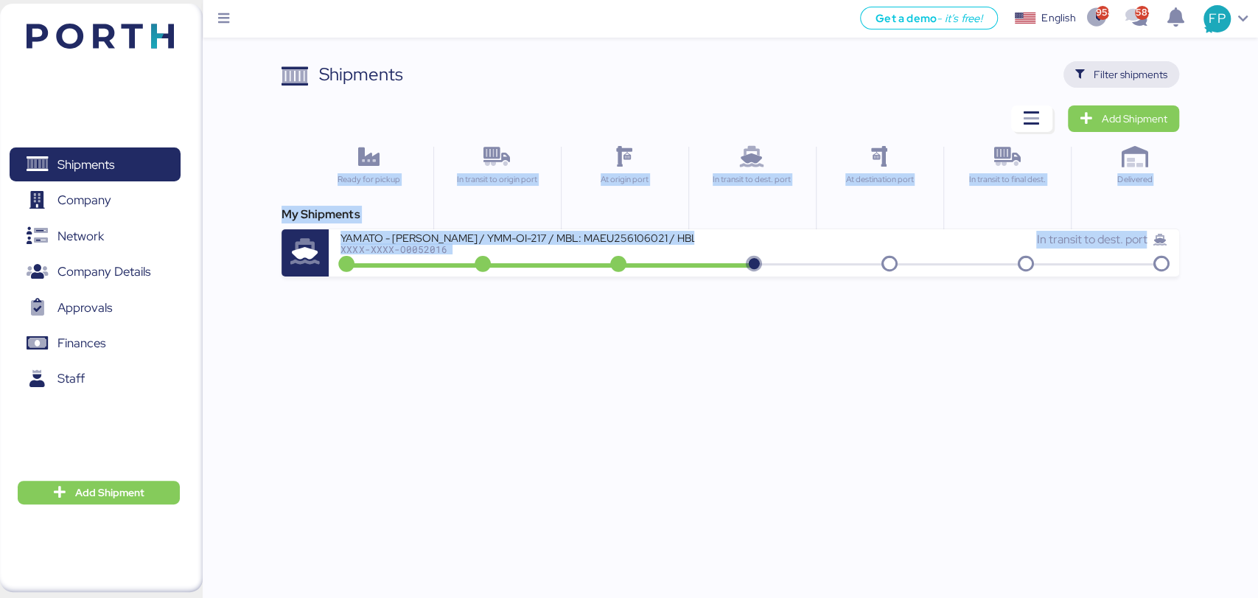
click at [1103, 87] on div "Shipments Clear Filters Filter shipments Add Shipment Ready for pickup In trans…" at bounding box center [730, 168] width 897 height 215
click at [1105, 64] on span "Filter shipments" at bounding box center [1121, 74] width 92 height 21
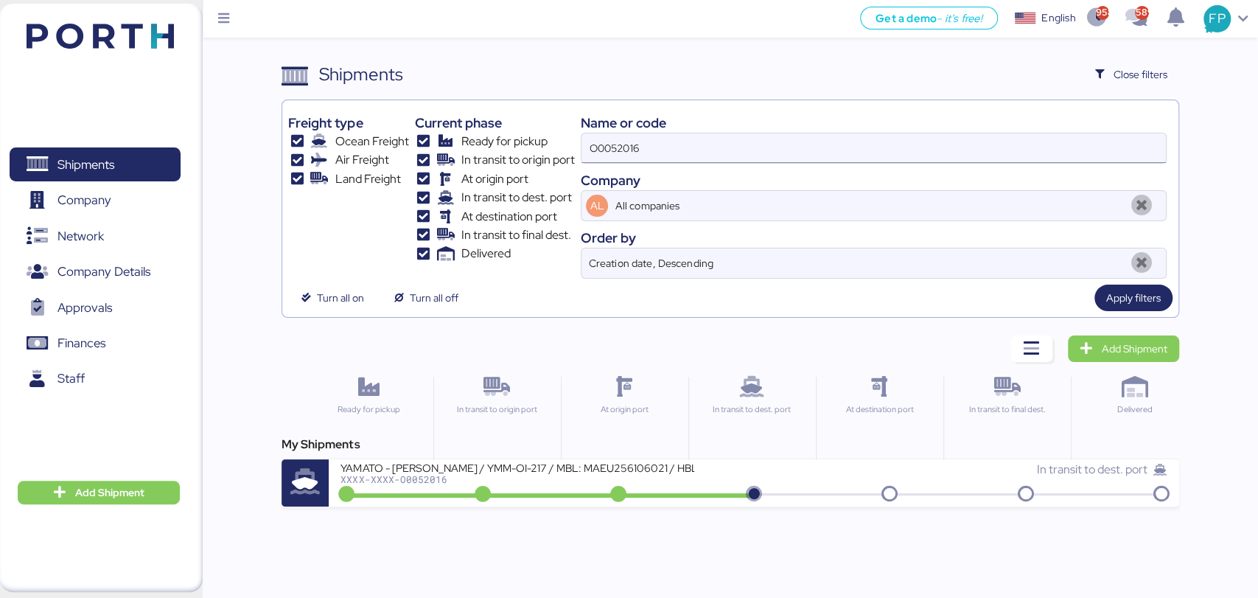
click at [606, 143] on input "O0052016" at bounding box center [874, 147] width 584 height 29
paste input "1863"
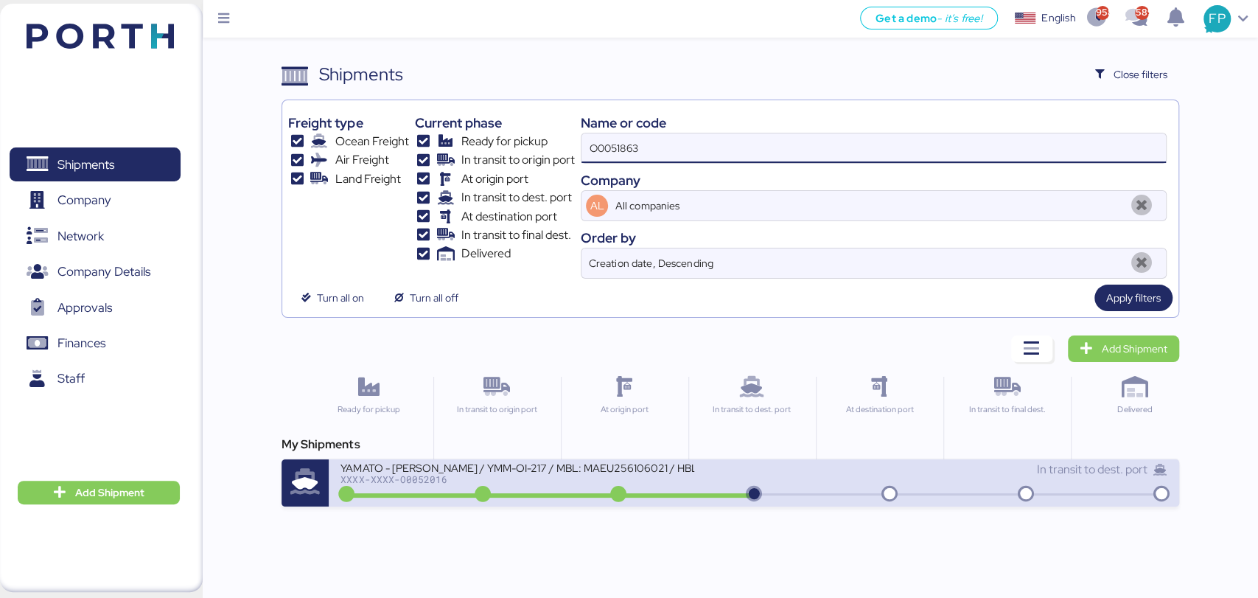
type input "O0051863"
click at [550, 482] on div "XXXX-XXXX-O0052016" at bounding box center [518, 479] width 354 height 10
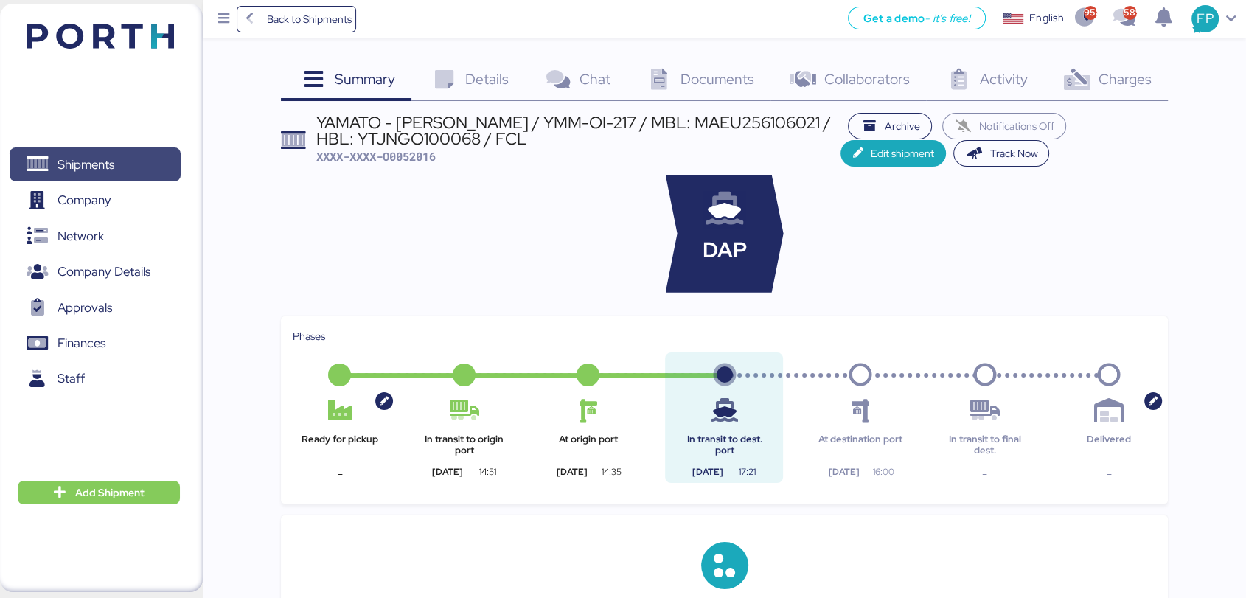
click at [140, 159] on span "Shipments" at bounding box center [94, 164] width 158 height 21
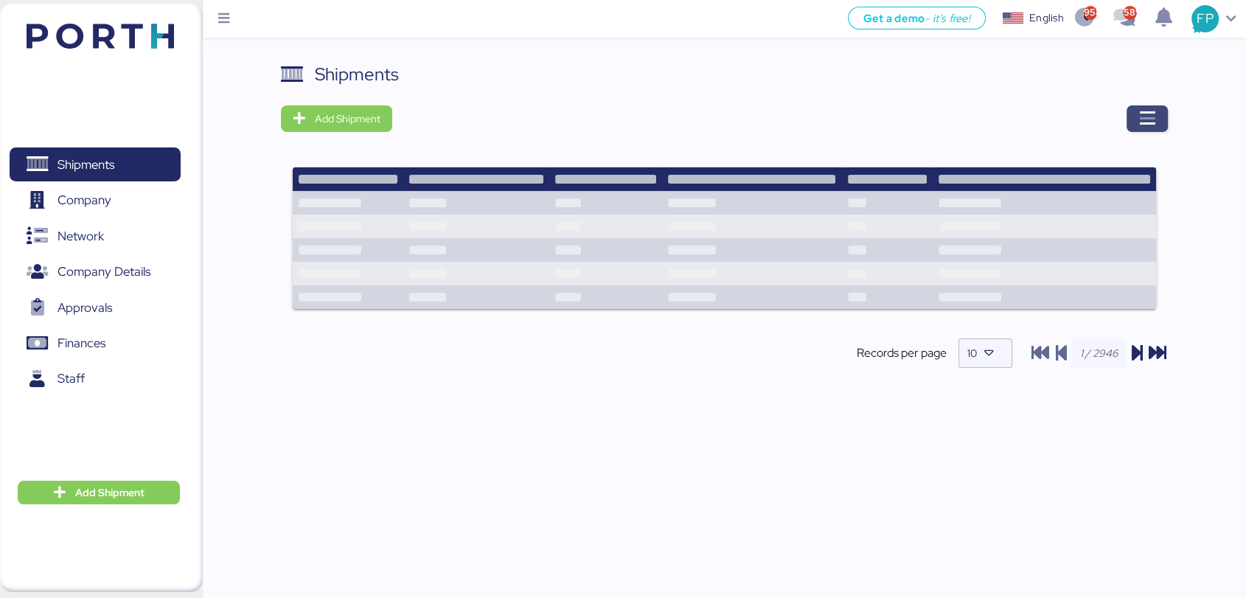
click at [1131, 125] on span "button" at bounding box center [1146, 118] width 41 height 27
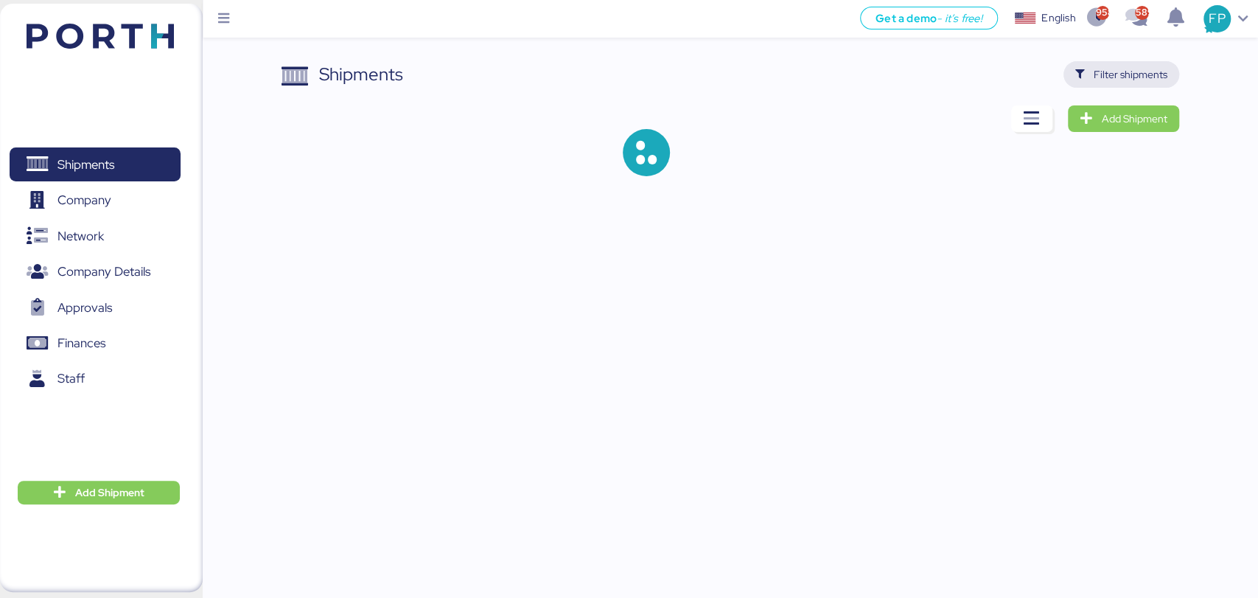
click at [1104, 83] on span "Filter shipments" at bounding box center [1131, 75] width 74 height 18
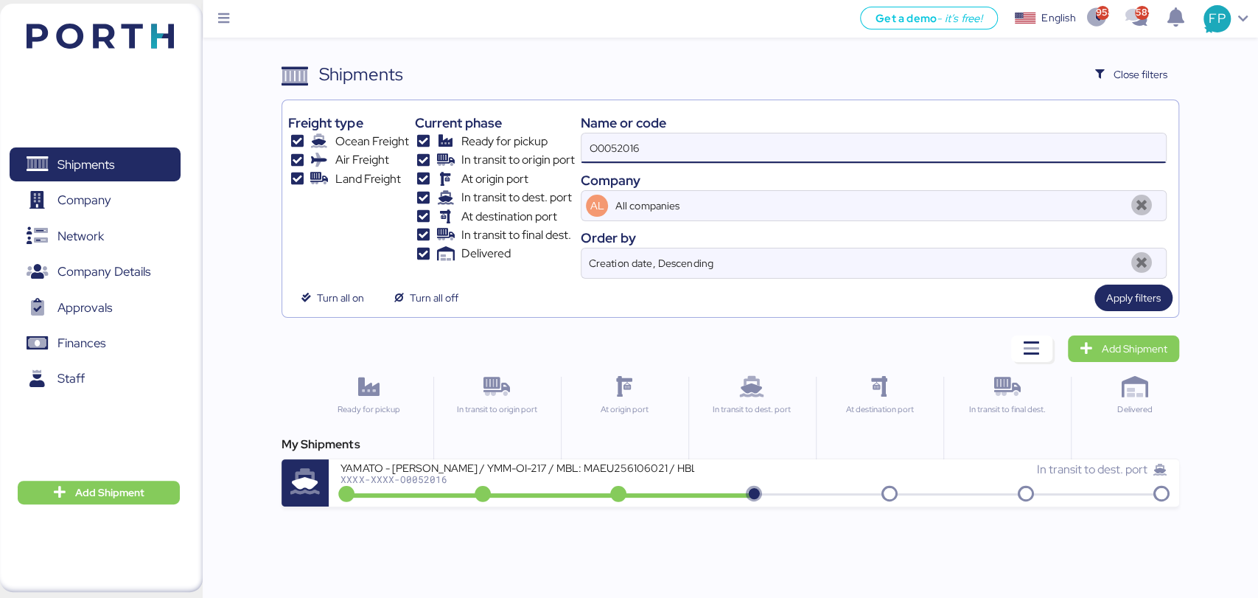
click at [636, 158] on input "O0052016" at bounding box center [874, 147] width 584 height 29
paste input "1863"
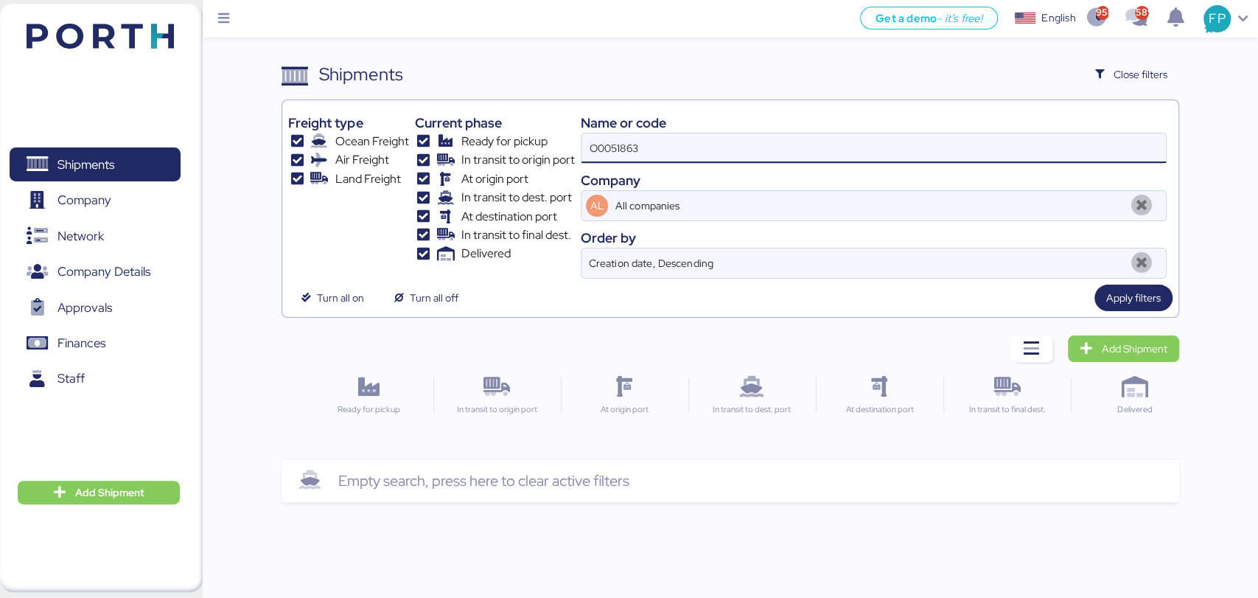
type input "O0051863"
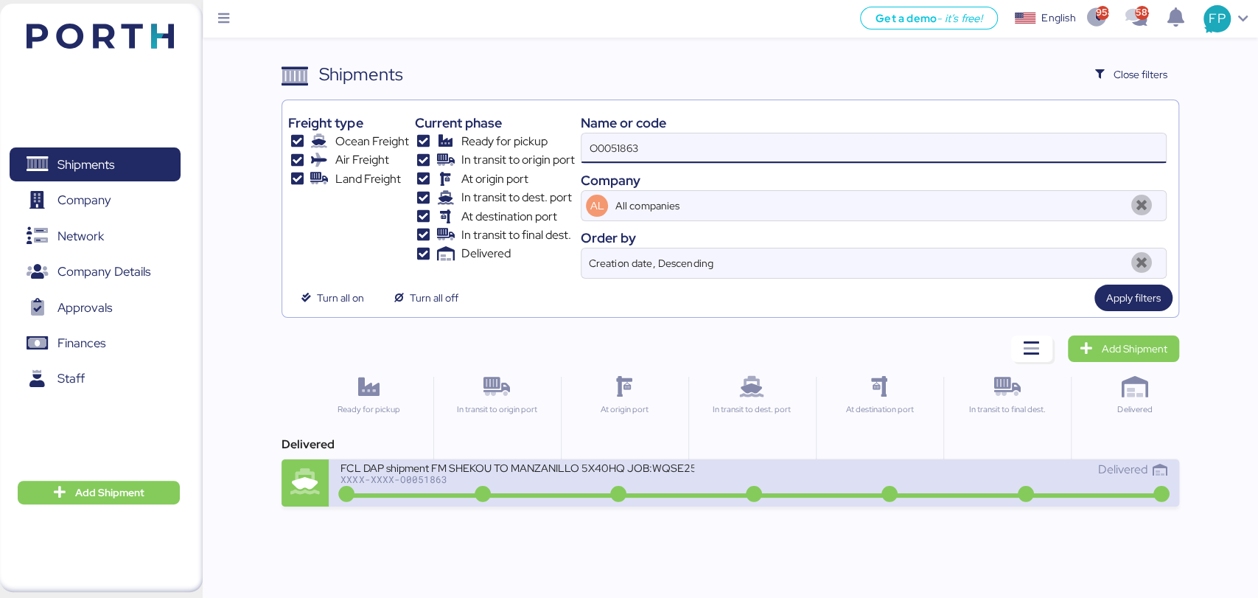
click at [509, 471] on div "FCL DAP shipment FM SHEKOU TO MANZANILLO 5X40HQ JOB:WQSE2506X35" at bounding box center [518, 467] width 354 height 13
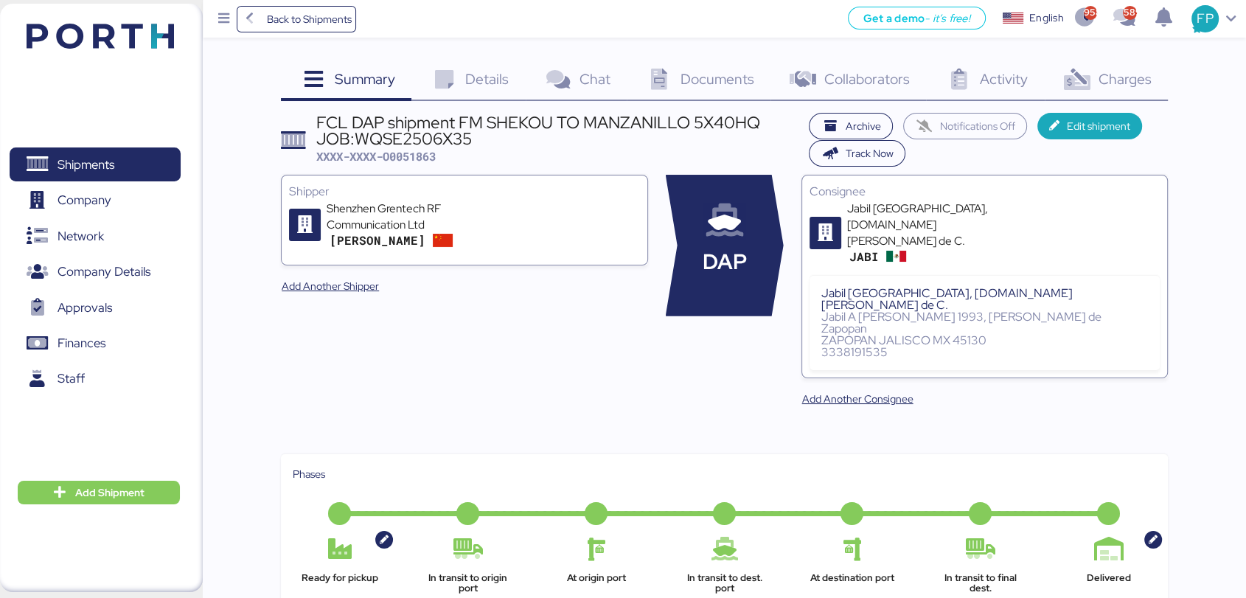
click at [1128, 86] on span "Charges" at bounding box center [1123, 78] width 53 height 19
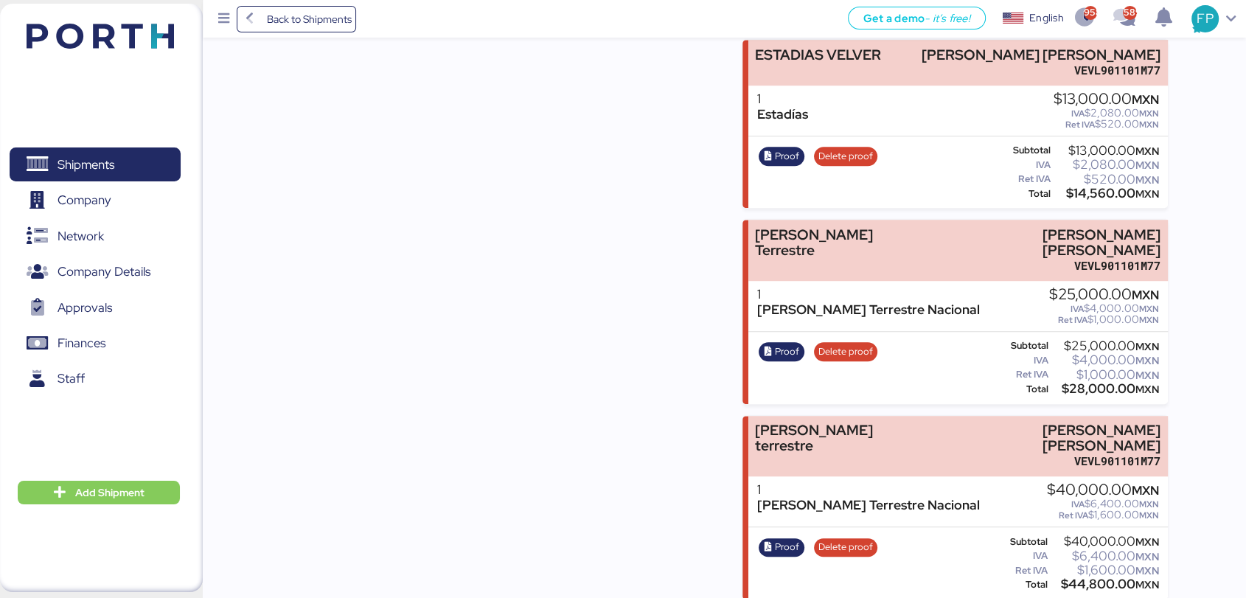
scroll to position [968, 0]
drag, startPoint x: 937, startPoint y: 396, endPoint x: 1202, endPoint y: 384, distance: 265.6
copy div "[PERSON_NAME]"
click at [1091, 383] on div "$28,000.00 MXN" at bounding box center [1104, 388] width 108 height 11
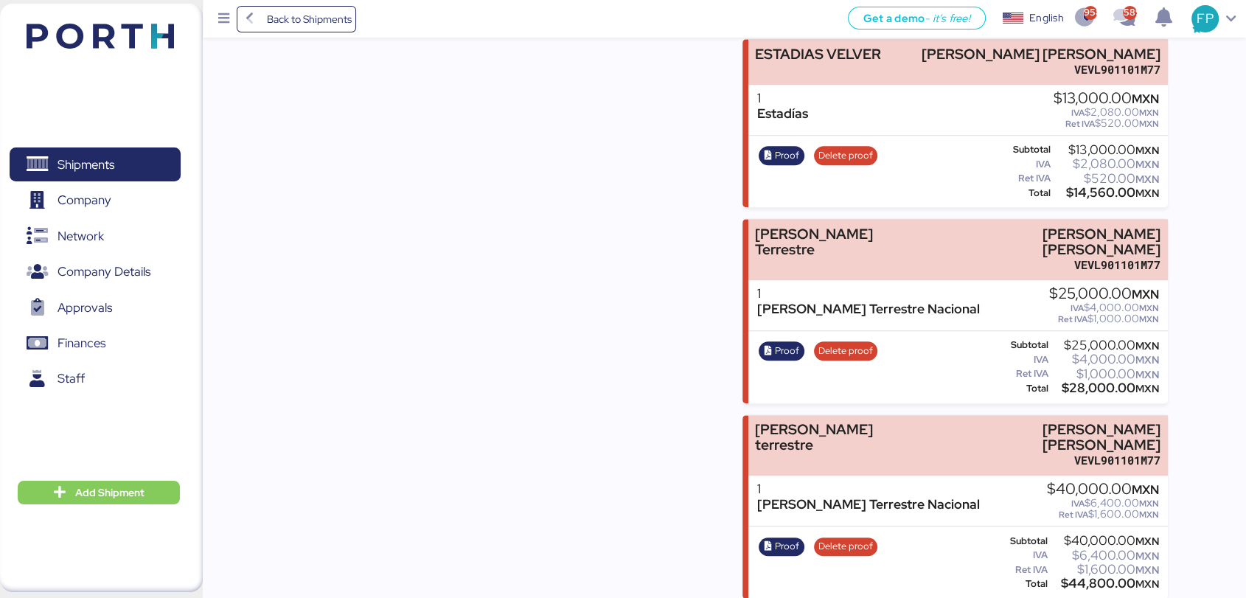
click at [1091, 383] on div "$28,000.00 MXN" at bounding box center [1104, 388] width 108 height 11
copy div "28,000.00"
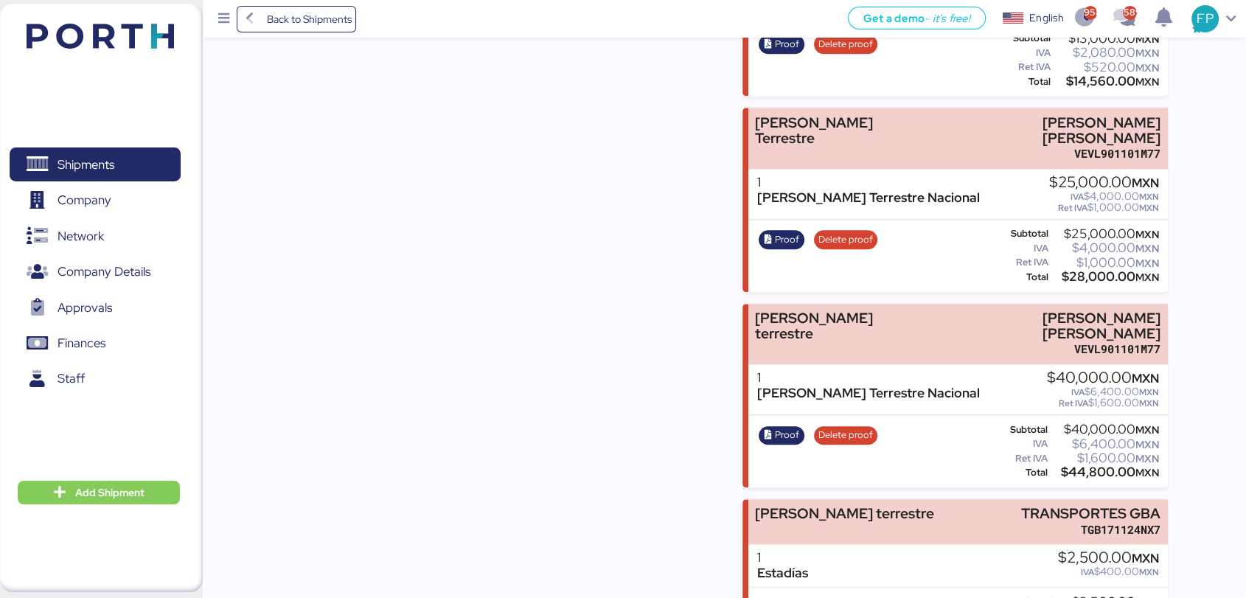
scroll to position [1080, 0]
click at [1103, 466] on div "$44,800.00 MXN" at bounding box center [1104, 471] width 108 height 11
copy div "44,800.00"
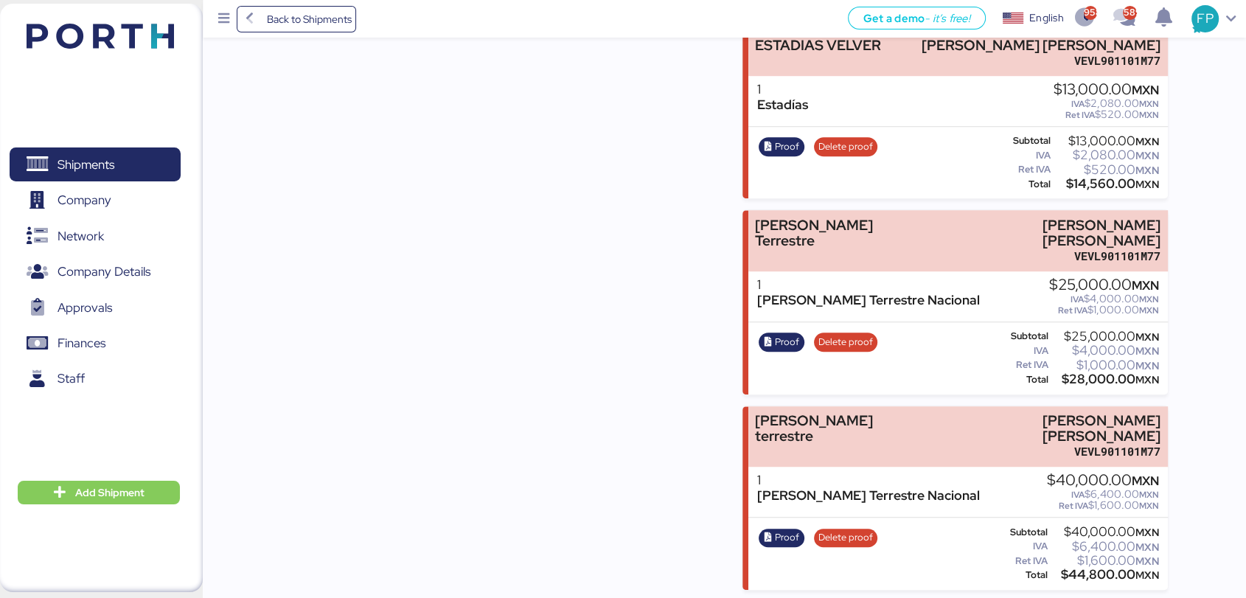
scroll to position [924, 0]
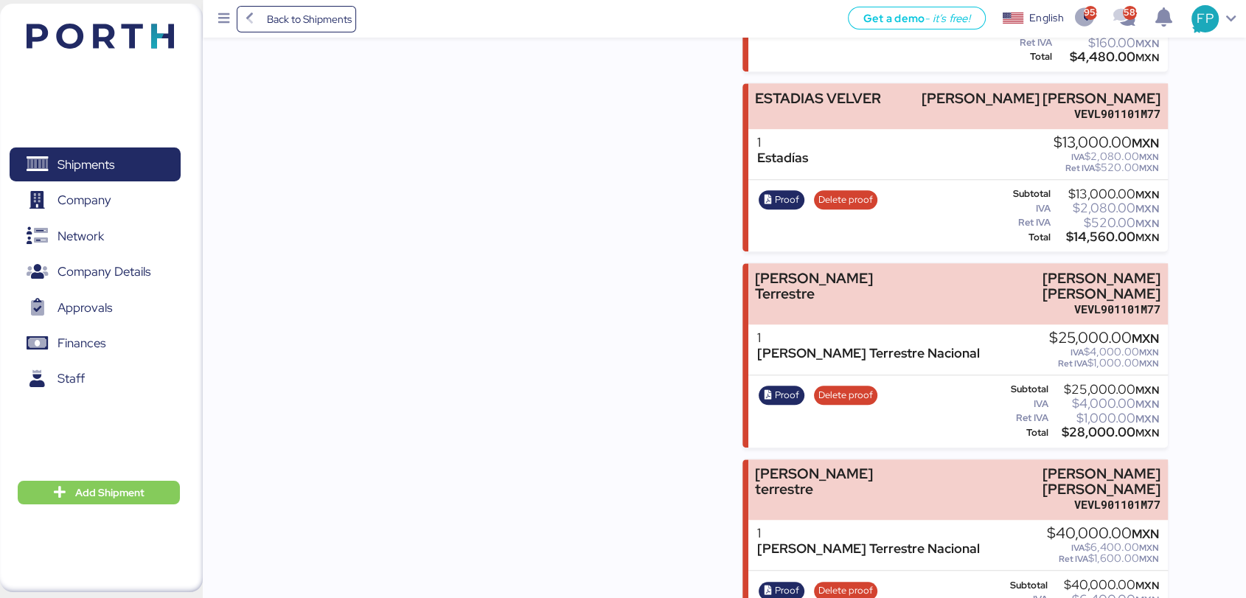
click at [1097, 231] on div "$14,560.00 MXN" at bounding box center [1105, 236] width 106 height 11
copy div "14,560.00"
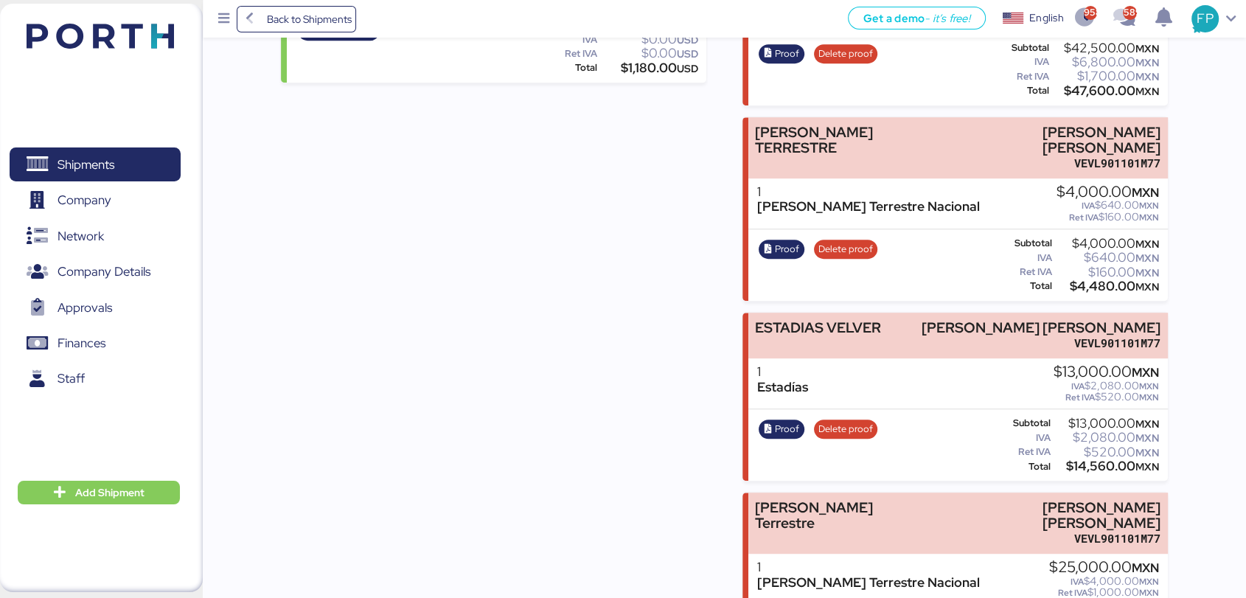
scroll to position [694, 0]
click at [1108, 282] on div "$4,480.00 MXN" at bounding box center [1107, 287] width 104 height 11
copy div "4,480.00"
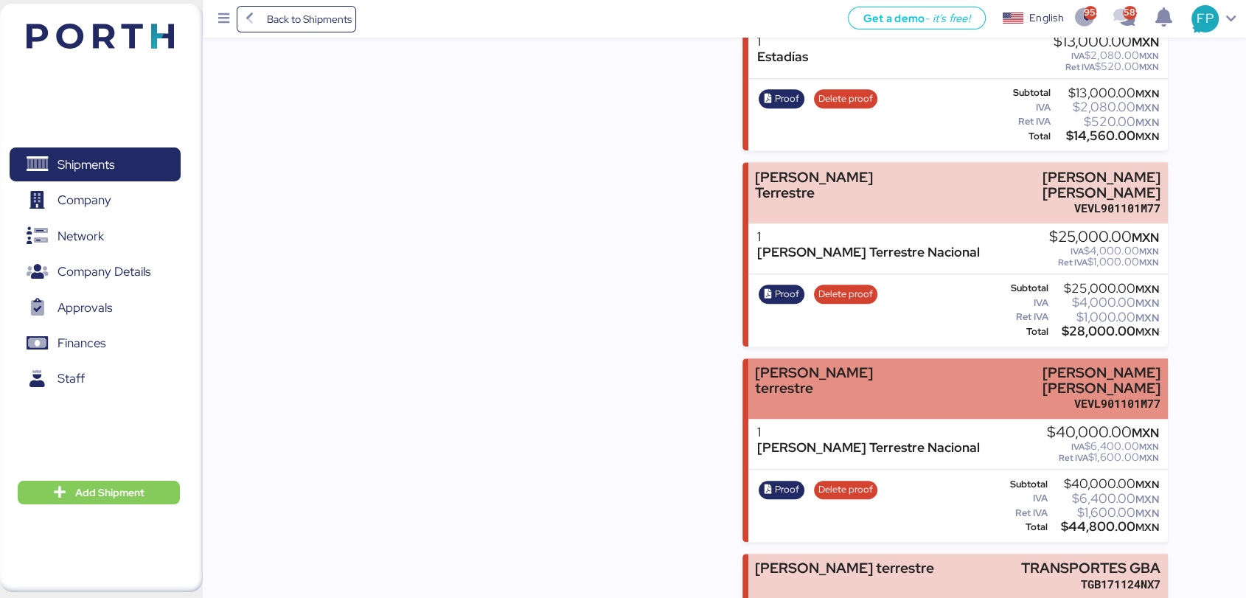
scroll to position [1109, 0]
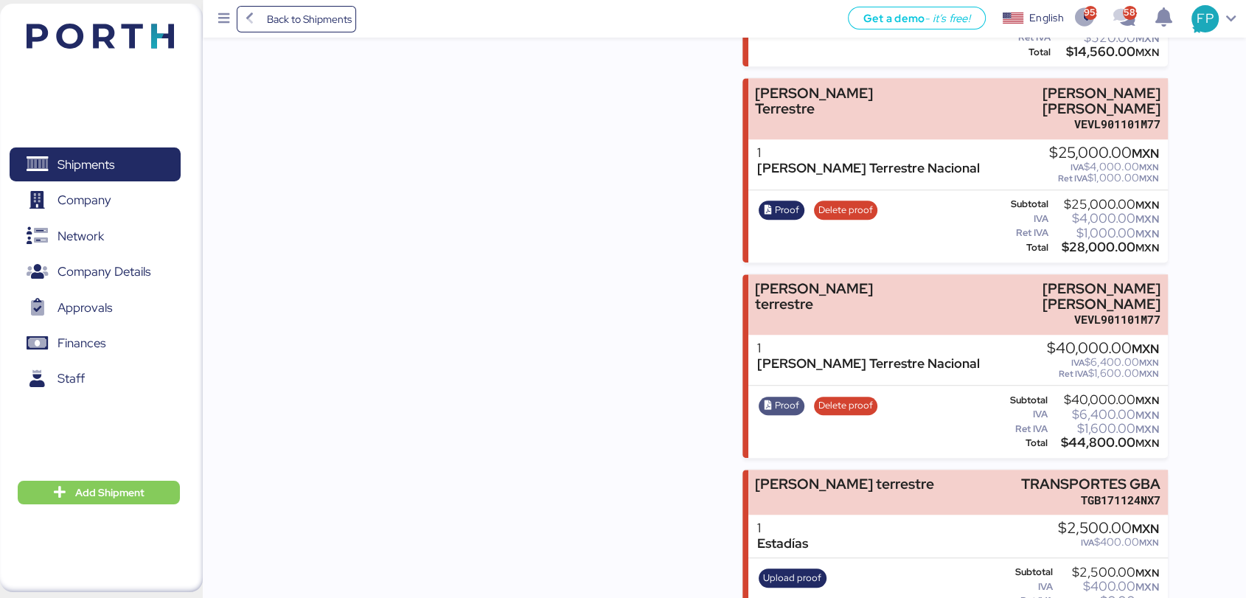
click at [794, 397] on span "Proof" at bounding box center [787, 405] width 24 height 16
click at [781, 202] on span "Proof" at bounding box center [787, 210] width 24 height 16
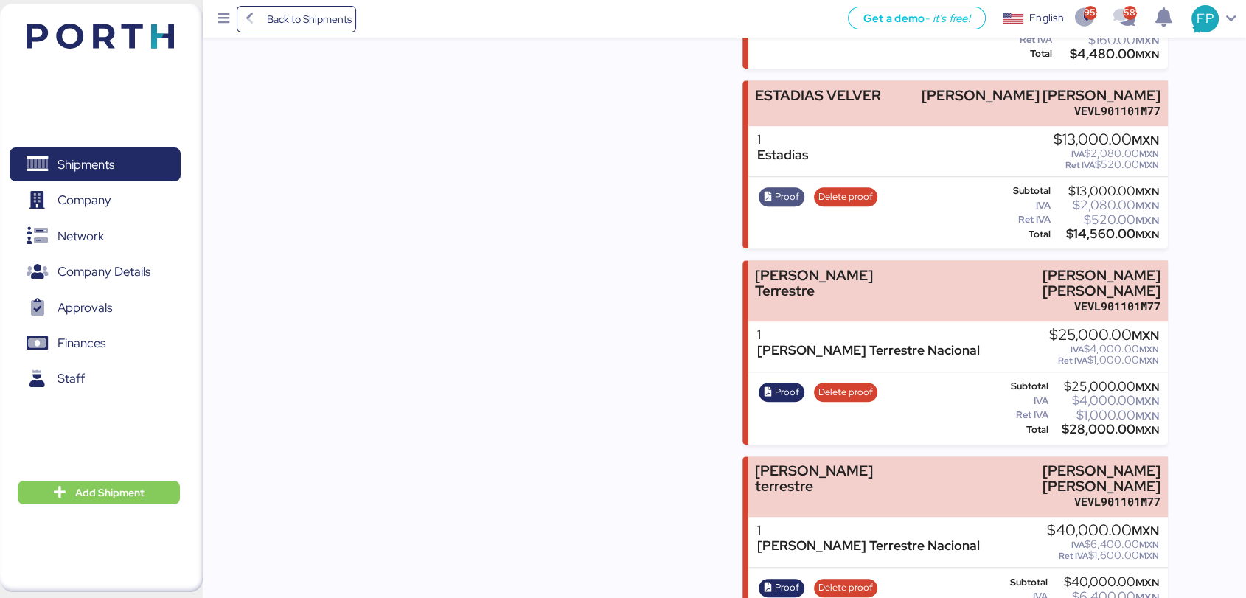
click at [791, 189] on span "Proof" at bounding box center [787, 197] width 24 height 16
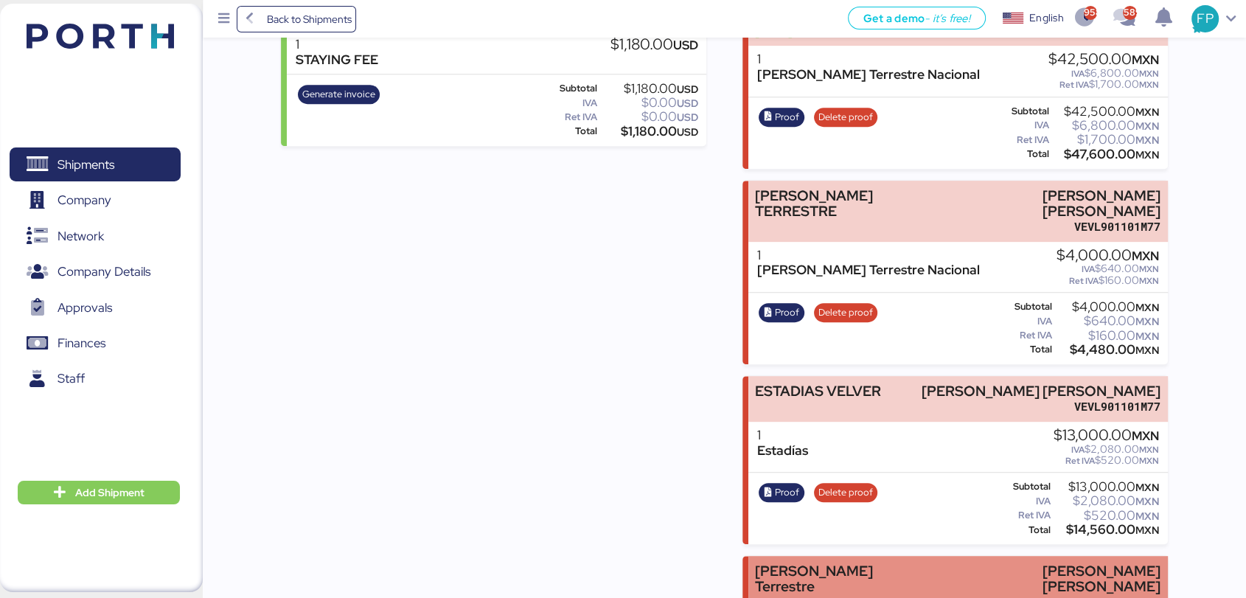
scroll to position [630, 0]
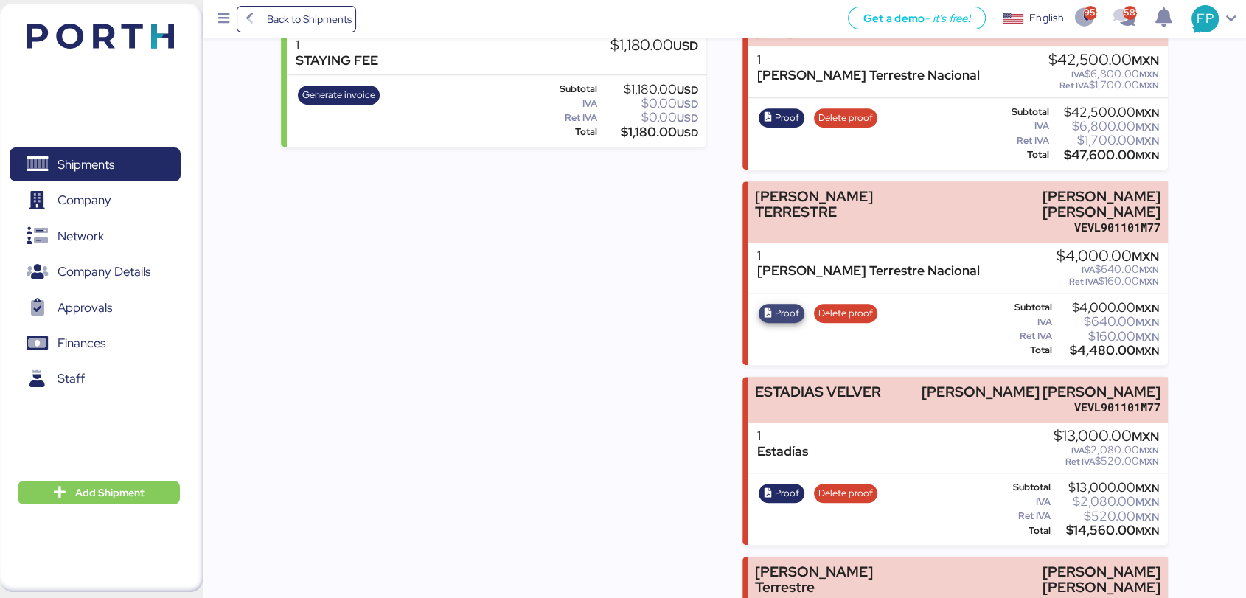
click at [786, 305] on span "Proof" at bounding box center [787, 313] width 24 height 16
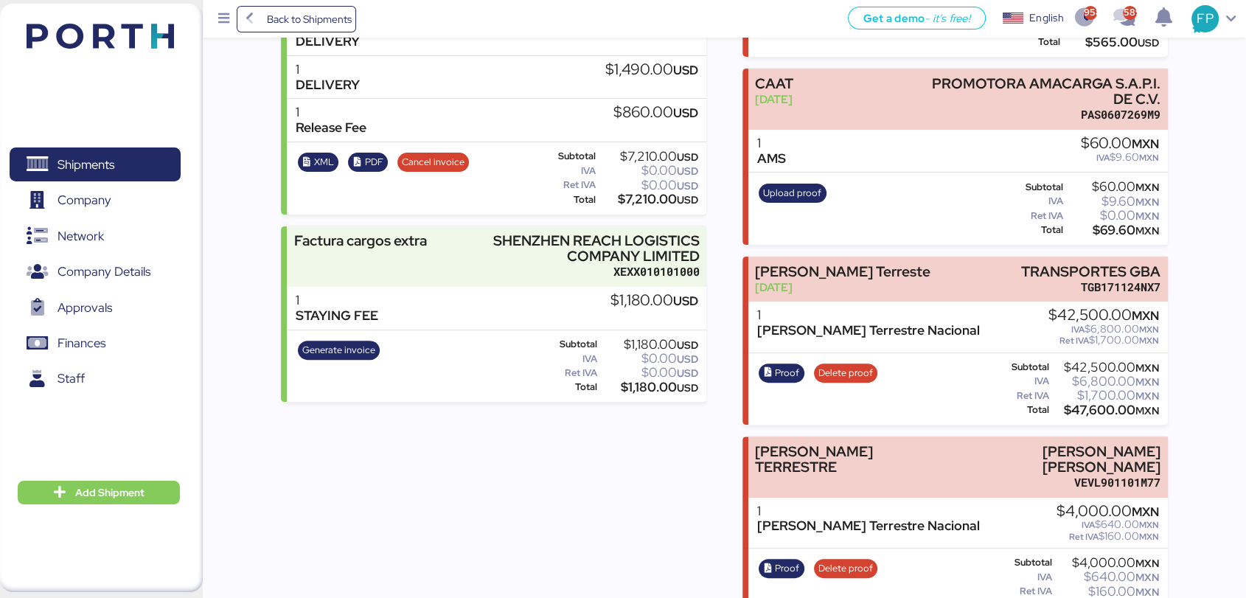
scroll to position [377, 0]
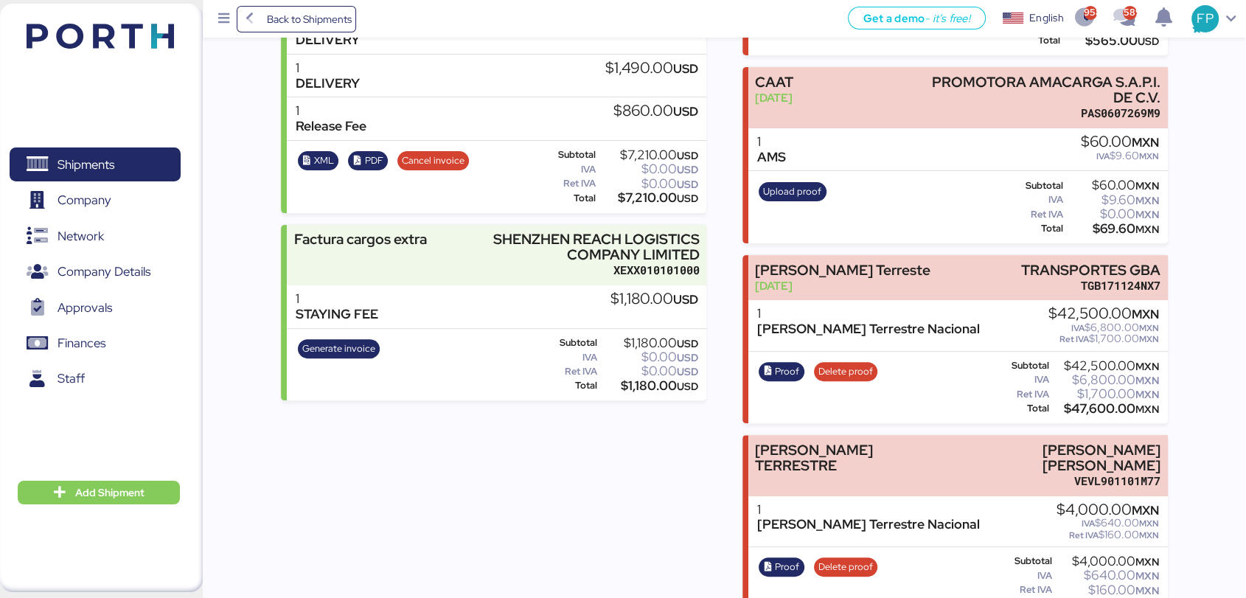
click at [536, 262] on div "SHENZHEN REACH LOGISTICS COMPANY LIMITED" at bounding box center [577, 246] width 243 height 31
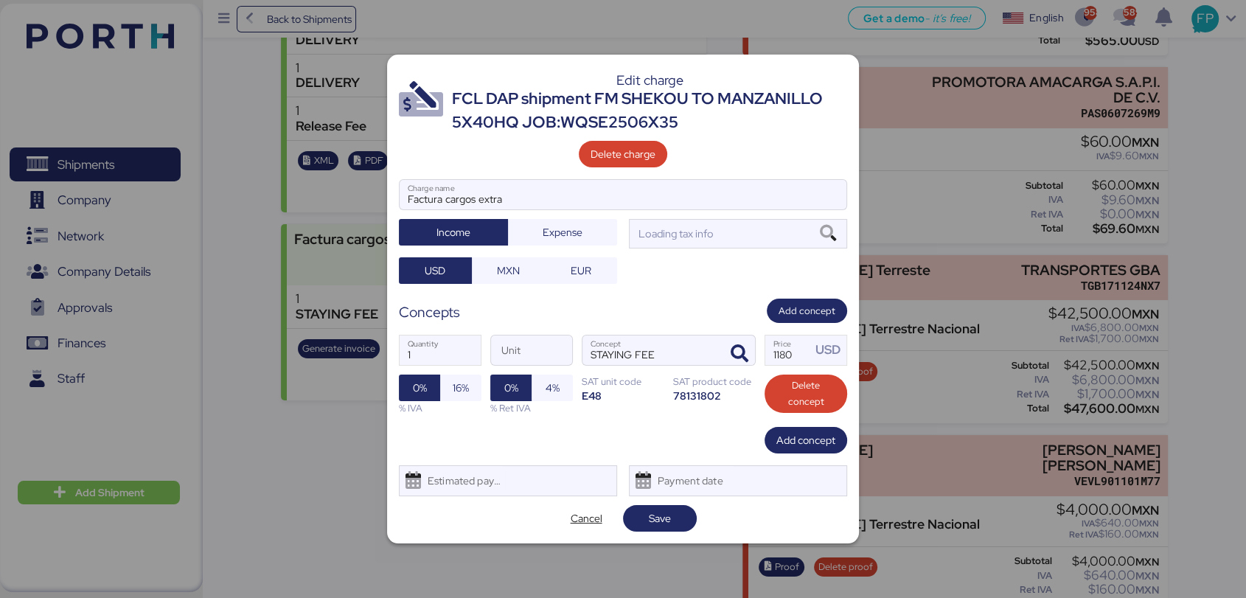
scroll to position [0, 0]
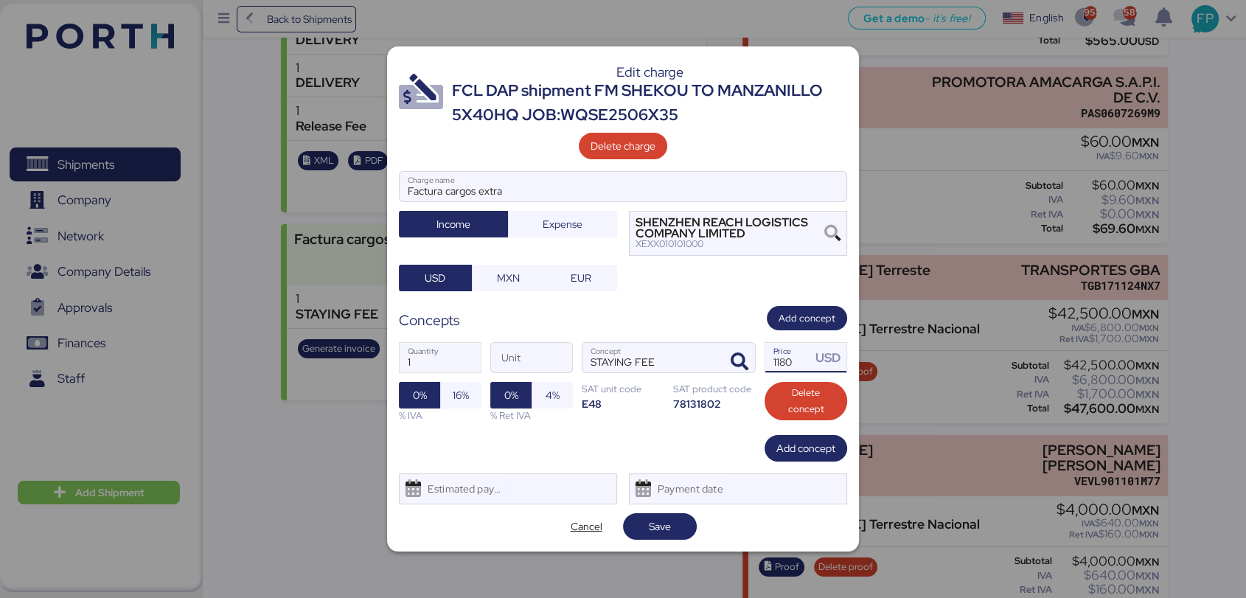
click at [790, 363] on input "1180" at bounding box center [788, 357] width 46 height 29
click at [790, 363] on input "1060" at bounding box center [788, 357] width 46 height 29
click at [797, 365] on input "1060" at bounding box center [788, 357] width 46 height 29
type input "1100"
click at [668, 522] on span "Save" at bounding box center [660, 526] width 22 height 18
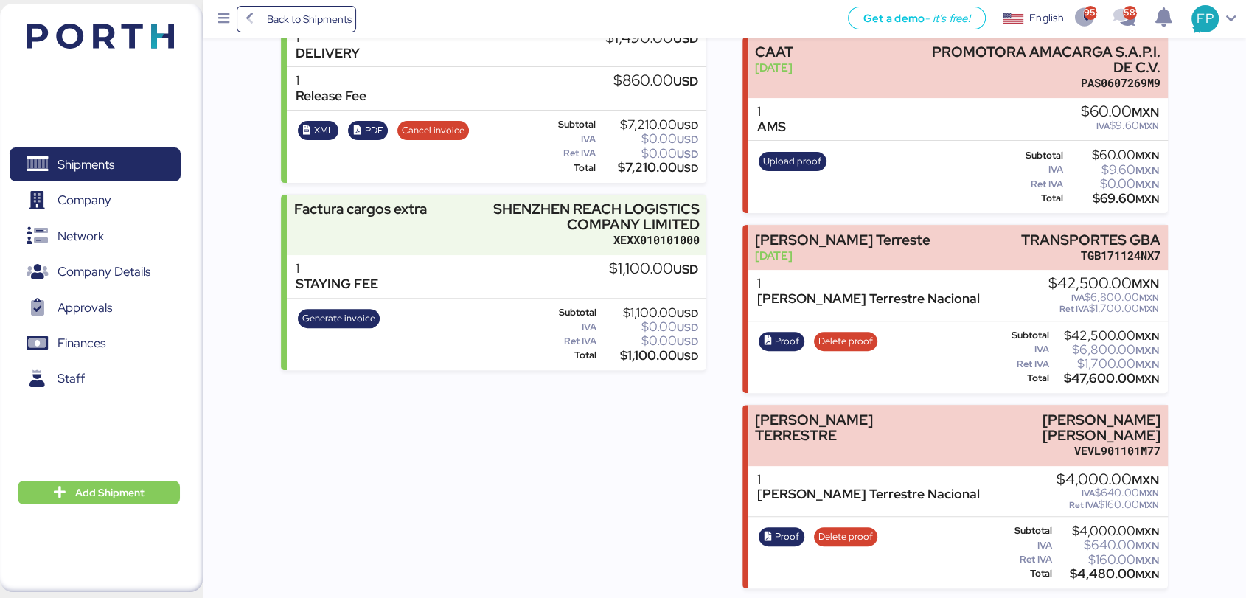
scroll to position [475, 0]
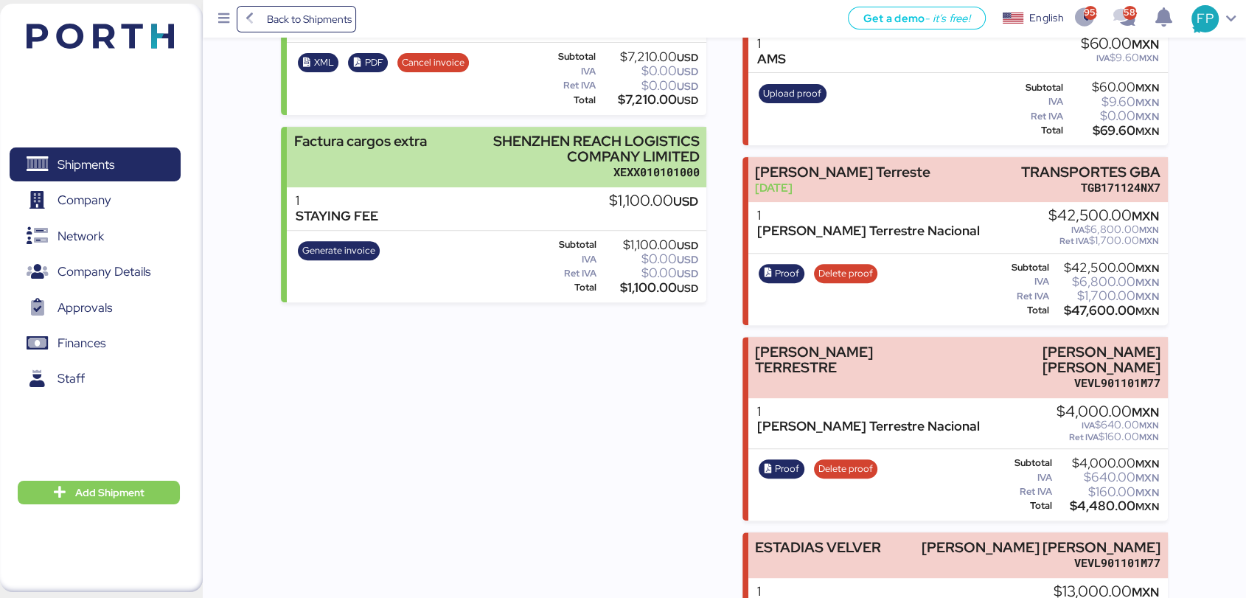
click at [548, 158] on div "SHENZHEN REACH LOGISTICS COMPANY LIMITED" at bounding box center [577, 148] width 243 height 31
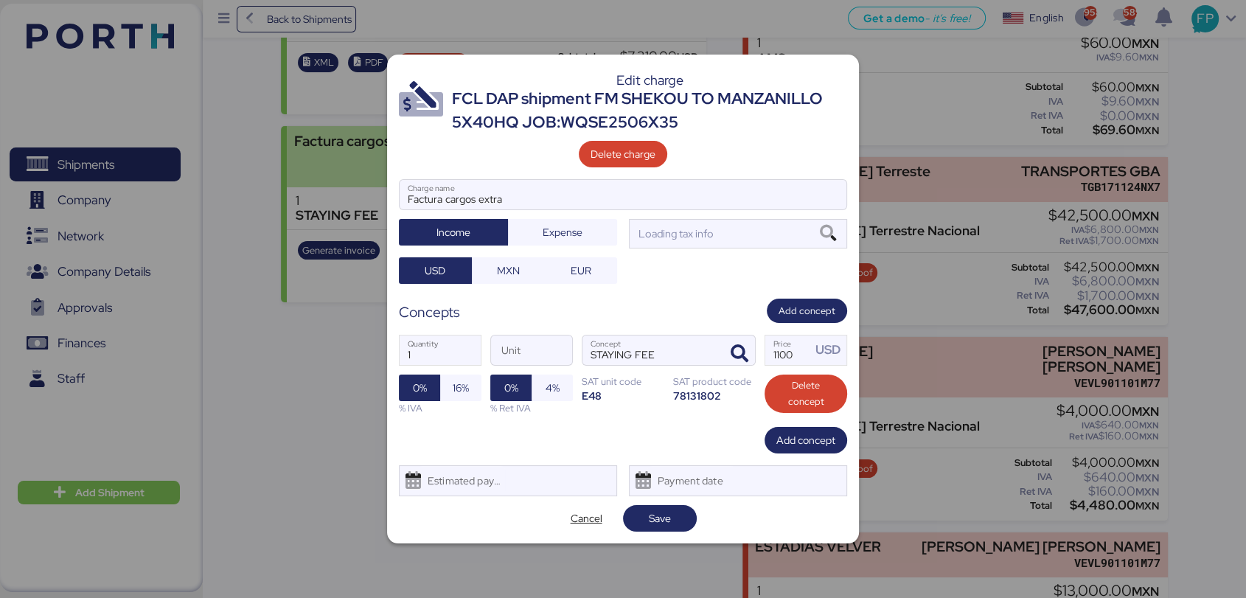
scroll to position [0, 0]
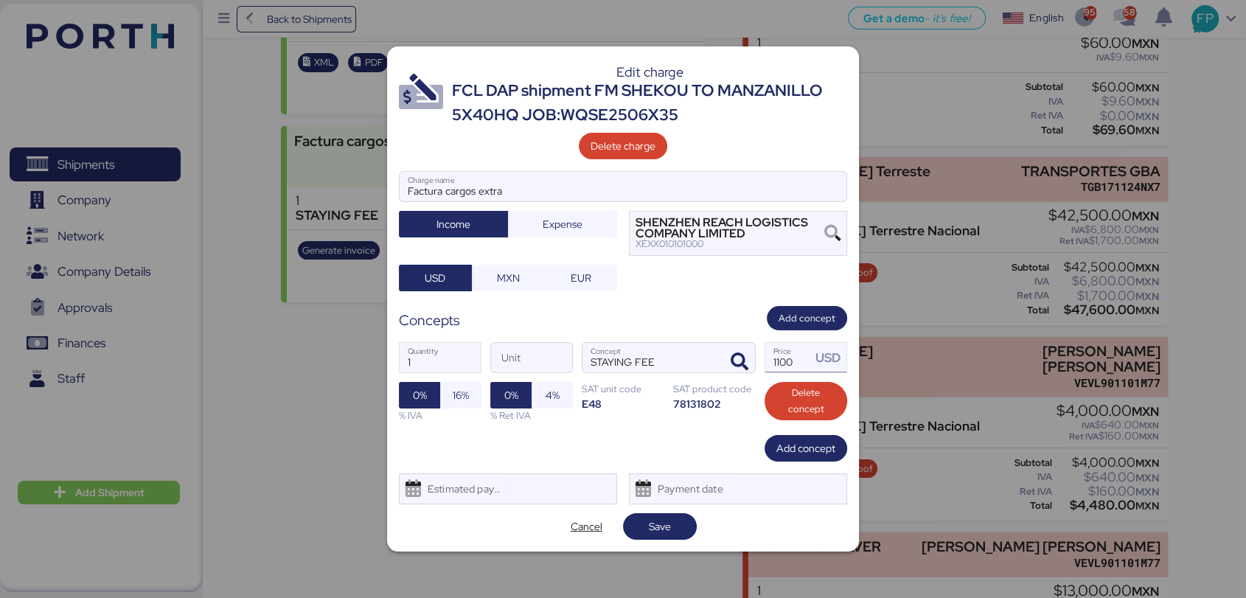
click at [793, 369] on input "1100" at bounding box center [788, 357] width 46 height 29
type input "1"
type input "1150"
click at [669, 523] on span "Save" at bounding box center [660, 526] width 22 height 18
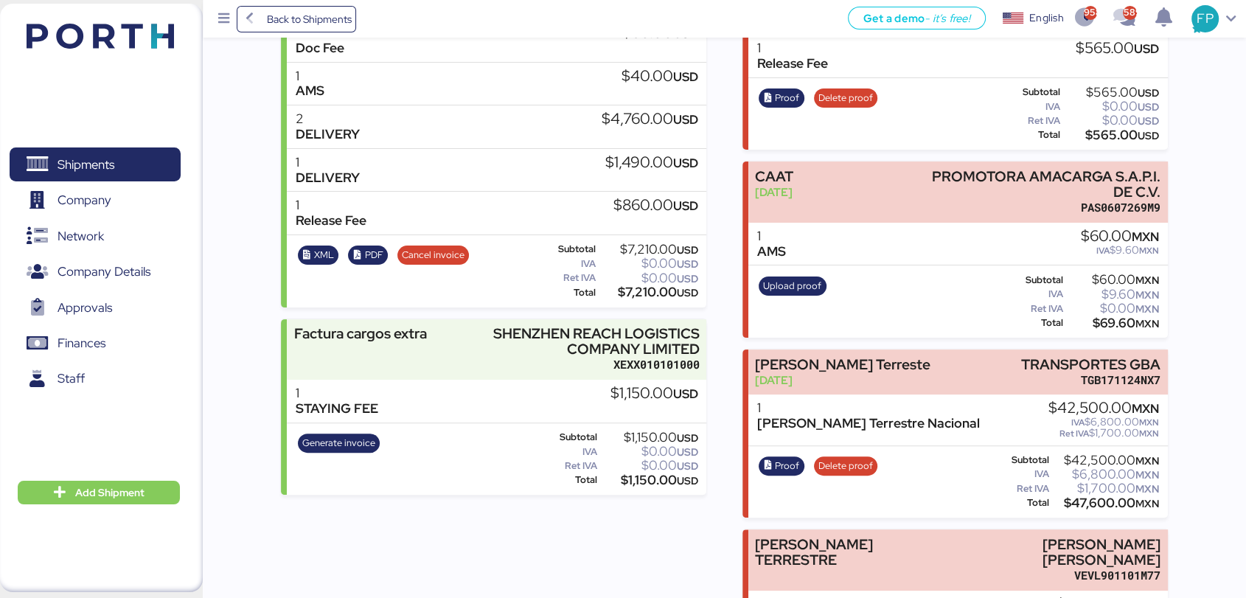
scroll to position [283, 0]
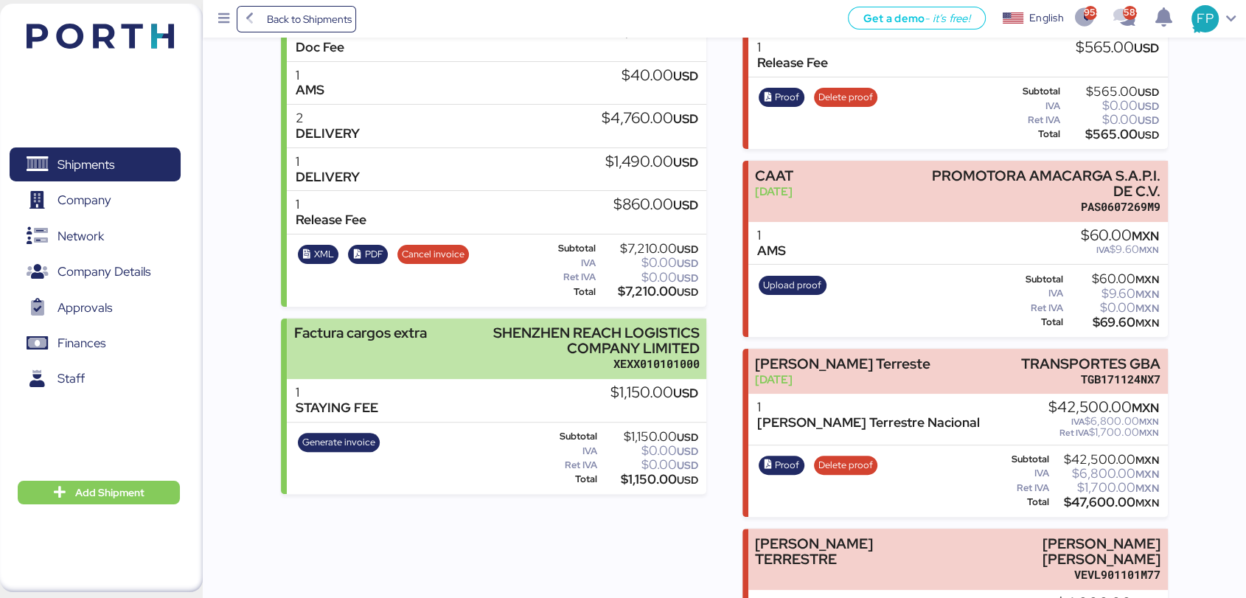
click at [559, 336] on div "SHENZHEN REACH LOGISTICS COMPANY LIMITED" at bounding box center [577, 340] width 243 height 31
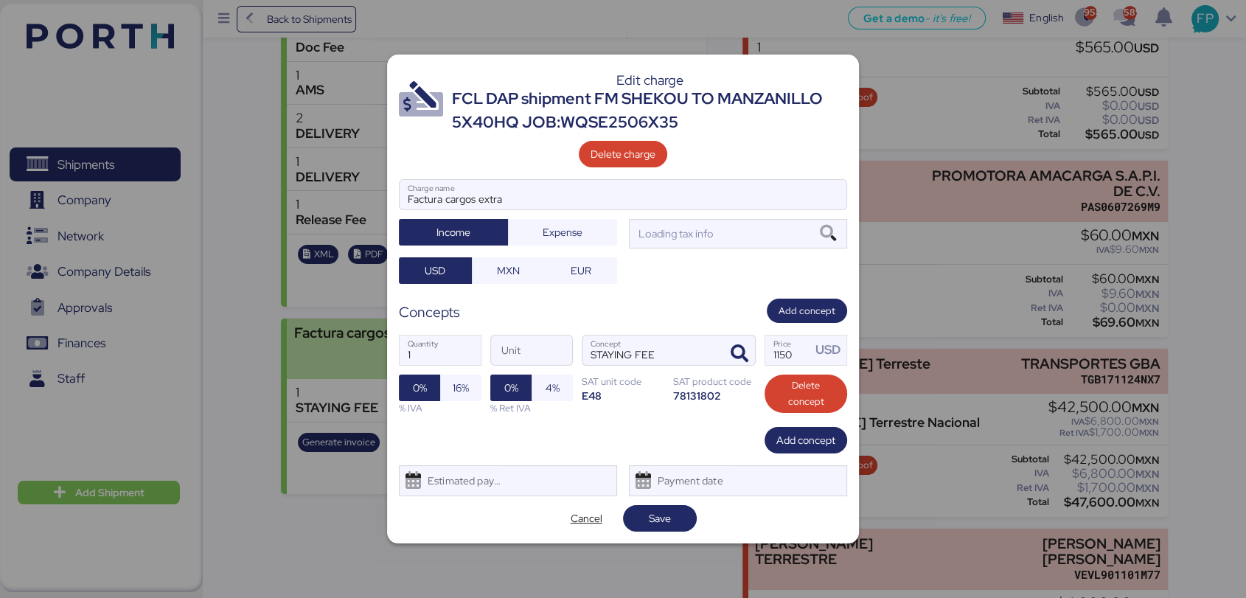
scroll to position [0, 0]
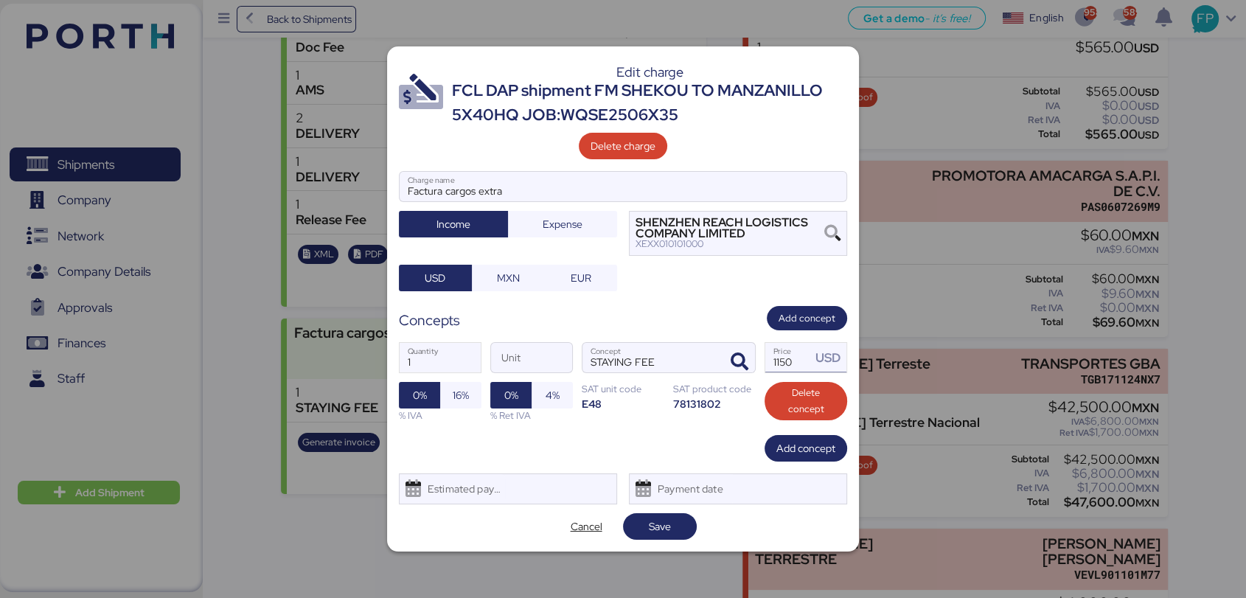
click at [806, 363] on input "1150" at bounding box center [788, 357] width 46 height 29
type input "1210"
click at [660, 523] on span "Save" at bounding box center [660, 526] width 22 height 18
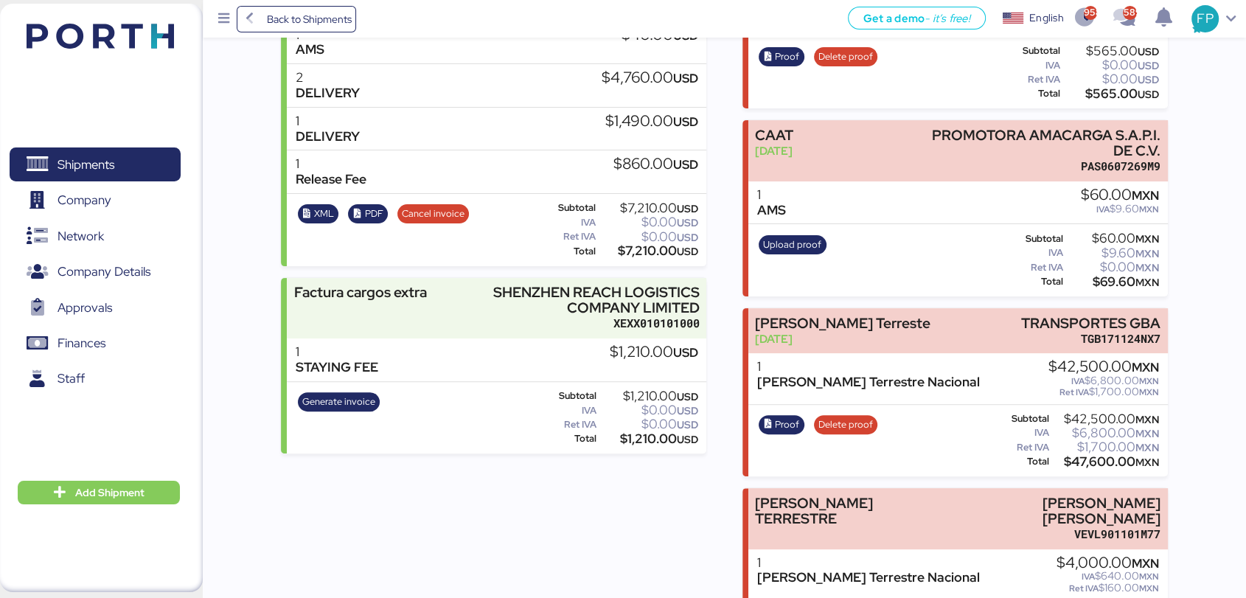
scroll to position [341, 0]
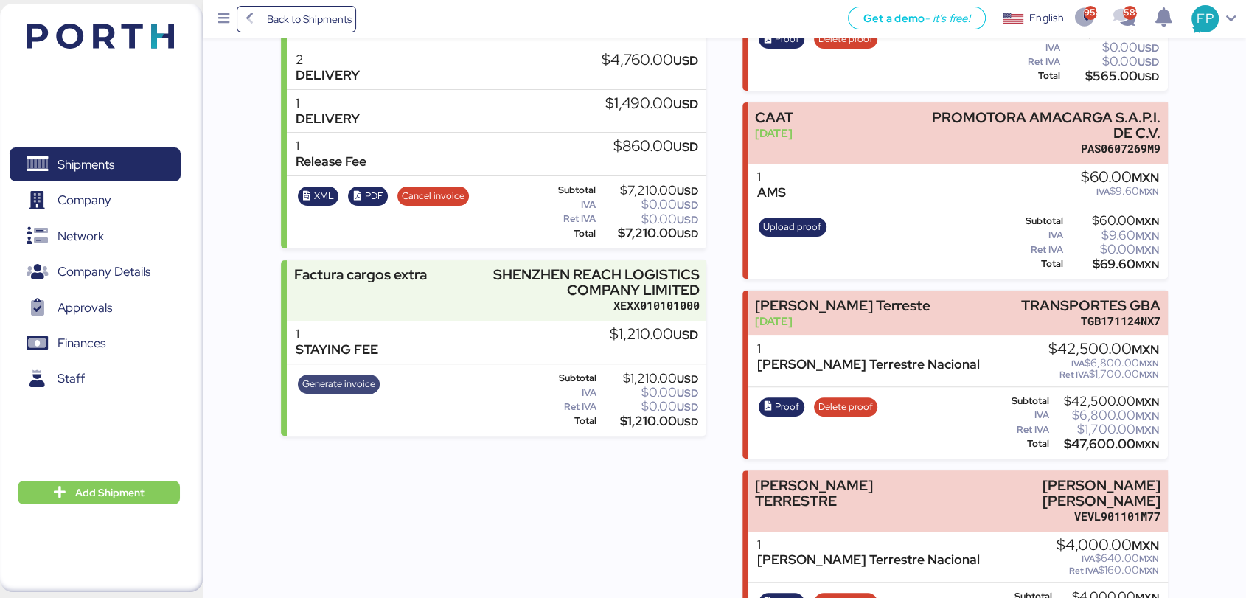
click at [356, 389] on span "Generate invoice" at bounding box center [338, 384] width 73 height 16
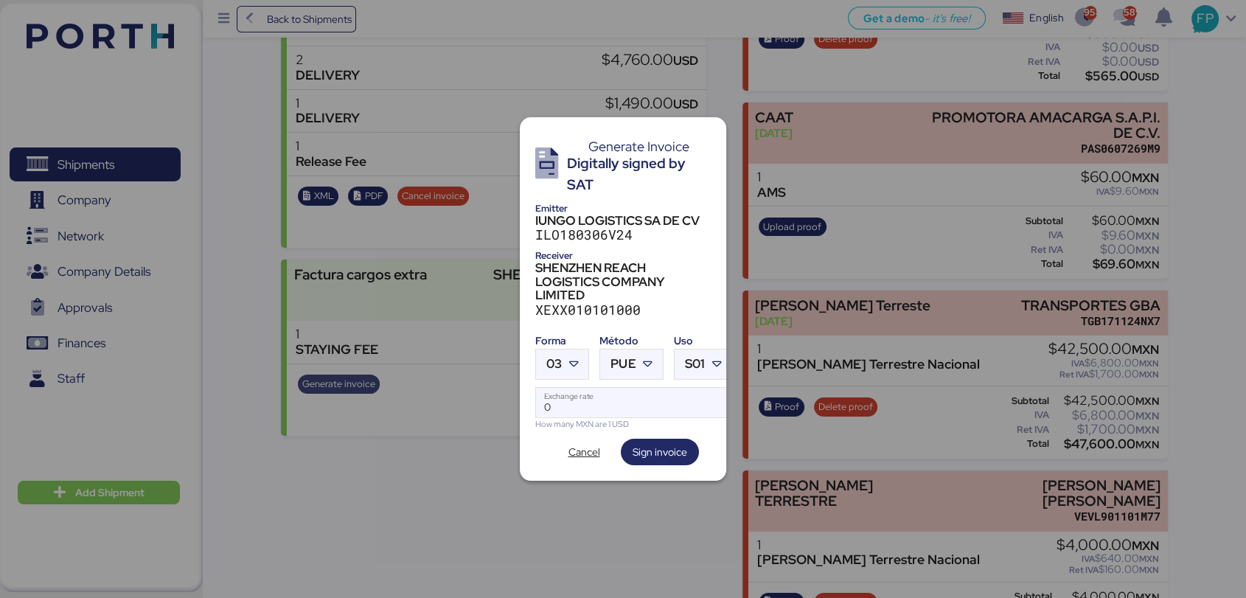
scroll to position [0, 0]
click at [607, 362] on div "PUE" at bounding box center [617, 363] width 35 height 29
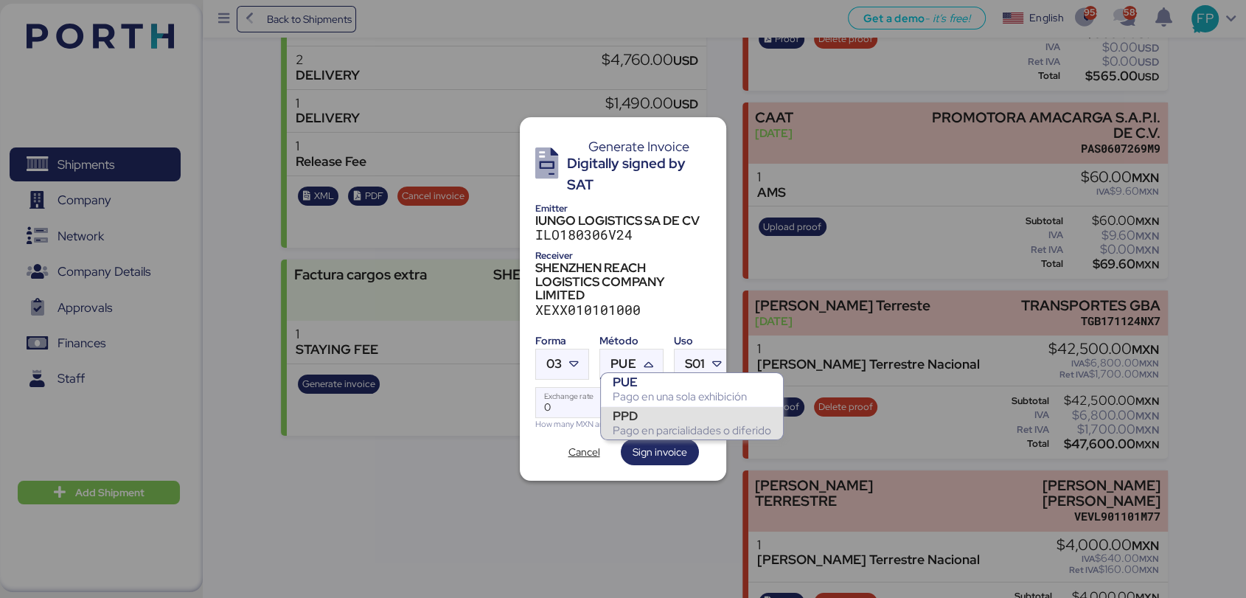
click at [644, 418] on div "PPD" at bounding box center [691, 415] width 158 height 15
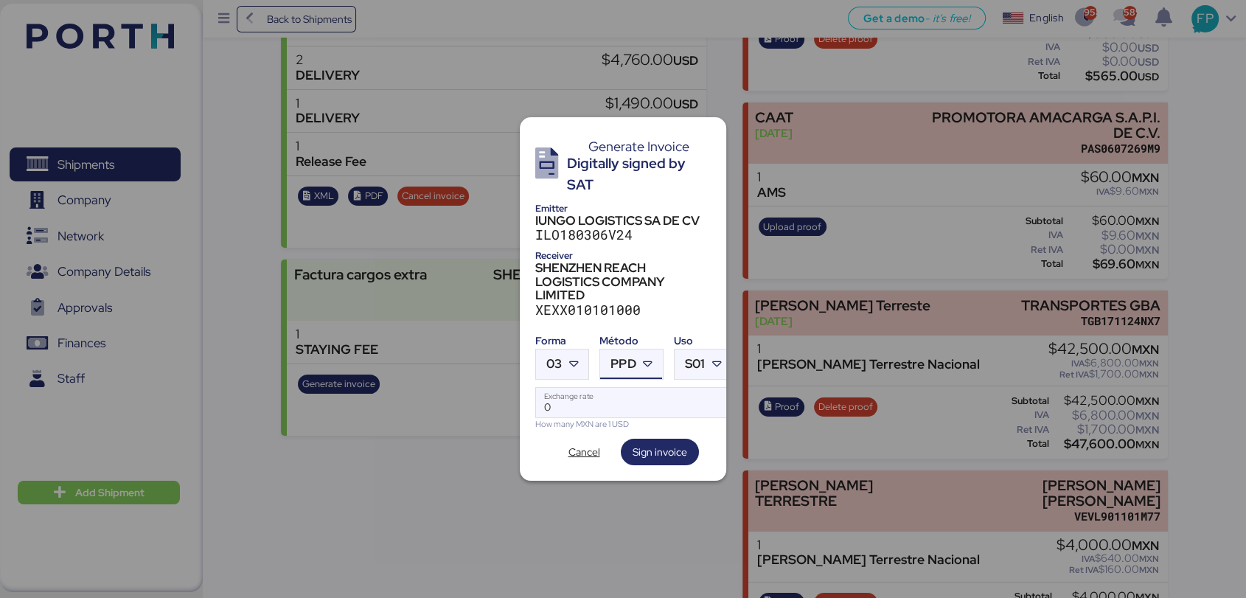
click at [581, 373] on div "Forma 03 Método PPD Uso S01 0 Exchange rate How many MXN are 1 USD" at bounding box center [622, 379] width 175 height 102
click at [572, 366] on div at bounding box center [575, 363] width 27 height 29
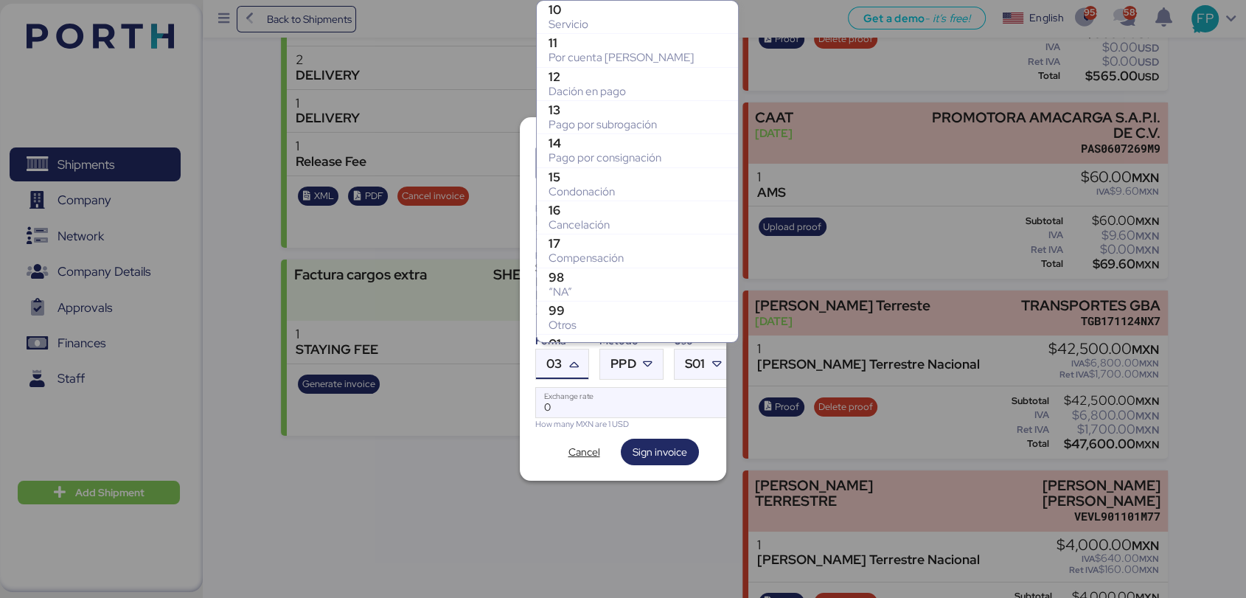
scroll to position [291, 0]
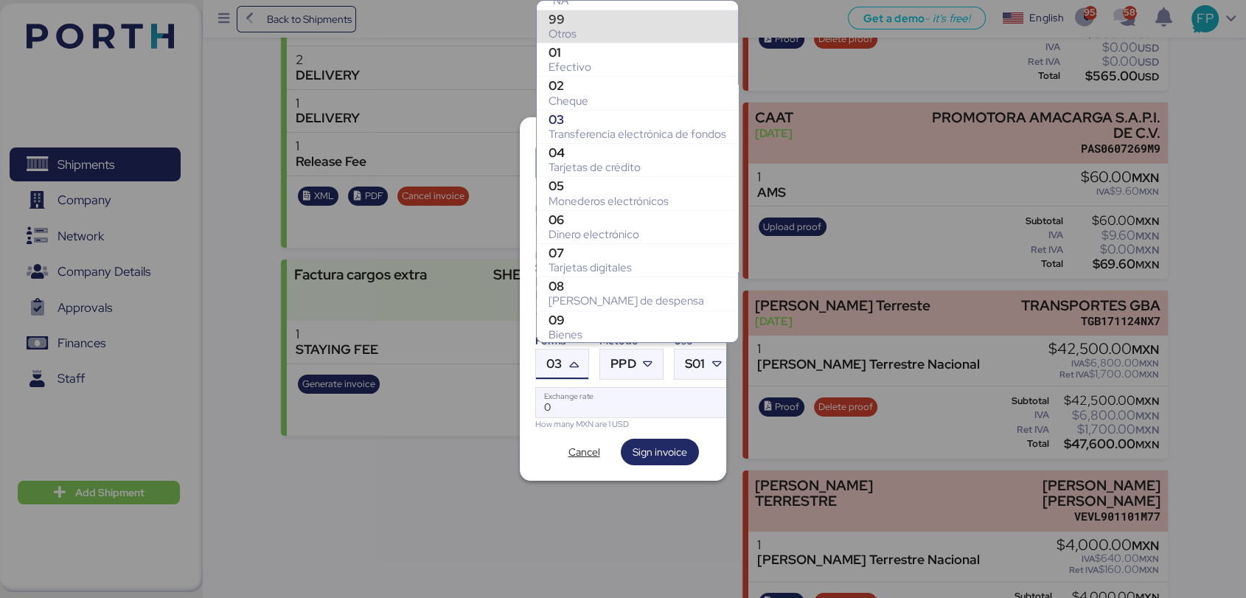
click at [579, 27] on div "Otros" at bounding box center [637, 34] width 178 height 15
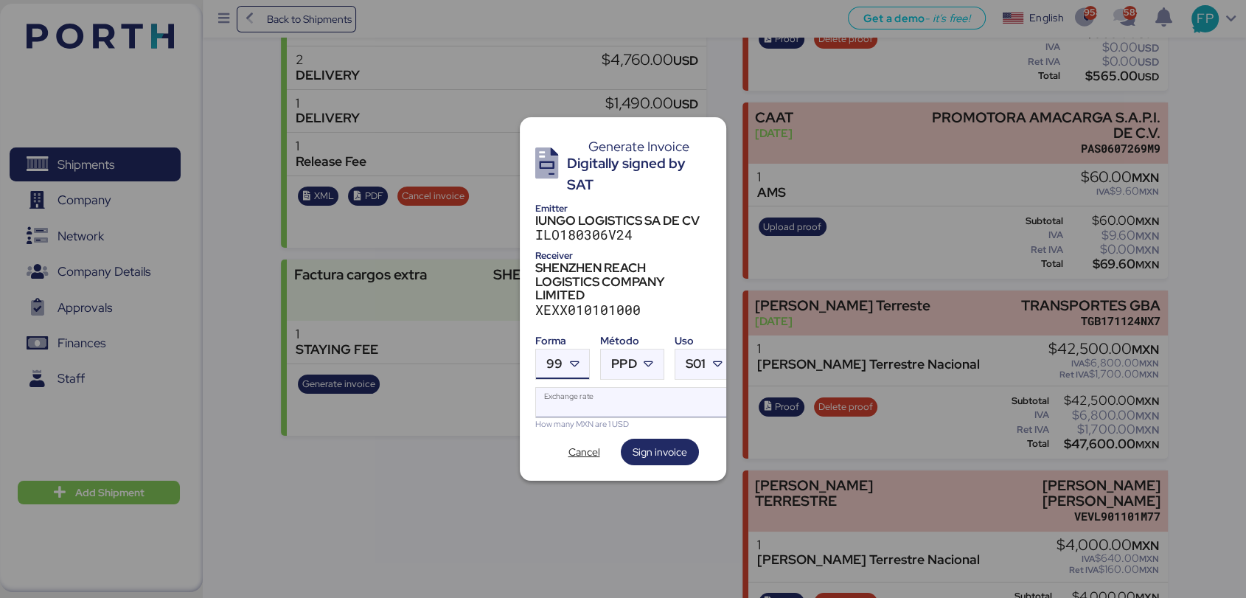
click at [585, 400] on input "Exchange rate" at bounding box center [634, 402] width 196 height 29
type input "0"
paste input "18.6014"
type input "18.6014"
click at [666, 446] on span "Sign invoice" at bounding box center [659, 452] width 55 height 18
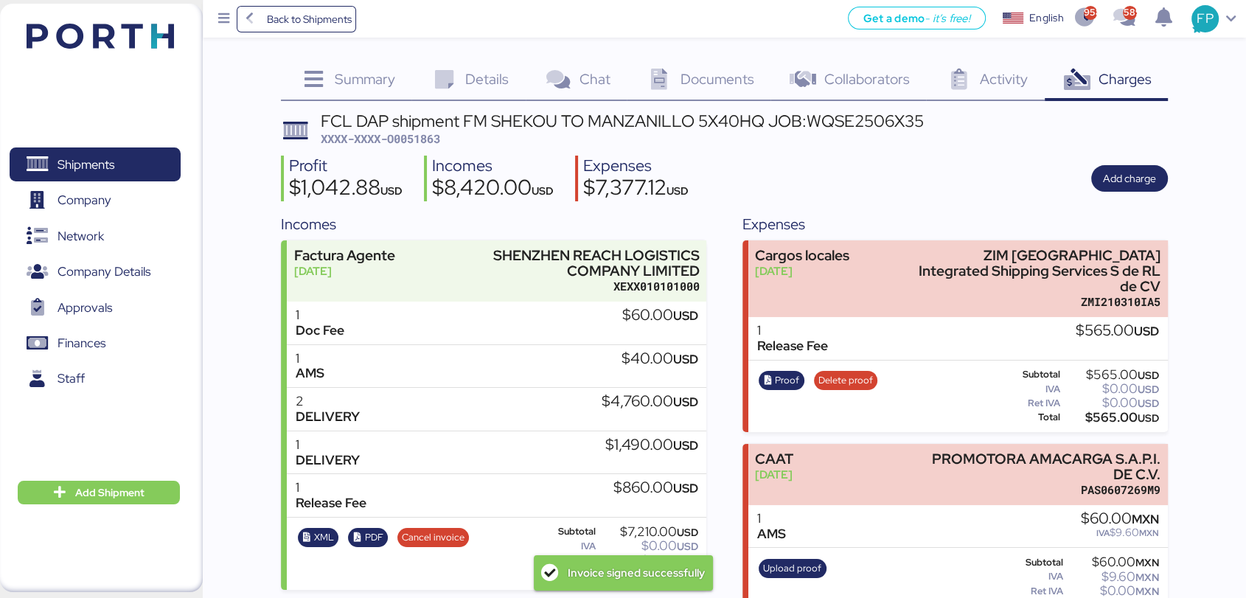
click at [420, 143] on span "XXXX-XXXX-O0051863" at bounding box center [380, 138] width 119 height 15
copy span "O0051863"
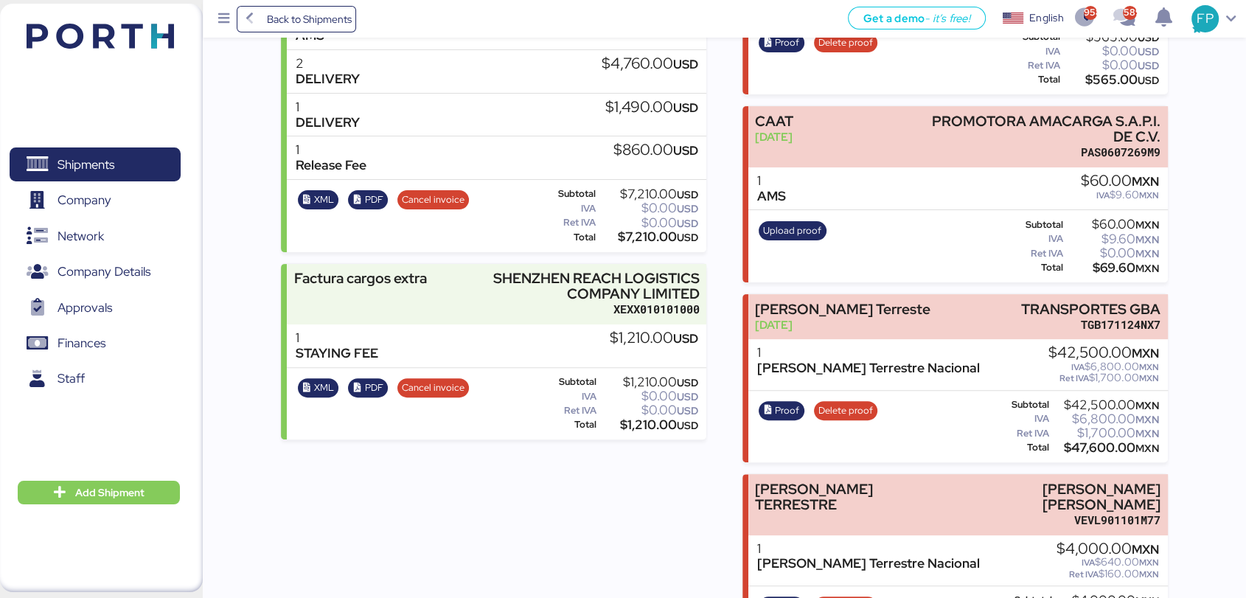
scroll to position [366, 0]
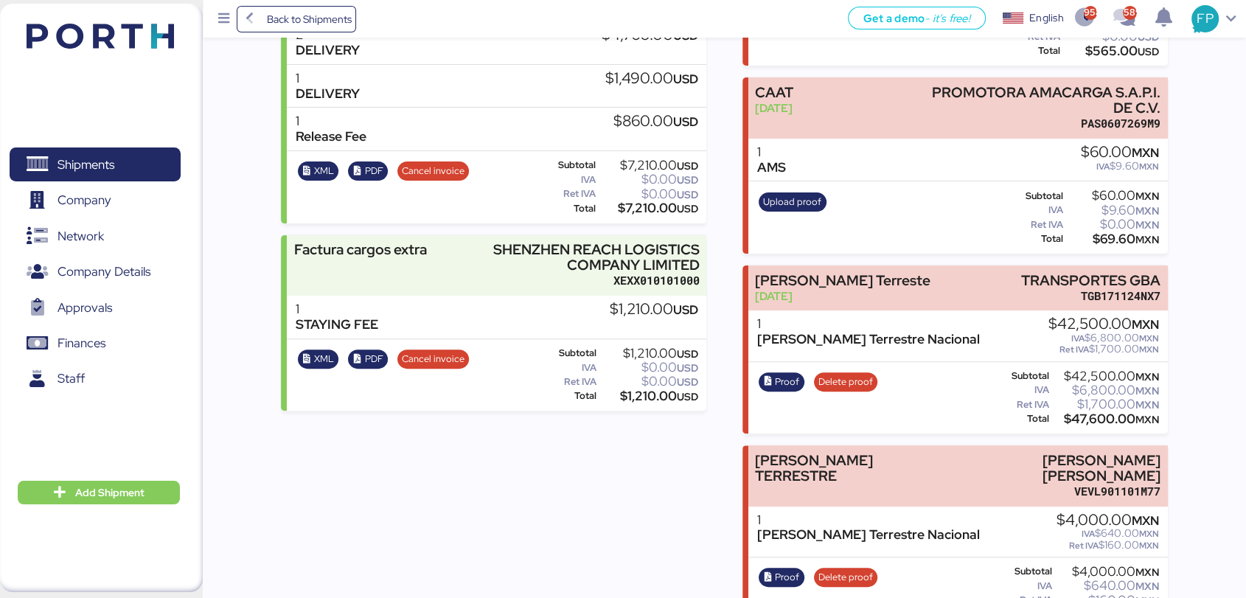
click at [631, 402] on div "$1,210.00 USD" at bounding box center [648, 396] width 99 height 11
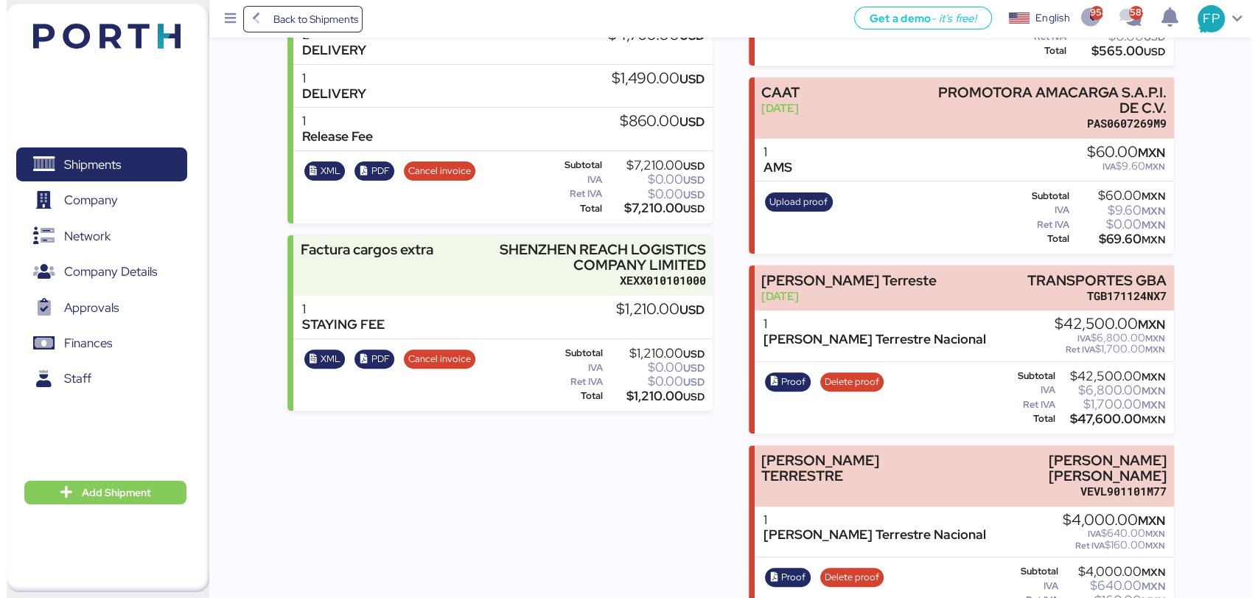
scroll to position [0, 0]
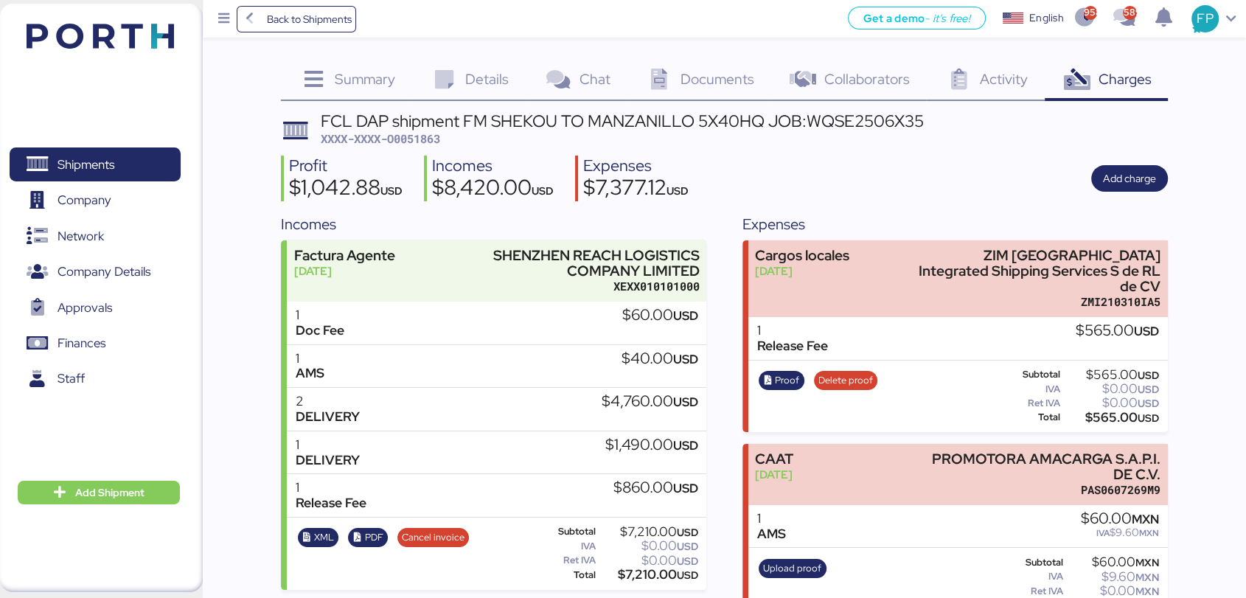
click at [900, 114] on div "FCL DAP shipment FM SHEKOU TO MANZANILLO 5X40HQ JOB:WQSE2506X35" at bounding box center [622, 121] width 603 height 16
click at [108, 154] on span "Shipments" at bounding box center [94, 164] width 158 height 21
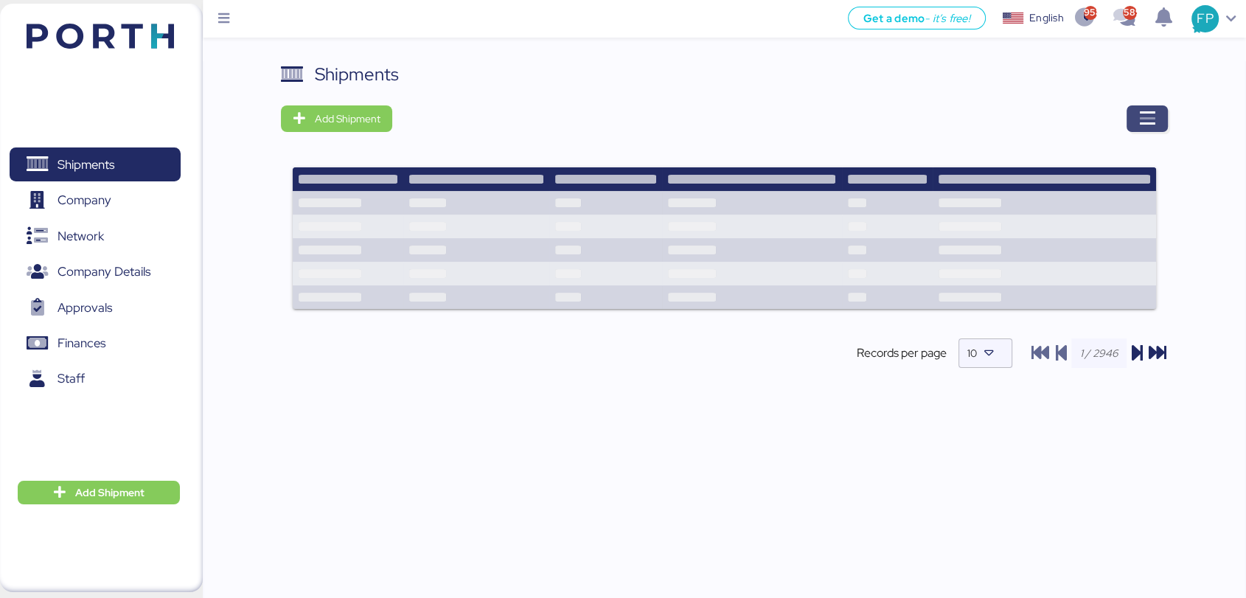
click at [1148, 111] on icon "button" at bounding box center [1147, 119] width 18 height 18
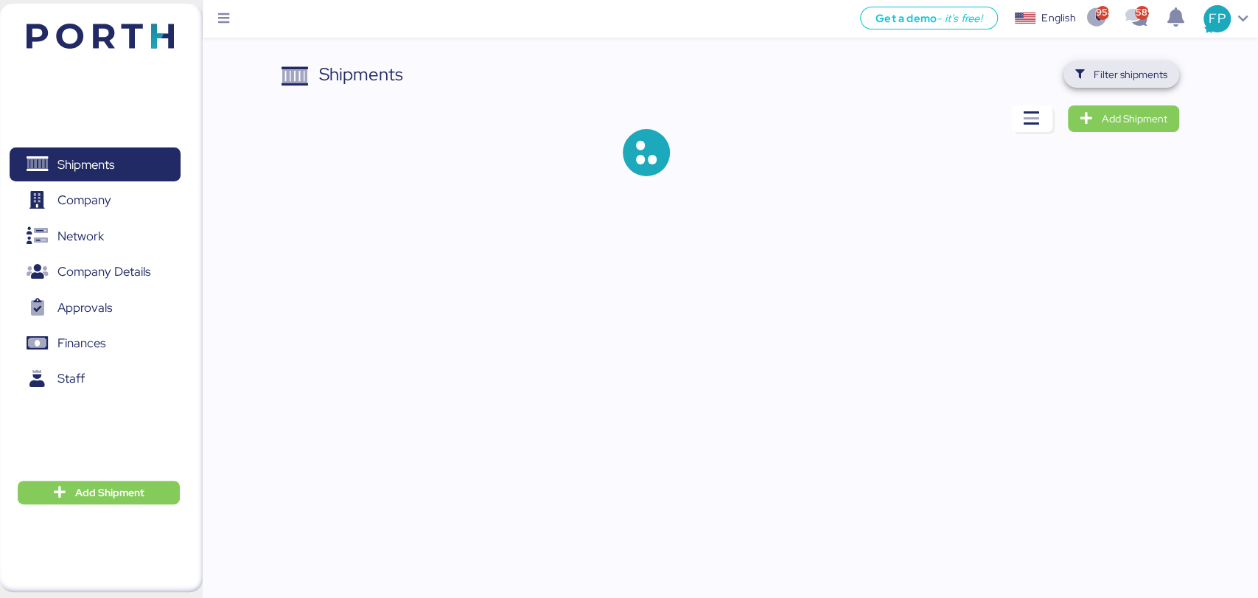
click at [1124, 77] on span "Filter shipments" at bounding box center [1131, 75] width 74 height 18
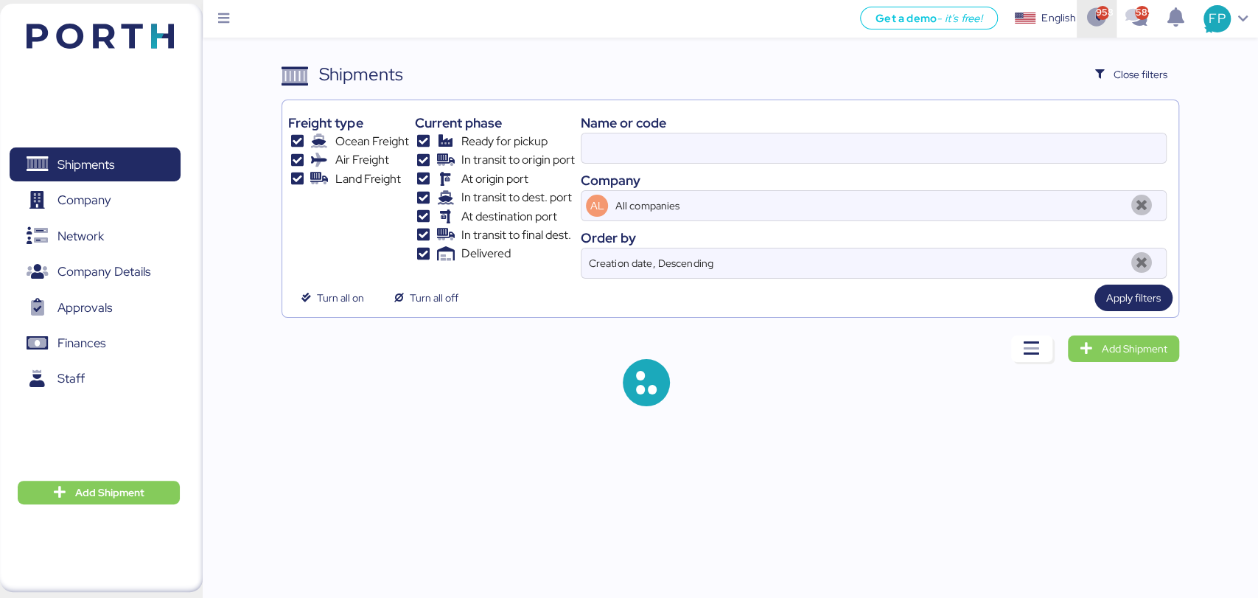
type input "O0051863"
